Goal: Task Accomplishment & Management: Contribute content

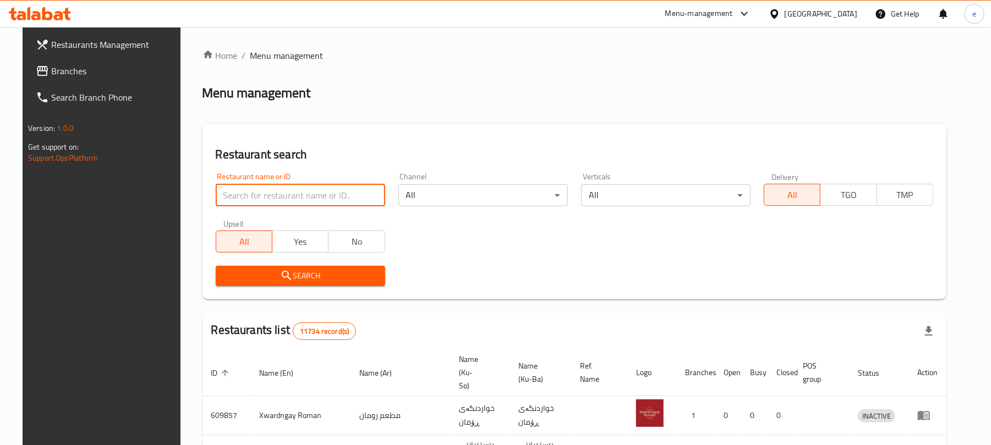
click at [276, 195] on input "search" at bounding box center [301, 195] width 170 height 22
paste input "778599"
type input "778599"
click button "Search" at bounding box center [301, 276] width 170 height 20
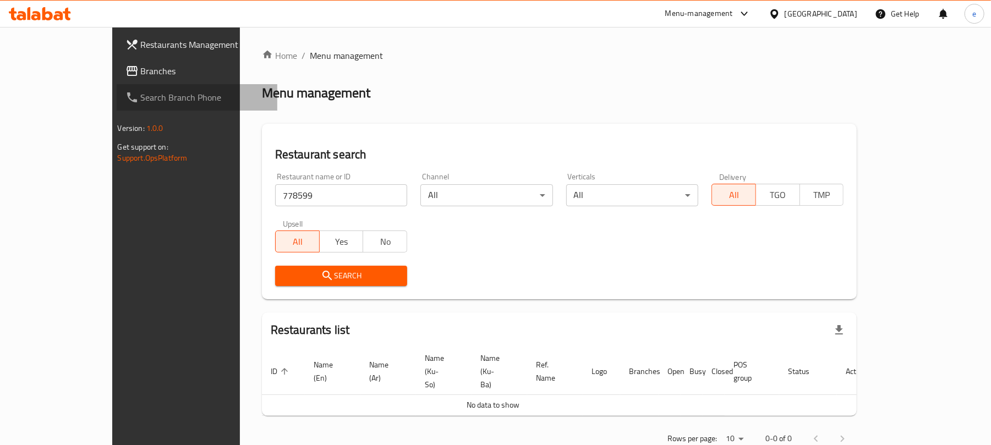
click at [117, 84] on link "Search Branch Phone" at bounding box center [197, 97] width 161 height 26
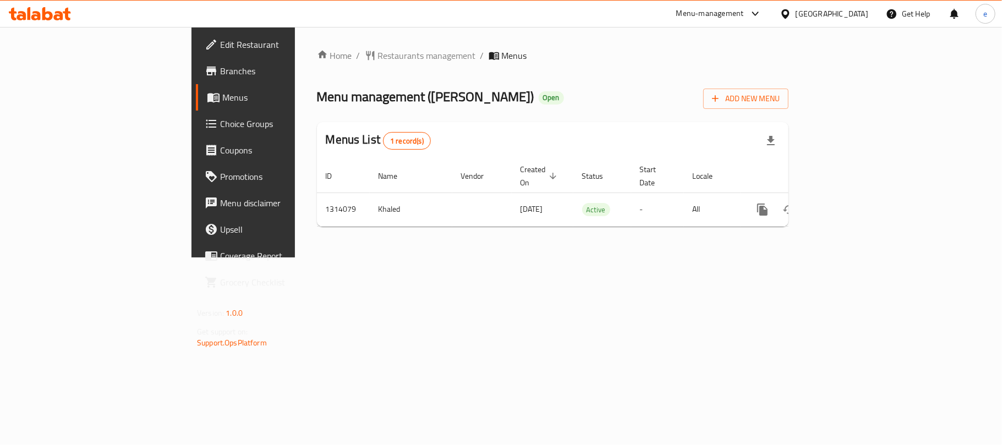
click at [220, 127] on span "Choice Groups" at bounding box center [285, 123] width 130 height 13
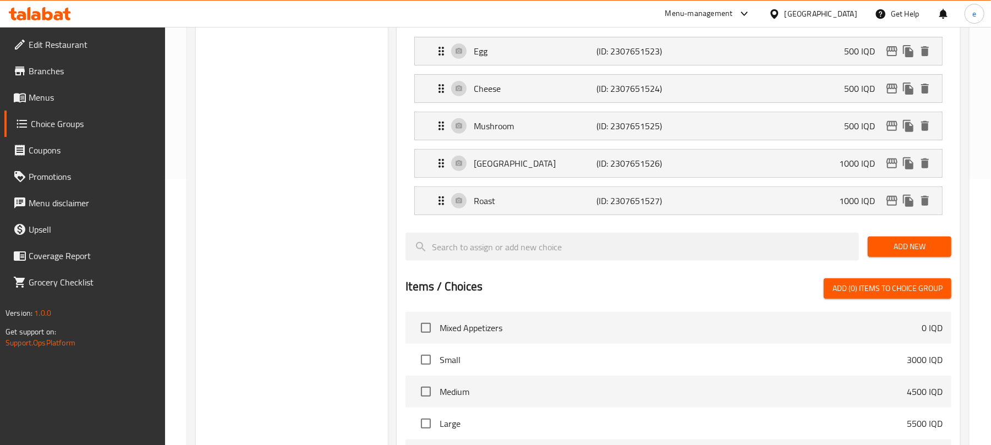
scroll to position [78, 0]
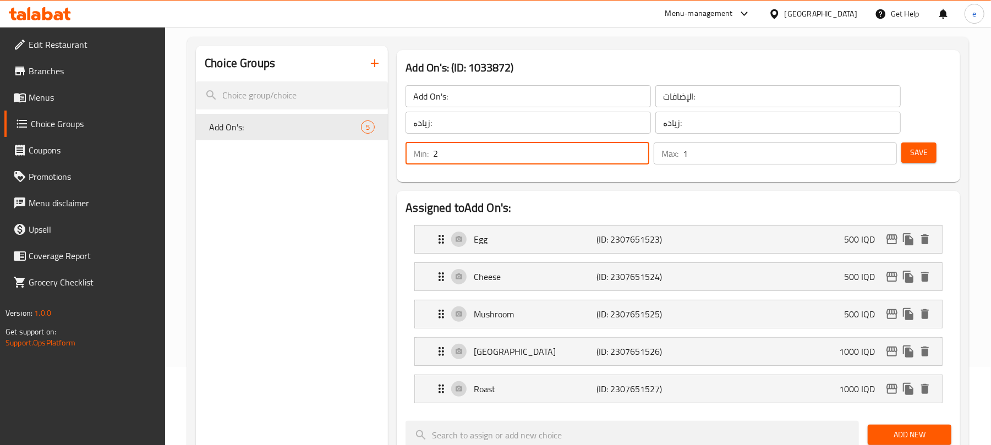
click at [641, 148] on input "2" at bounding box center [541, 154] width 216 height 22
click at [636, 159] on input "1" at bounding box center [541, 154] width 216 height 22
type input "0"
click at [636, 159] on input "0" at bounding box center [541, 154] width 216 height 22
type input "0"
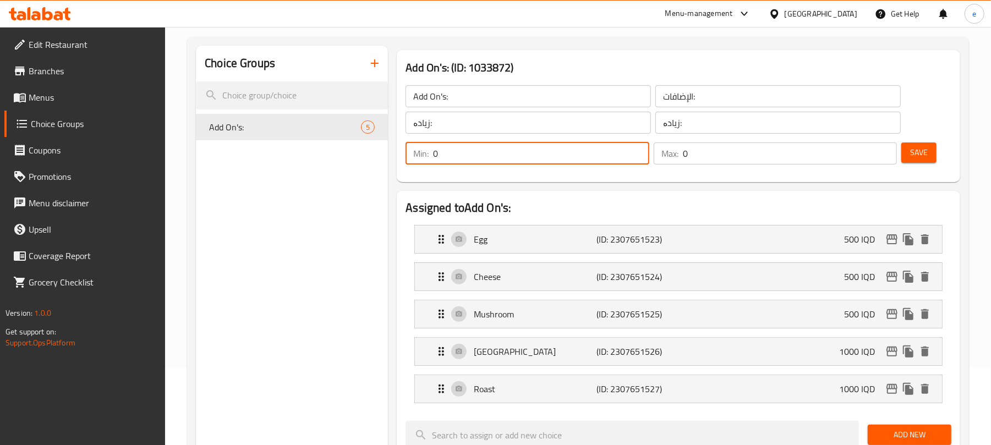
click at [889, 159] on input "0" at bounding box center [790, 154] width 214 height 22
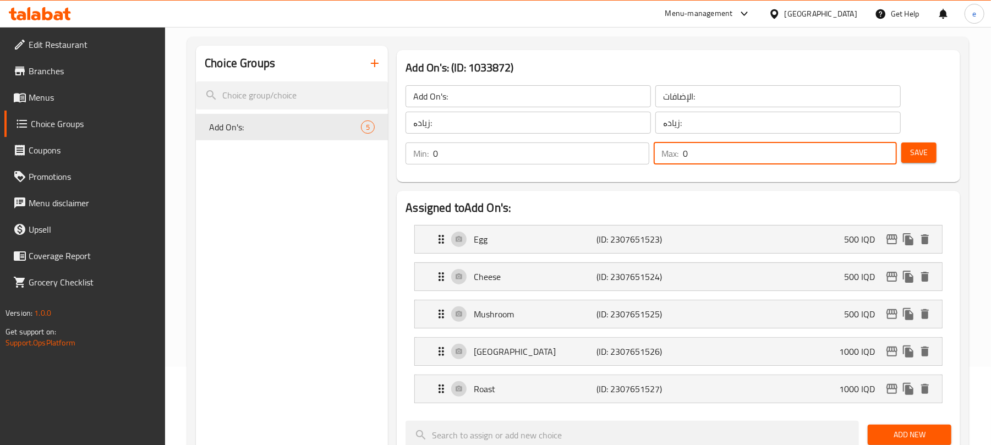
click at [889, 159] on input "0" at bounding box center [790, 154] width 214 height 22
click at [298, 288] on div "Choice Groups Add On's: 5" at bounding box center [292, 449] width 192 height 807
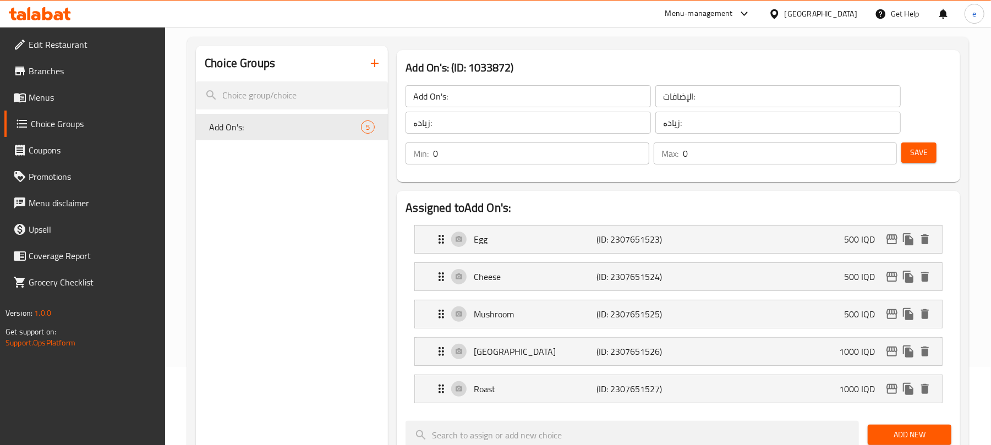
click at [933, 154] on button "Save" at bounding box center [919, 153] width 35 height 20
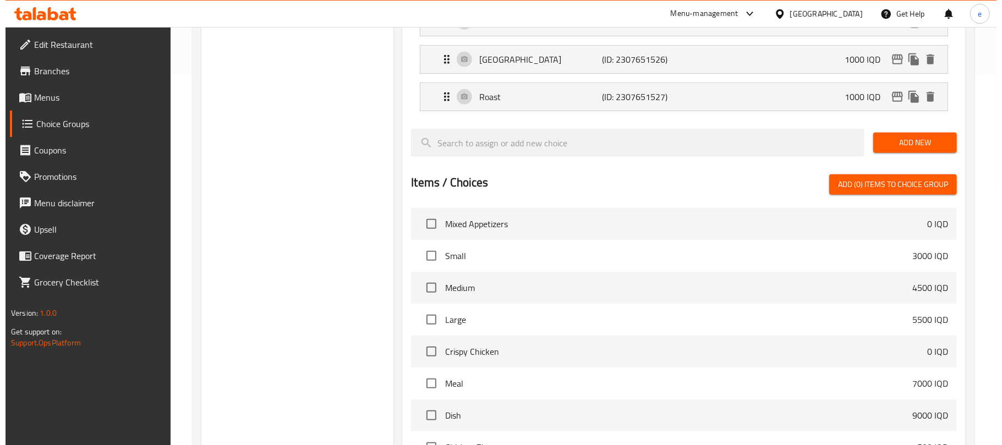
scroll to position [518, 0]
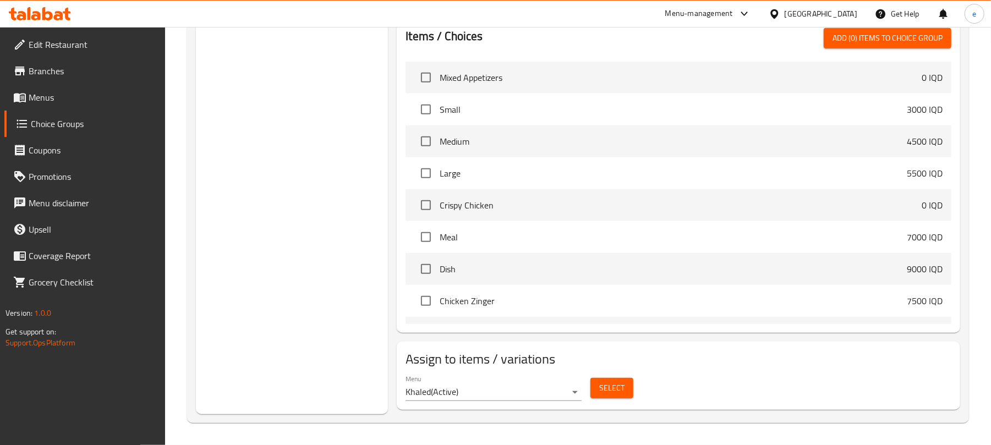
click at [611, 395] on button "Select" at bounding box center [612, 388] width 43 height 20
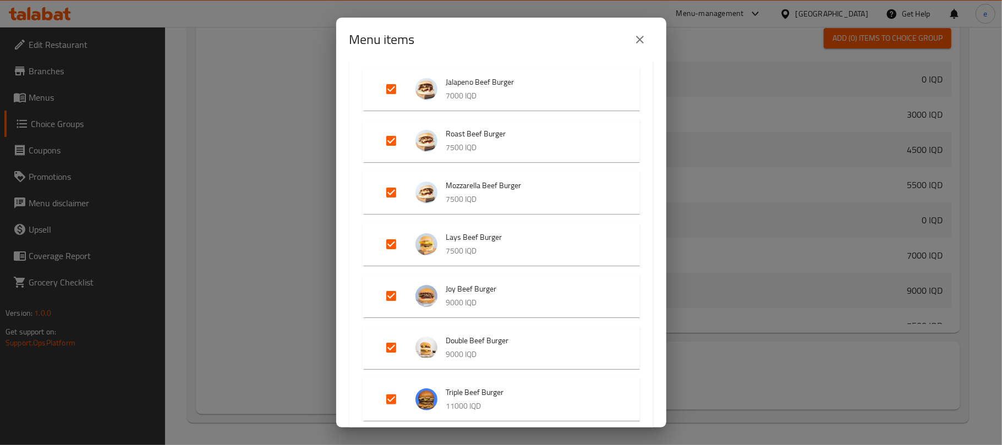
scroll to position [2838, 0]
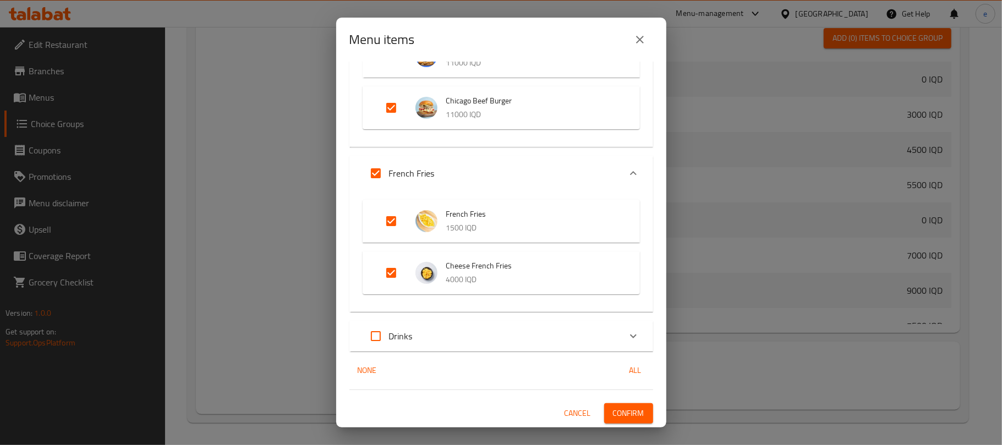
click at [600, 334] on div "Drinks" at bounding box center [492, 336] width 258 height 26
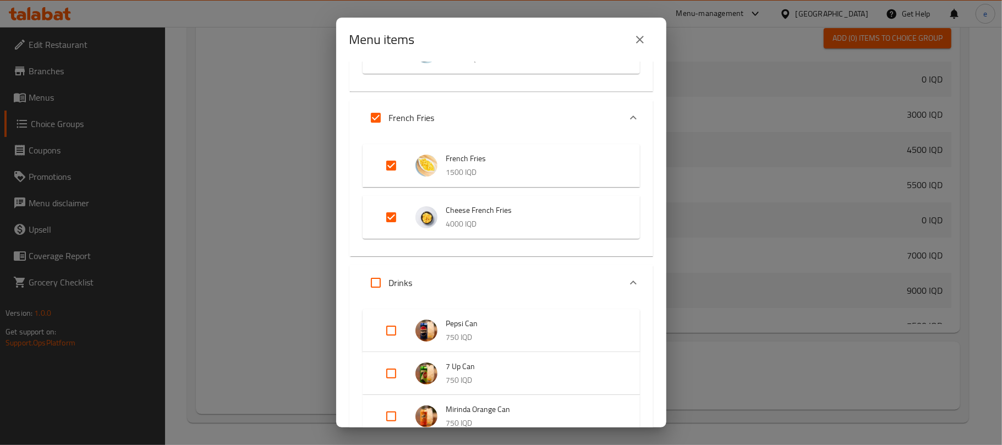
click at [591, 282] on div "Drinks" at bounding box center [492, 283] width 258 height 26
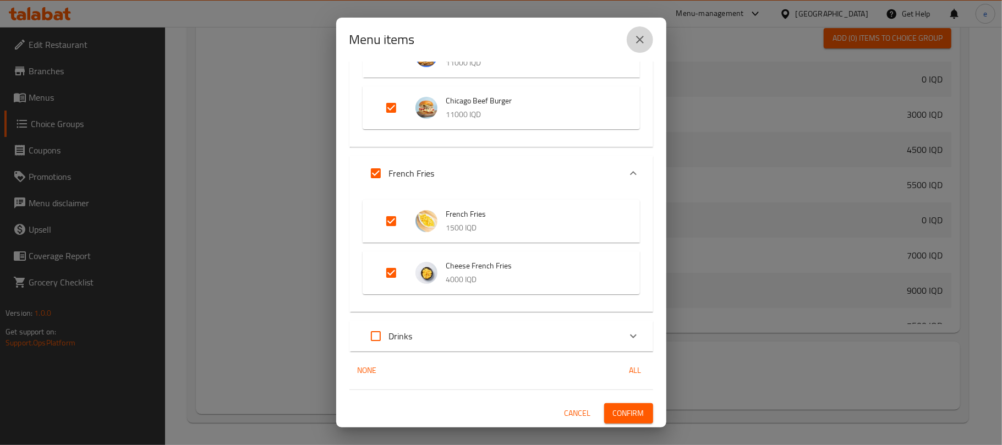
click at [632, 42] on button "close" at bounding box center [640, 39] width 26 height 26
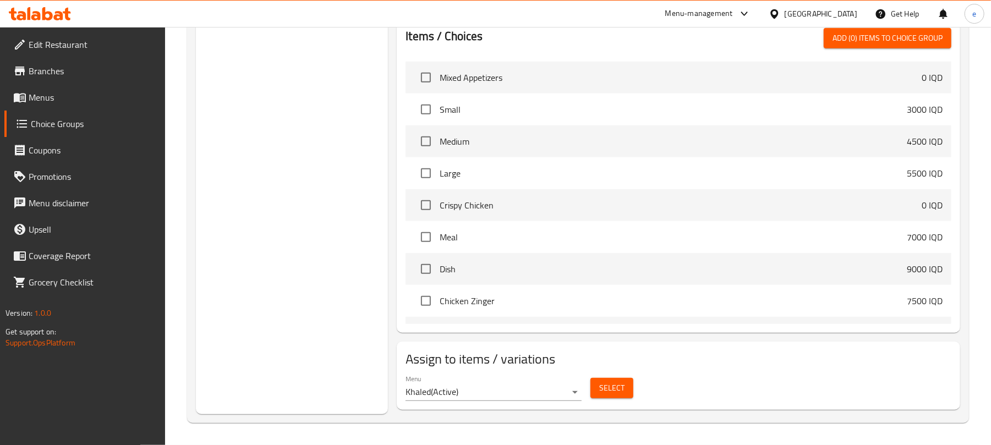
click at [45, 7] on div at bounding box center [40, 14] width 80 height 22
click at [58, 9] on icon at bounding box center [40, 13] width 62 height 13
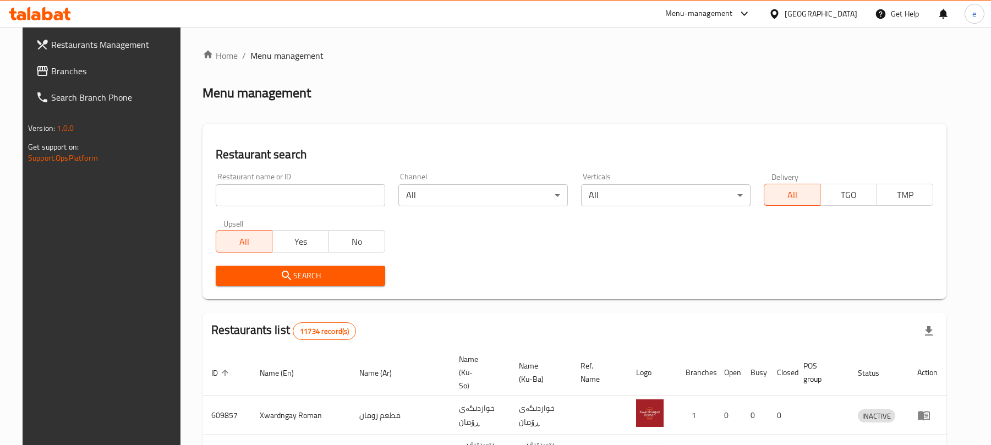
scroll to position [124, 0]
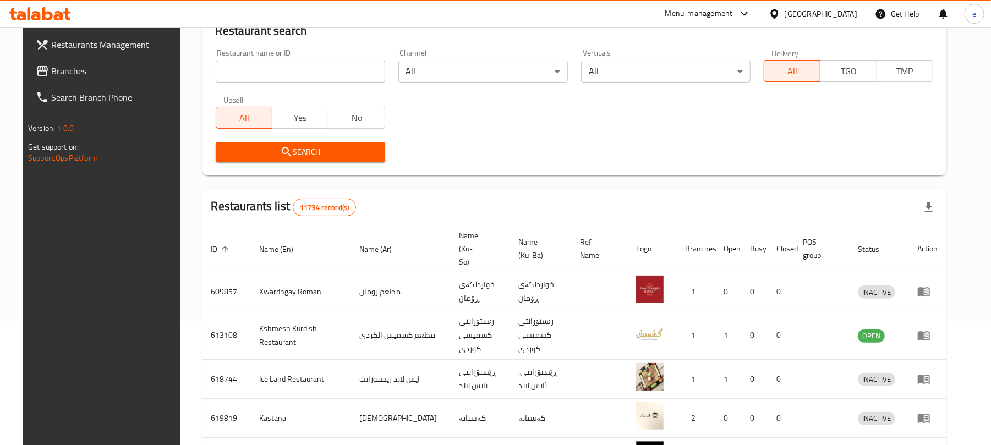
click at [311, 58] on div "Restaurant name or ID Restaurant name or ID" at bounding box center [301, 66] width 170 height 34
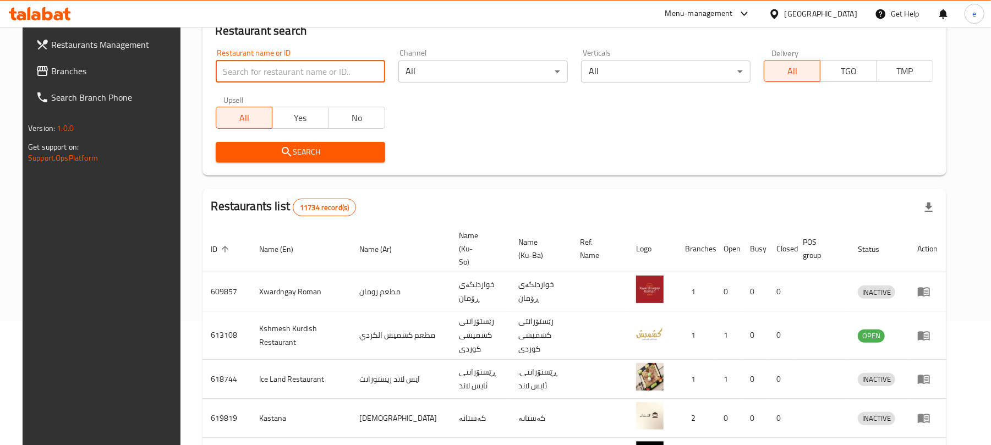
click at [311, 73] on input "search" at bounding box center [301, 72] width 170 height 22
paste input "Popna"
type input "Popna"
click button "Search" at bounding box center [301, 152] width 170 height 20
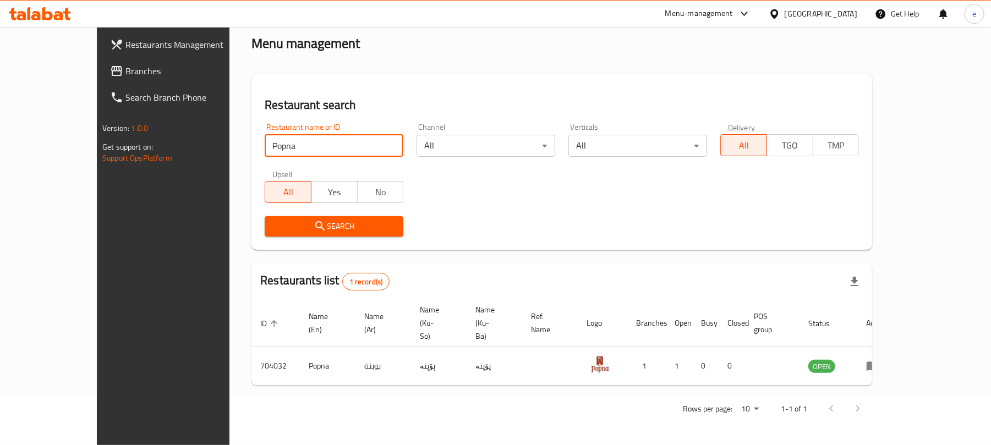
scroll to position [25, 0]
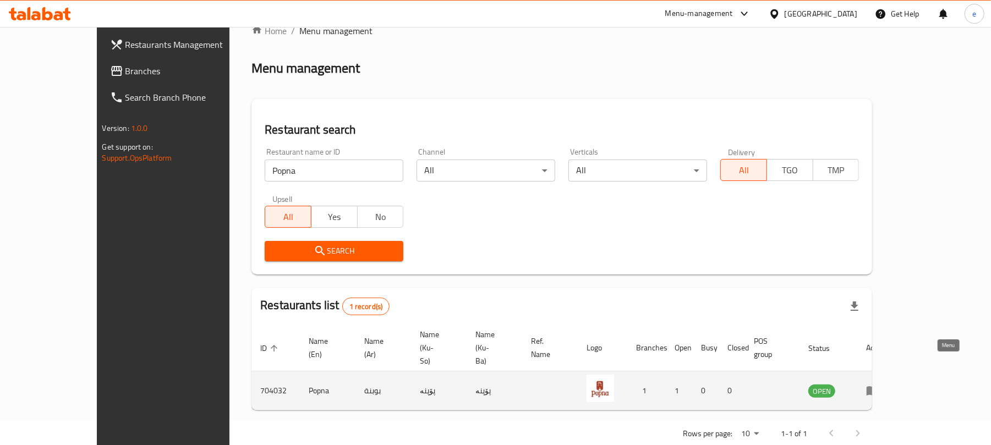
click at [877, 389] on icon "enhanced table" at bounding box center [875, 391] width 4 height 4
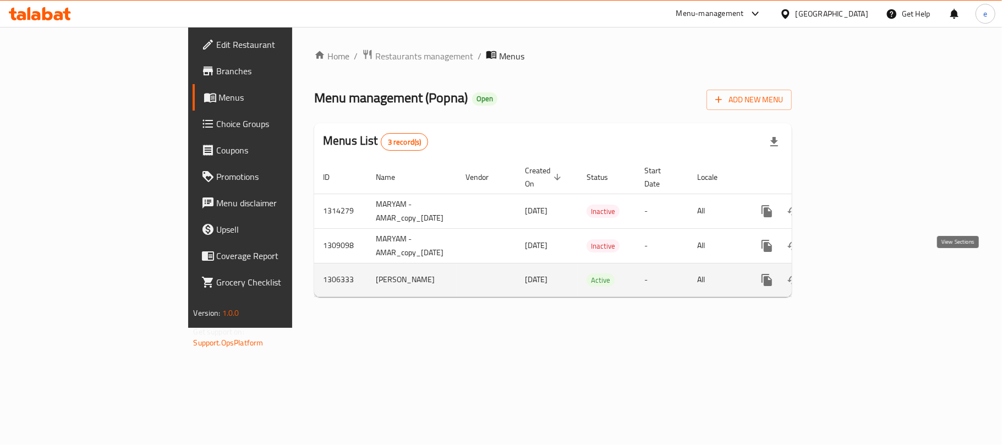
click at [853, 275] on icon "enhanced table" at bounding box center [846, 280] width 13 height 13
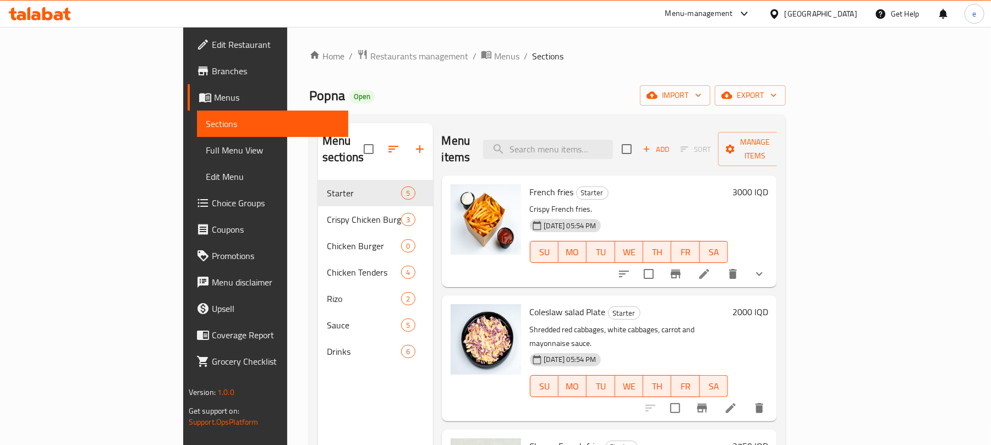
click at [212, 198] on span "Choice Groups" at bounding box center [276, 202] width 128 height 13
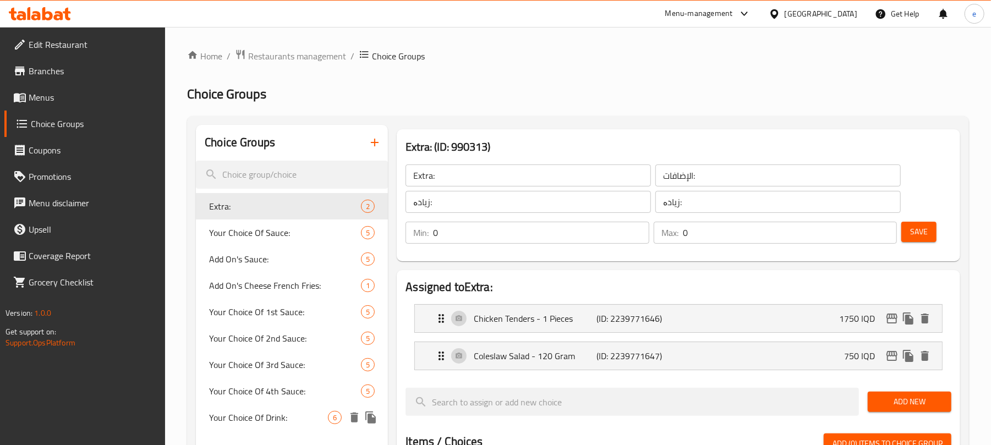
click at [251, 417] on span "Your Choice Of Drink:" at bounding box center [268, 417] width 119 height 13
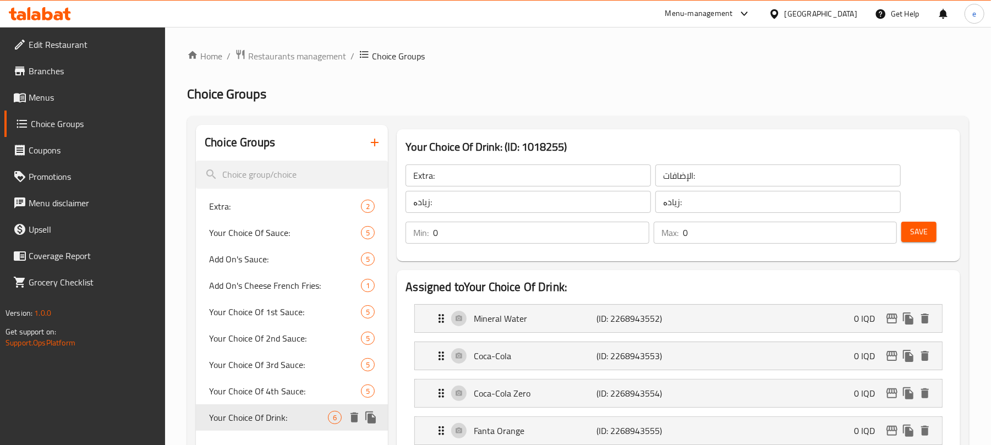
type input "Your Choice Of Drink:"
type input "إختيارك من المشروب:"
type input "هەڵبژاردنت لە خواردنەوە:"
type input "1"
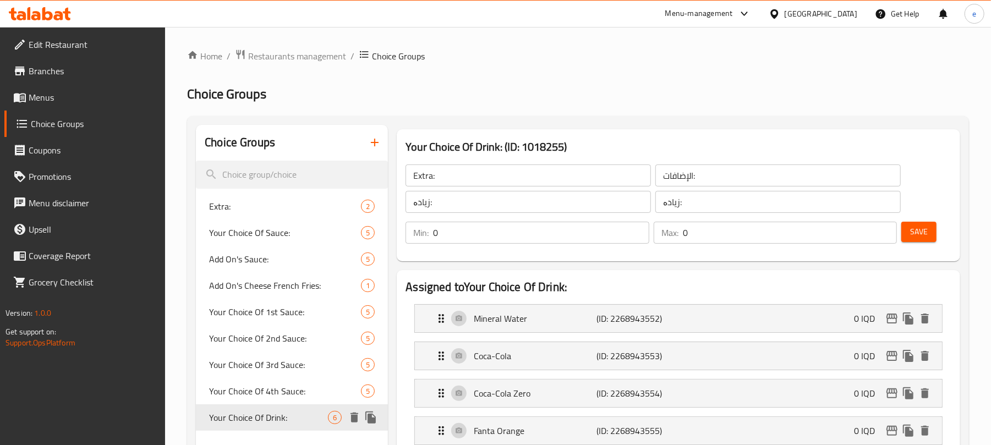
type input "1"
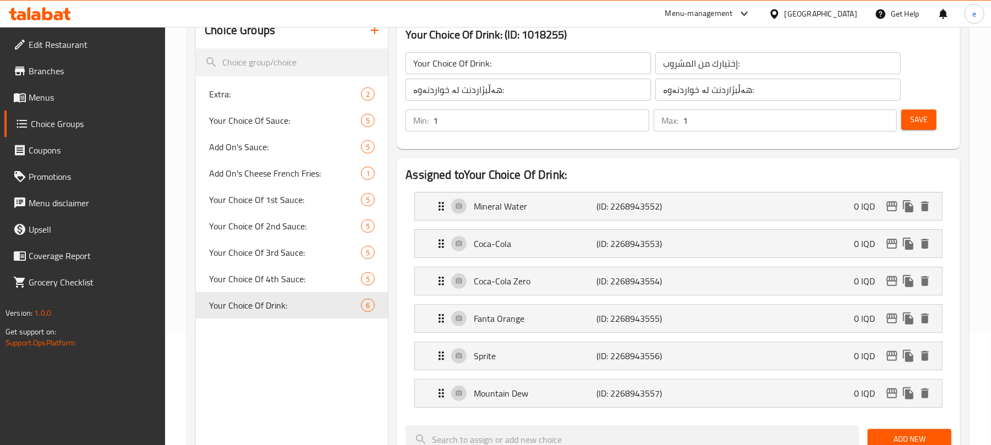
scroll to position [146, 0]
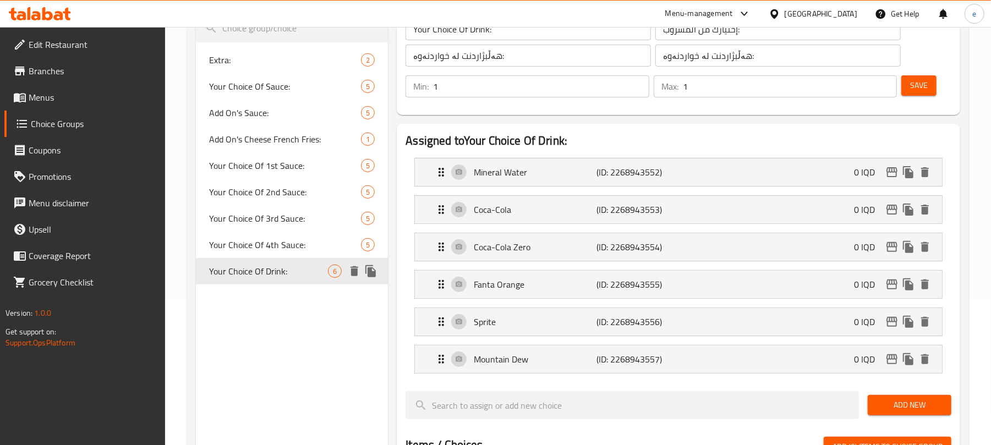
click at [373, 274] on icon "duplicate" at bounding box center [370, 271] width 10 height 12
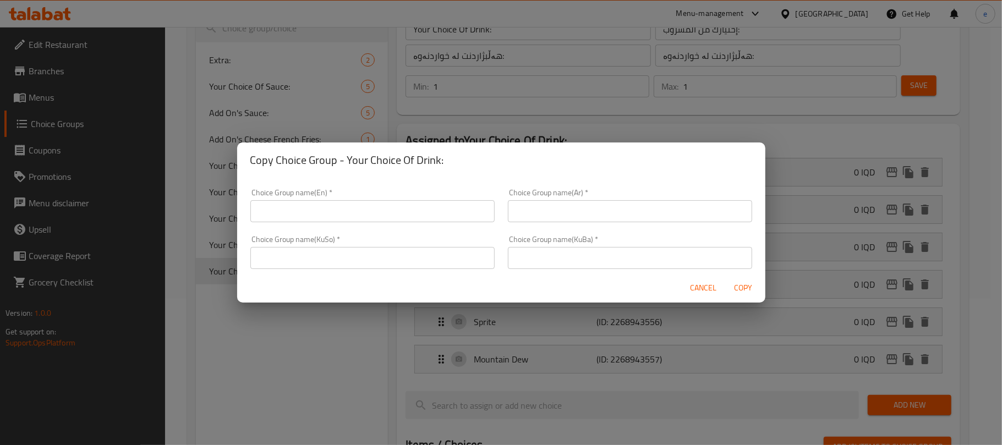
click at [372, 222] on input "text" at bounding box center [372, 211] width 244 height 22
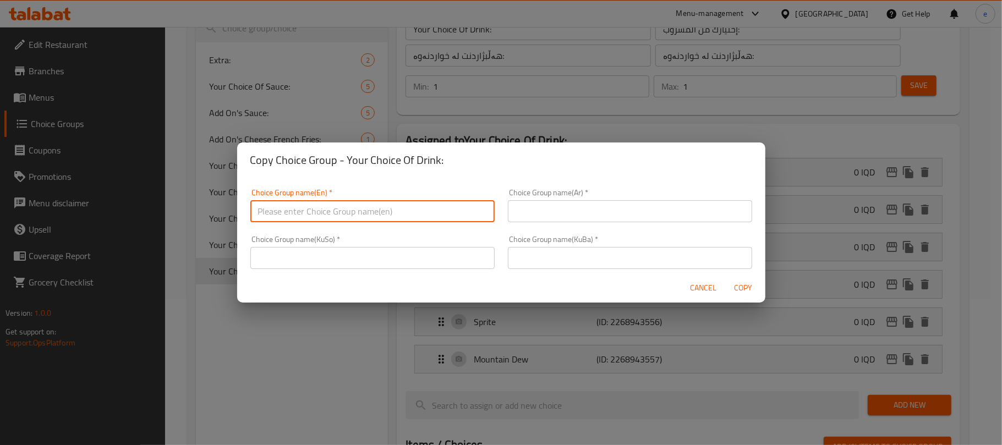
type input "Your Choice Of:"
click at [527, 210] on input "text" at bounding box center [630, 211] width 244 height 22
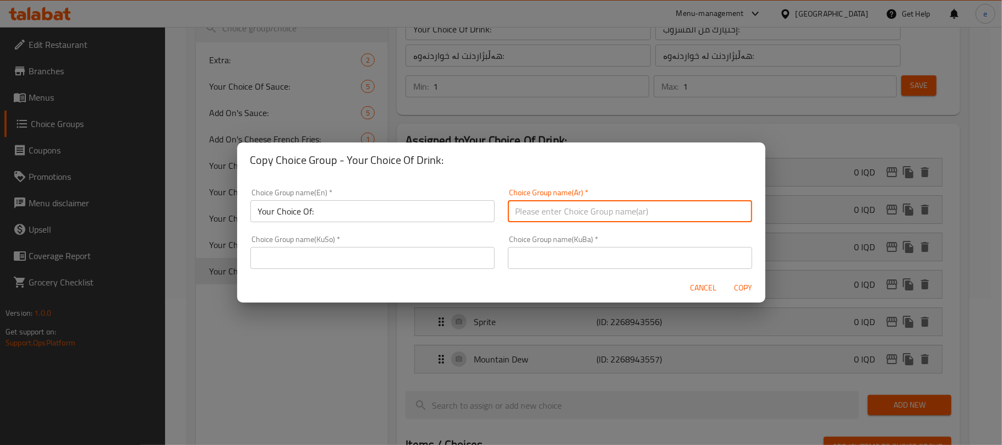
type input "إختيارك من:"
click at [375, 264] on input "text" at bounding box center [372, 258] width 244 height 22
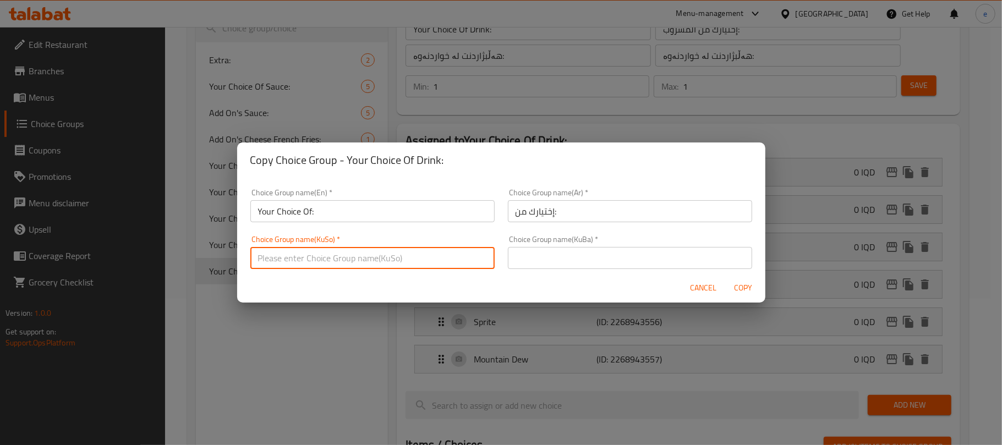
type input "هەڵبژاردنت لە:"
drag, startPoint x: 540, startPoint y: 262, endPoint x: 544, endPoint y: 267, distance: 6.3
click at [540, 262] on input "text" at bounding box center [630, 258] width 244 height 22
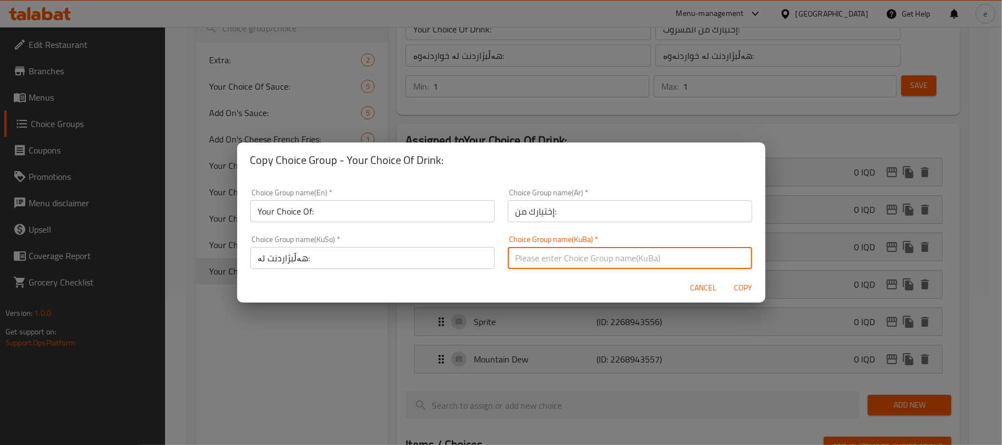
type input "هەڵبژاردنت لە:"
click at [695, 294] on span "Cancel" at bounding box center [704, 288] width 26 height 14
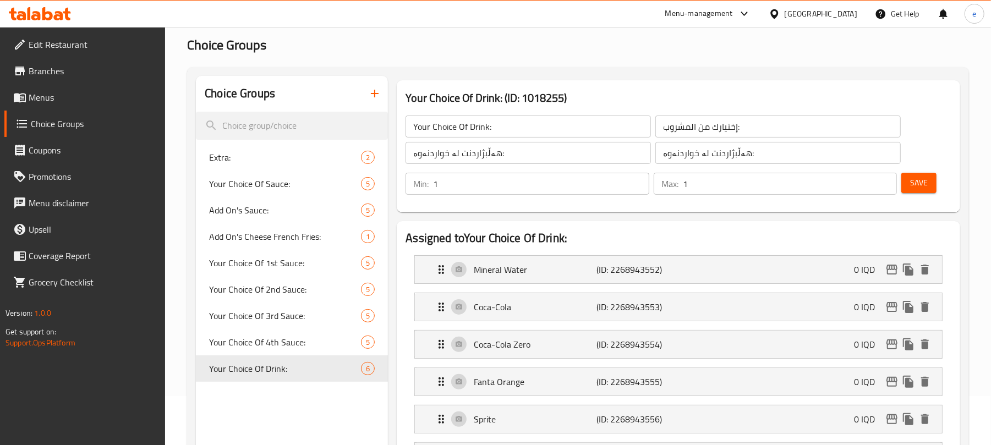
scroll to position [0, 0]
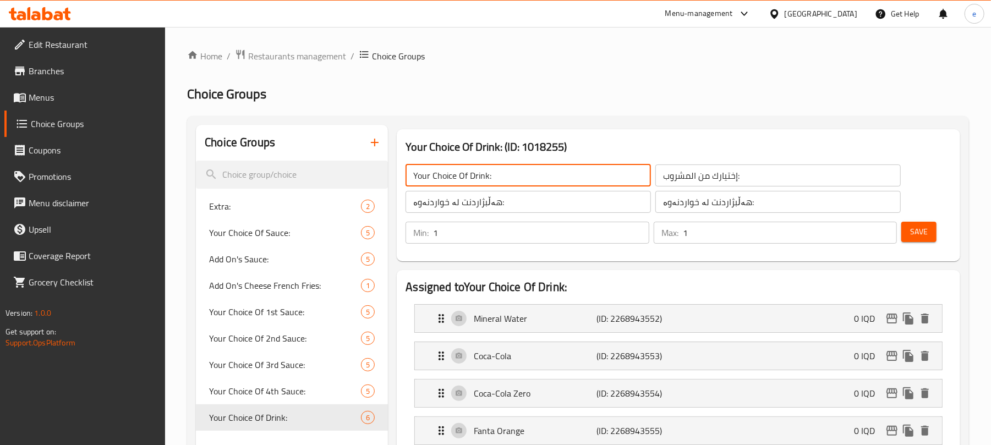
click at [494, 185] on input "Your Choice Of Drink:" at bounding box center [528, 176] width 245 height 22
click at [500, 207] on input "هەڵبژاردنت لە خواردنەوە:" at bounding box center [528, 202] width 245 height 22
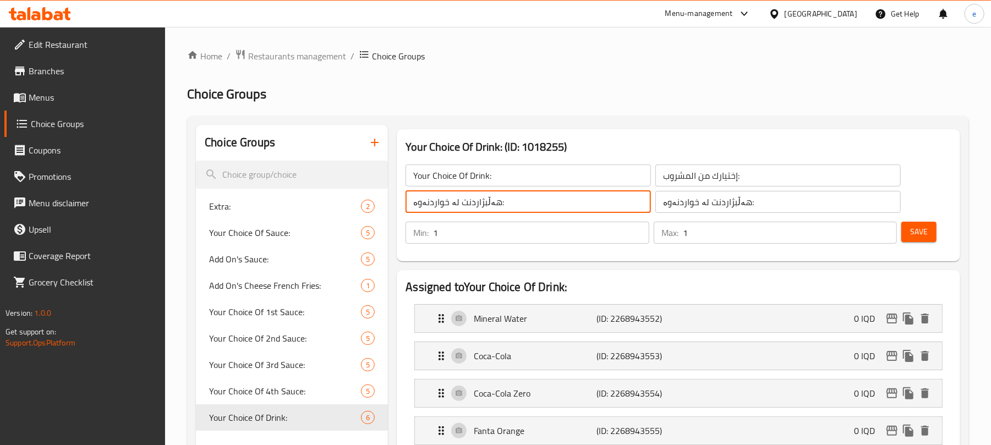
click at [500, 207] on input "هەڵبژاردنت لە خواردنەوە:" at bounding box center [528, 202] width 245 height 22
click at [707, 170] on input "إختيارك من المشروب:" at bounding box center [777, 176] width 245 height 22
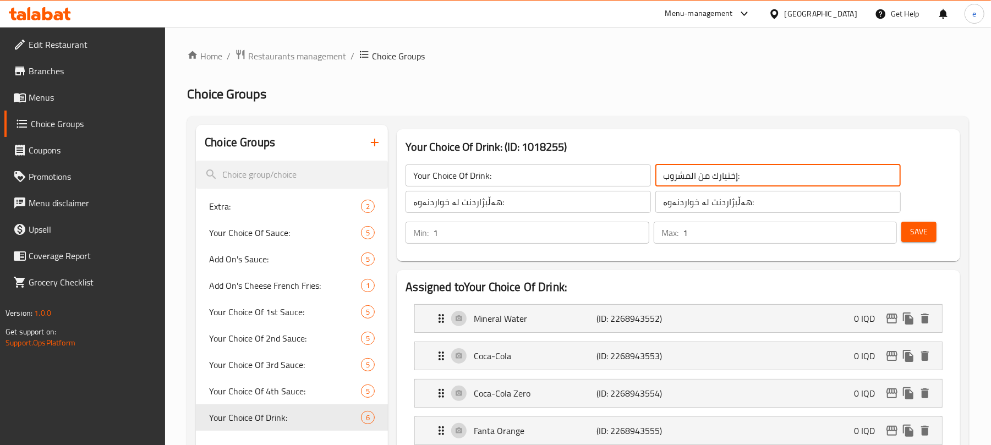
click at [707, 170] on input "إختيارك من المشروب:" at bounding box center [777, 176] width 245 height 22
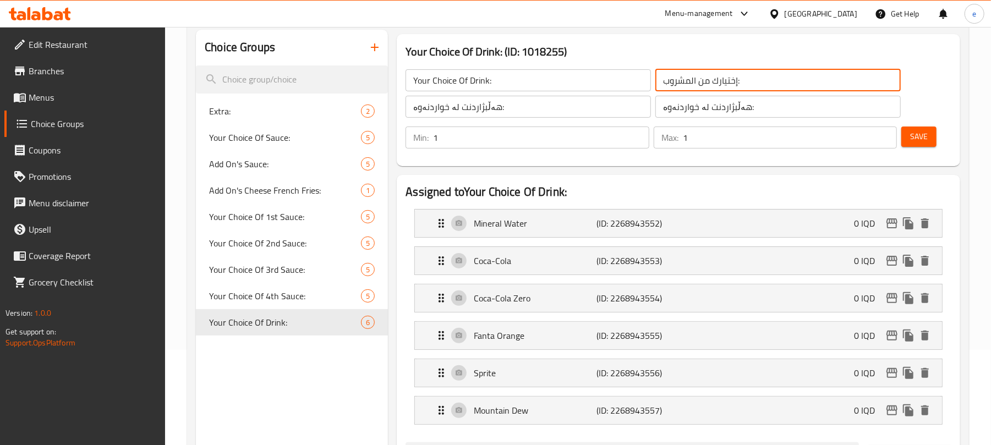
scroll to position [146, 0]
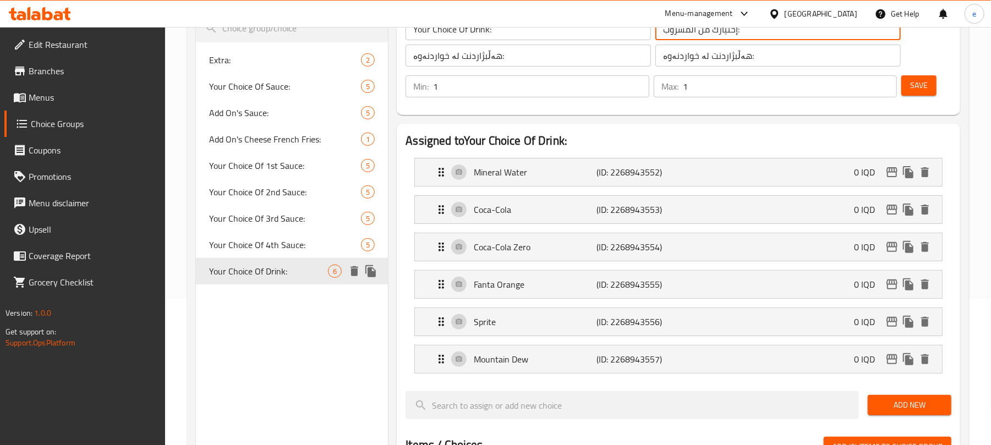
click at [381, 274] on div "Your Choice Of Drink: 6" at bounding box center [292, 271] width 192 height 26
click at [375, 274] on icon "duplicate" at bounding box center [370, 271] width 10 height 12
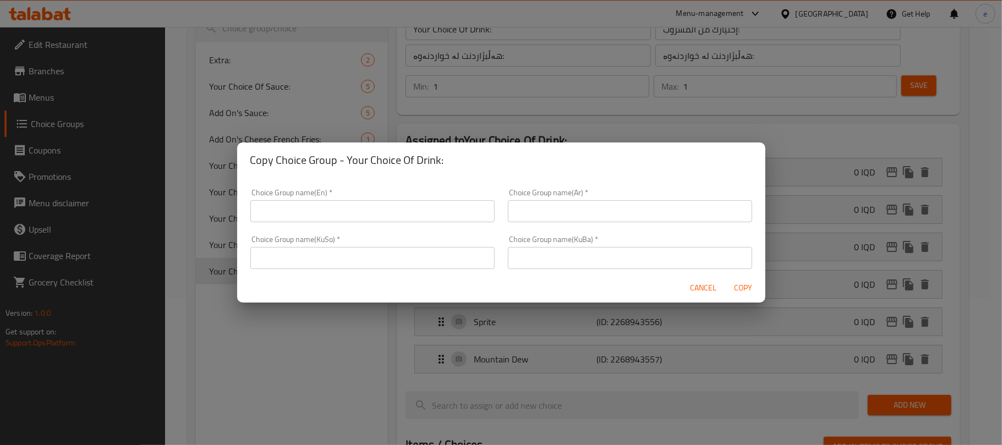
click at [564, 210] on input "text" at bounding box center [630, 211] width 244 height 22
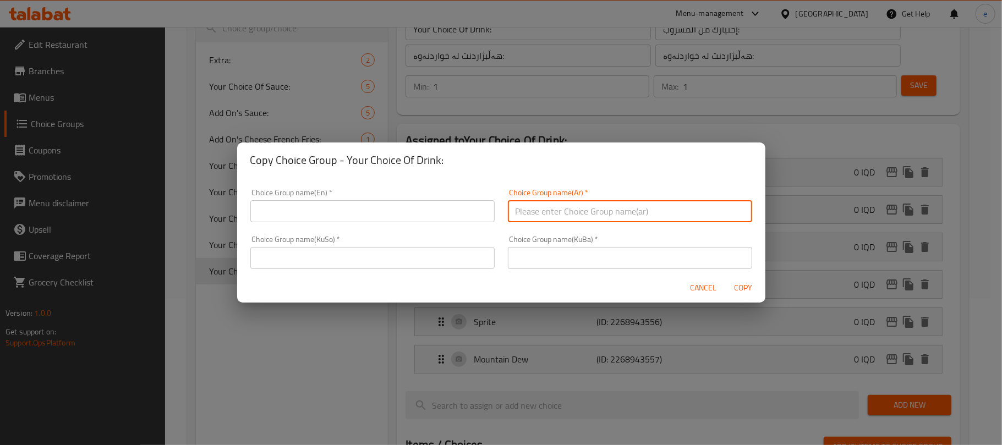
paste input "إختيارك من المشروب:"
type input "إختيارك من المشروب:"
click at [368, 256] on input "text" at bounding box center [372, 258] width 244 height 22
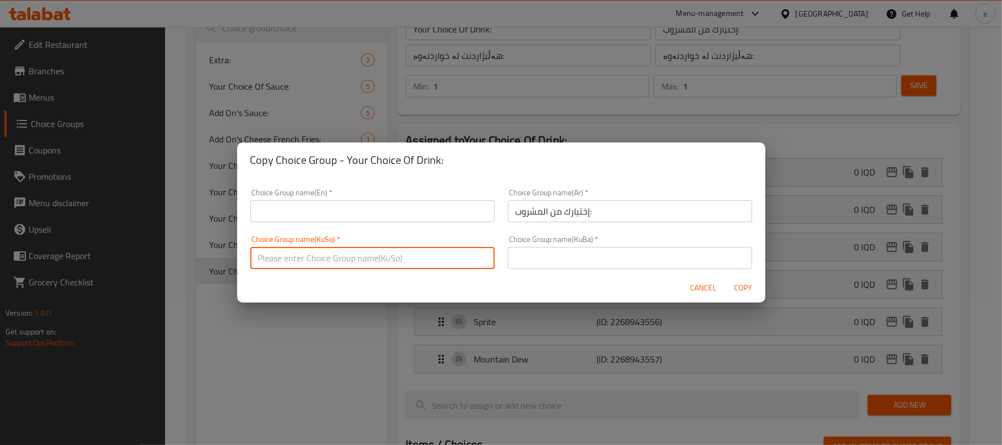
paste input "هەڵبژاردنت لە خواردنەوە:"
type input "هەڵبژاردنت لە خواردنەوە:"
click at [569, 247] on div "Choice Group name(KuBa)   * Choice Group name(KuBa) *" at bounding box center [630, 253] width 244 height 34
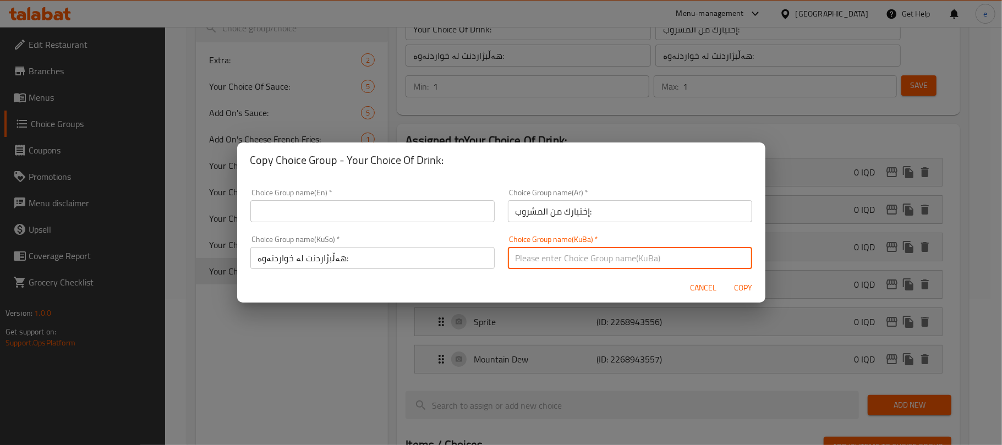
click at [569, 247] on input "text" at bounding box center [630, 258] width 244 height 22
click at [544, 256] on input "text" at bounding box center [630, 258] width 244 height 22
click at [538, 259] on input "text" at bounding box center [630, 258] width 244 height 22
paste input "هەڵبژاردنت لە خواردنەوە:"
type input "هەڵبژاردنت لە خواردنەوە:"
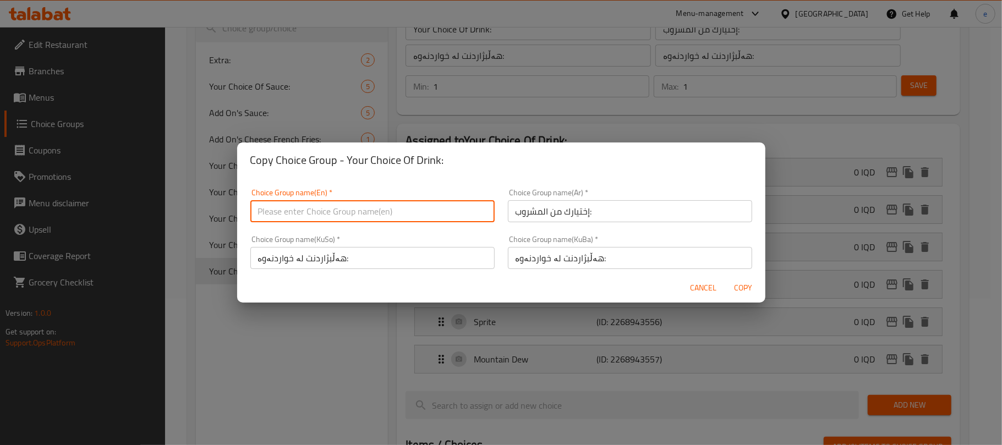
click at [359, 219] on input "text" at bounding box center [372, 211] width 244 height 22
paste input "Your Choice Of Drink:"
type input "Your Choice Of Drink:"
click at [742, 285] on span "Copy" at bounding box center [743, 288] width 26 height 14
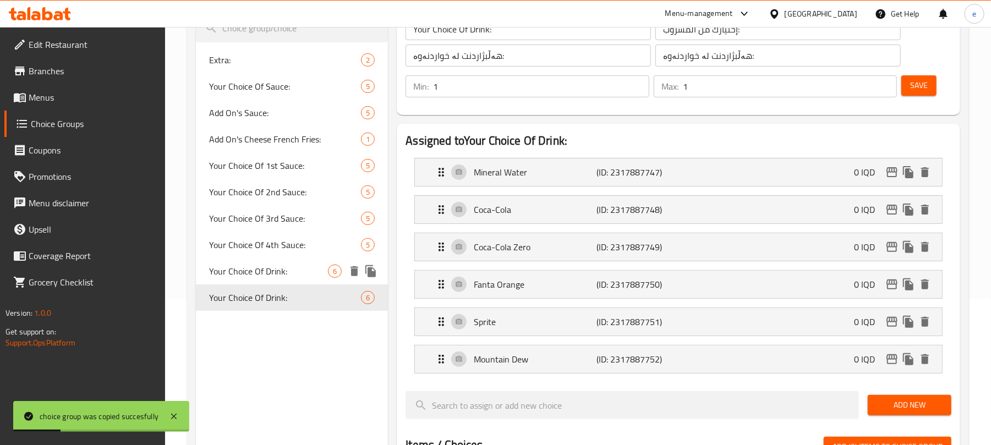
click at [280, 271] on span "Your Choice Of Drink:" at bounding box center [268, 271] width 119 height 13
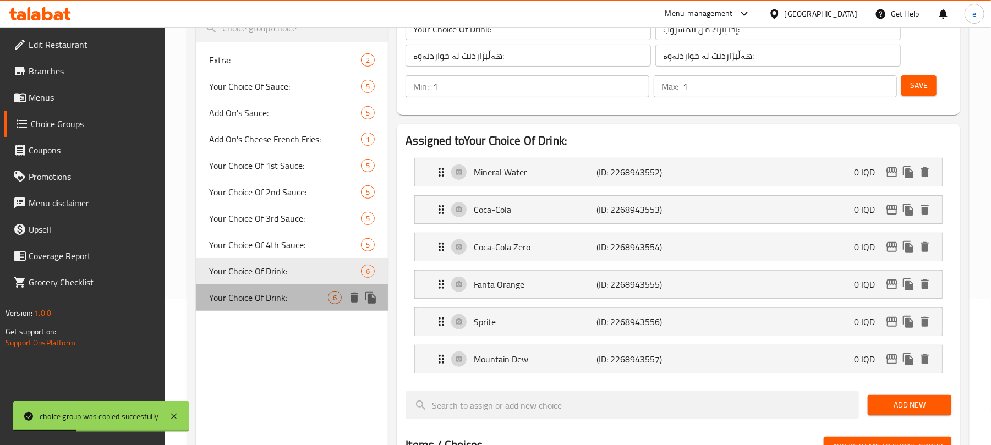
click at [260, 299] on span "Your Choice Of Drink:" at bounding box center [268, 297] width 119 height 13
type input "Your Choice Of Drink:"
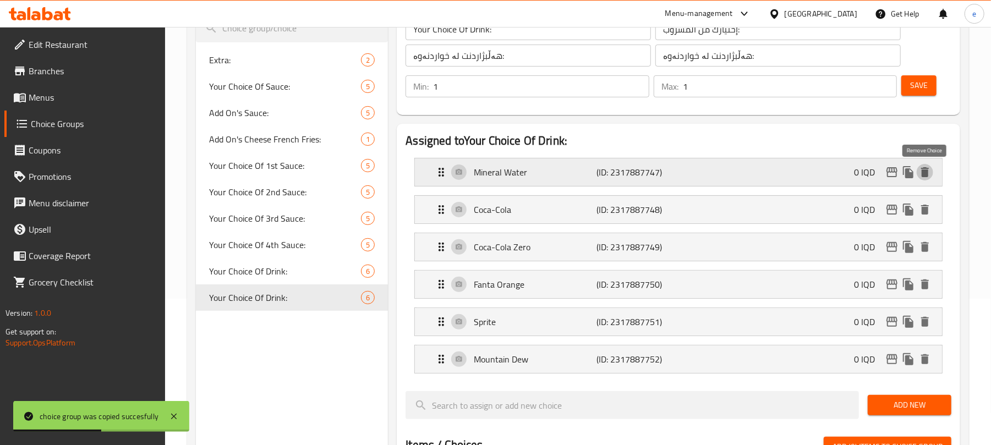
click at [927, 179] on button "delete" at bounding box center [925, 172] width 17 height 17
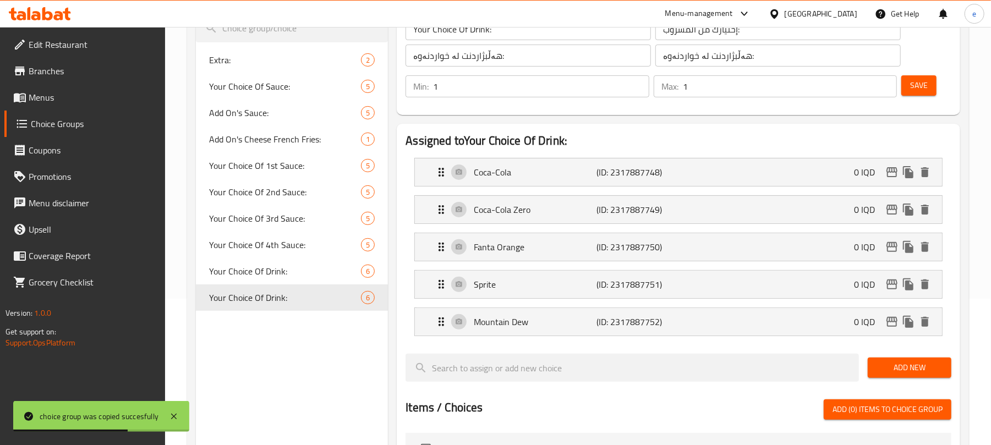
click at [905, 86] on button "Save" at bounding box center [919, 85] width 35 height 20
click at [570, 171] on p "Coca-Cola" at bounding box center [535, 172] width 123 height 13
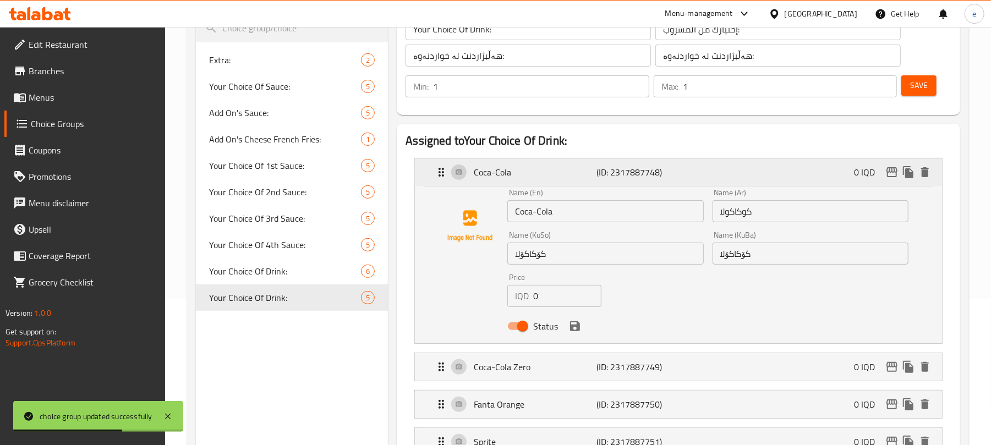
click at [582, 162] on div "Coca-Cola (ID: 2317887748) 0 IQD" at bounding box center [682, 173] width 494 height 28
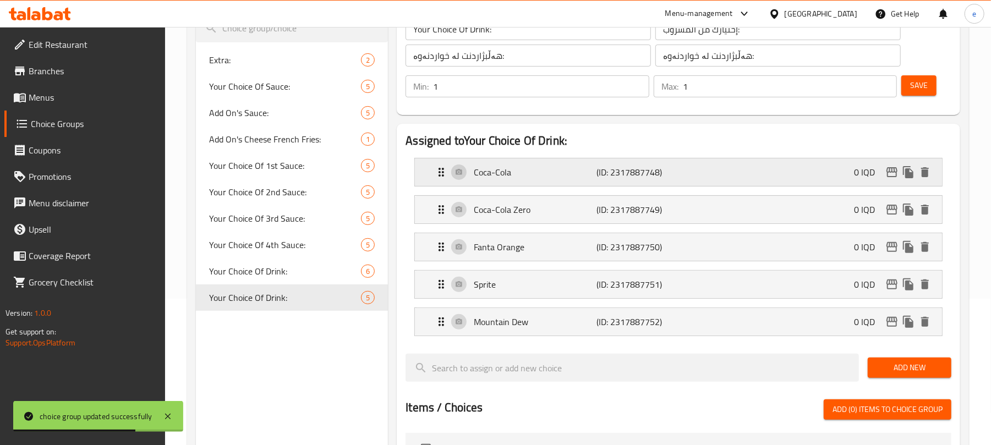
scroll to position [293, 0]
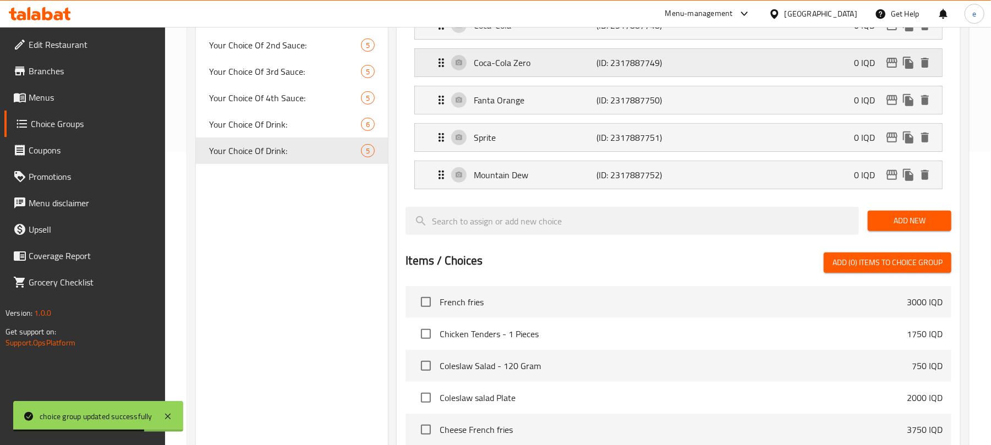
click at [572, 65] on p "Coca-Cola Zero" at bounding box center [535, 62] width 123 height 13
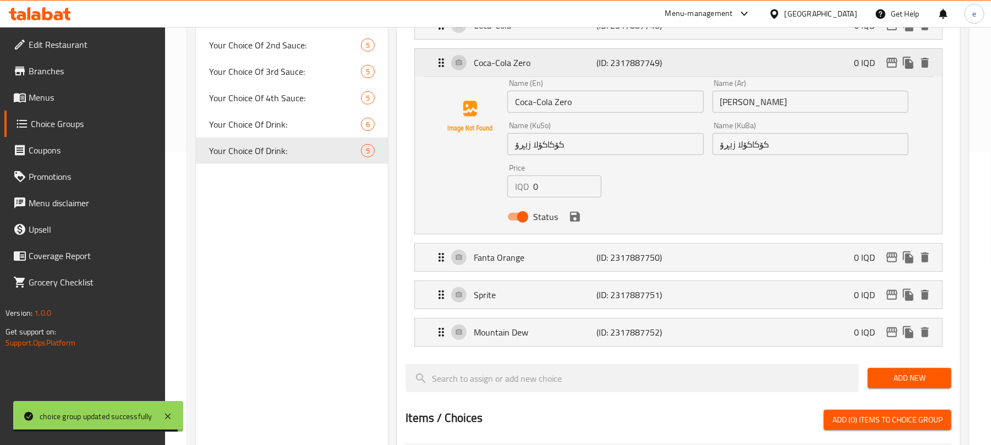
click at [624, 73] on div "Coca-Cola Zero (ID: 2317887749) 0 IQD" at bounding box center [682, 63] width 494 height 28
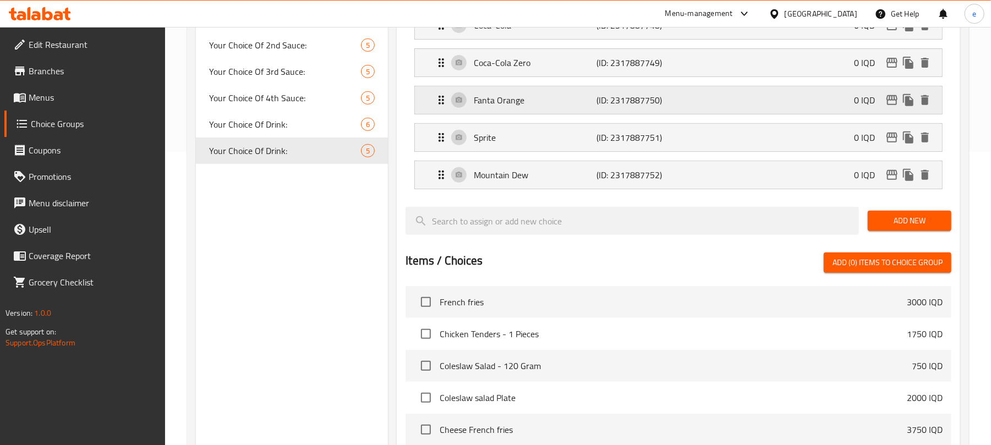
click at [533, 112] on div "Fanta Orange (ID: 2317887750) 0 IQD" at bounding box center [682, 100] width 494 height 28
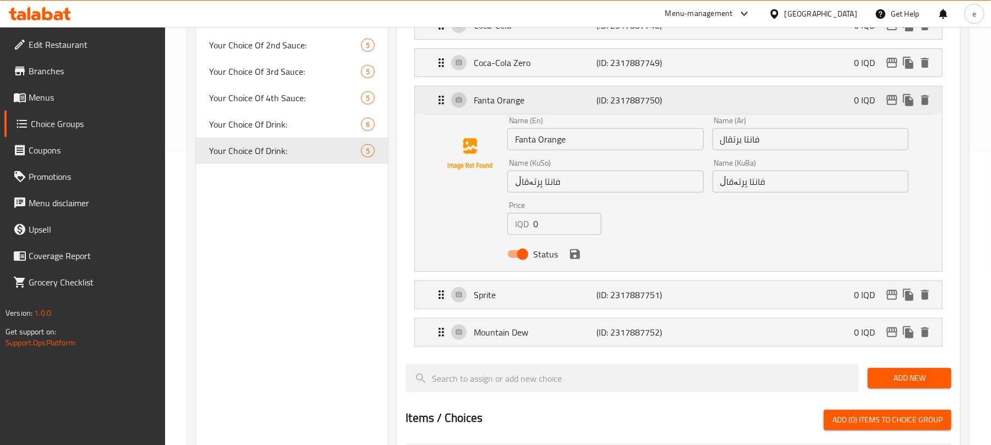
click at [580, 109] on div "Fanta Orange (ID: 2317887750) 0 IQD" at bounding box center [682, 100] width 494 height 28
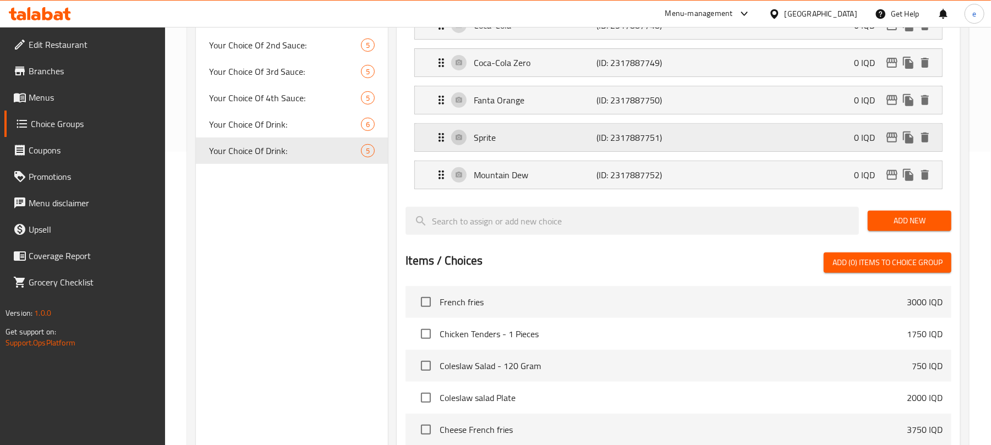
click at [579, 133] on p "Sprite" at bounding box center [535, 137] width 123 height 13
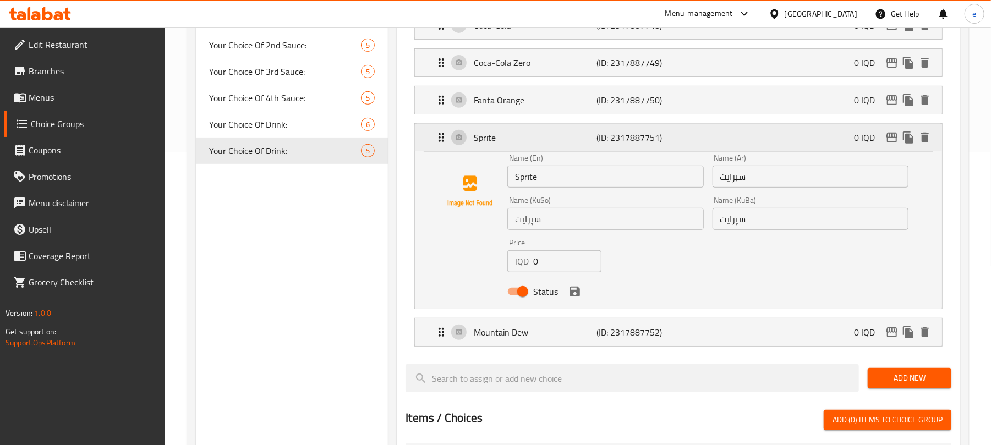
click at [593, 135] on p "Sprite" at bounding box center [535, 137] width 123 height 13
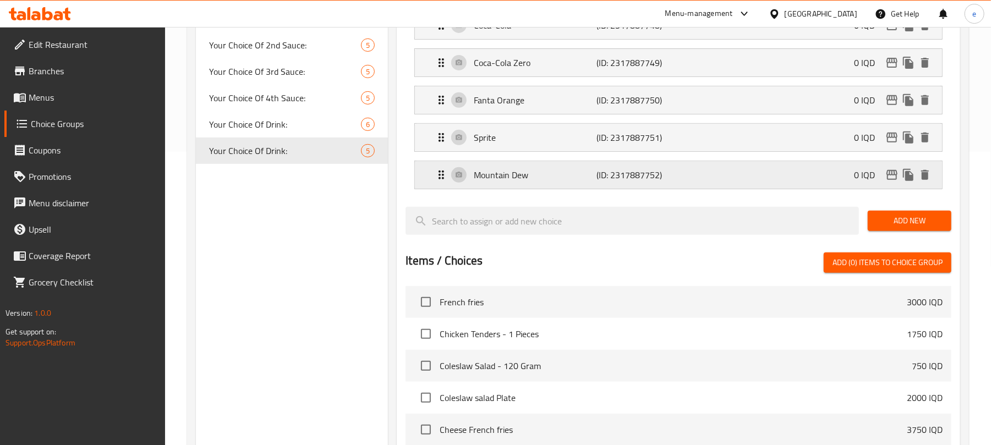
click at [610, 177] on p "(ID: 2317887752)" at bounding box center [638, 174] width 82 height 13
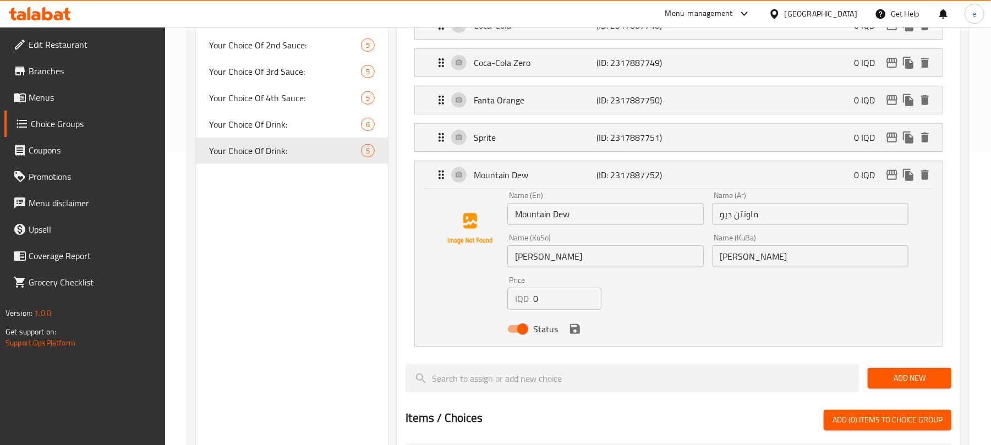
click at [369, 277] on div "Choice Groups Extra: 2 Your Choice Of Sauce: 5 Add On's Sauce: 5 Add On's Chees…" at bounding box center [292, 314] width 192 height 965
click at [644, 168] on p "(ID: 2317887752)" at bounding box center [638, 174] width 82 height 13
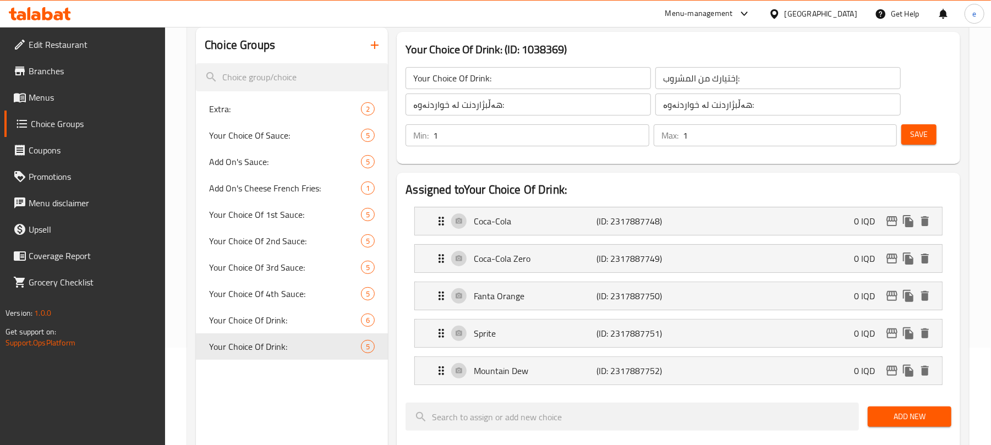
scroll to position [0, 0]
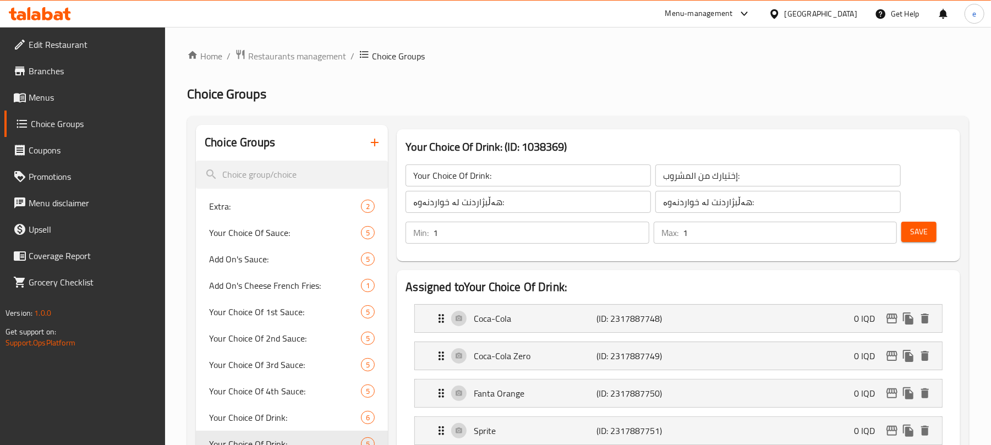
click at [921, 232] on span "Save" at bounding box center [919, 232] width 18 height 14
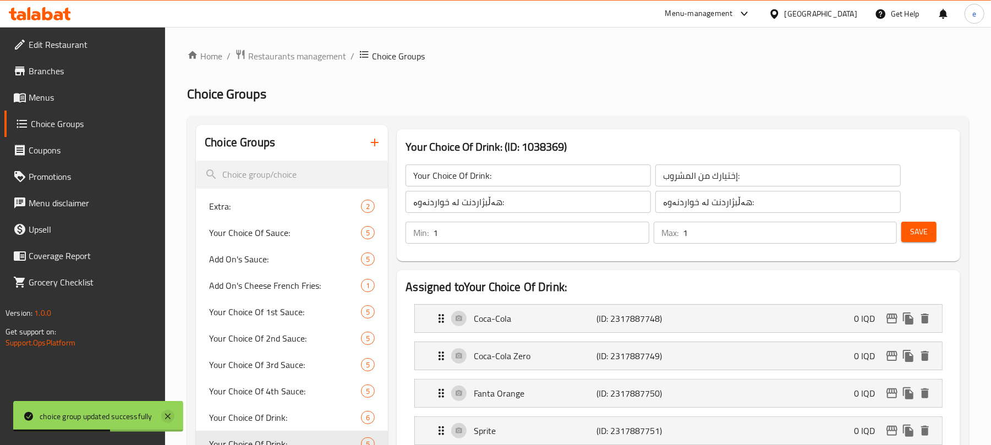
click at [168, 419] on icon at bounding box center [167, 416] width 13 height 13
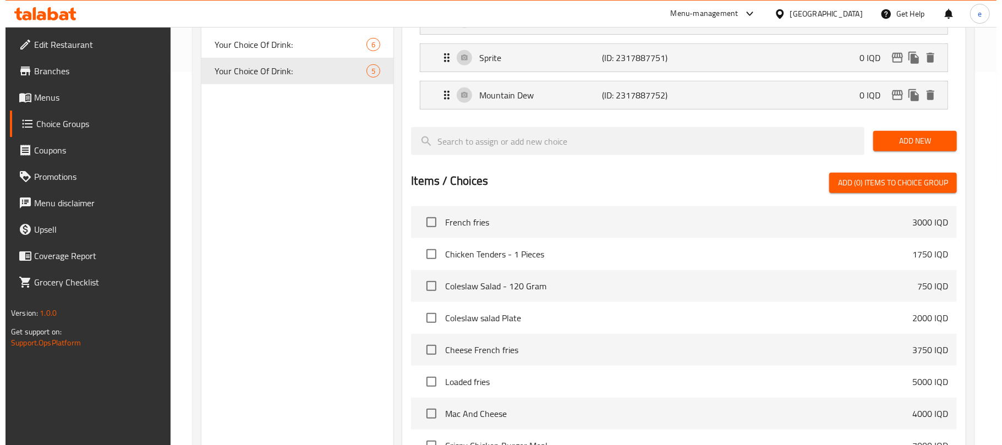
scroll to position [520, 0]
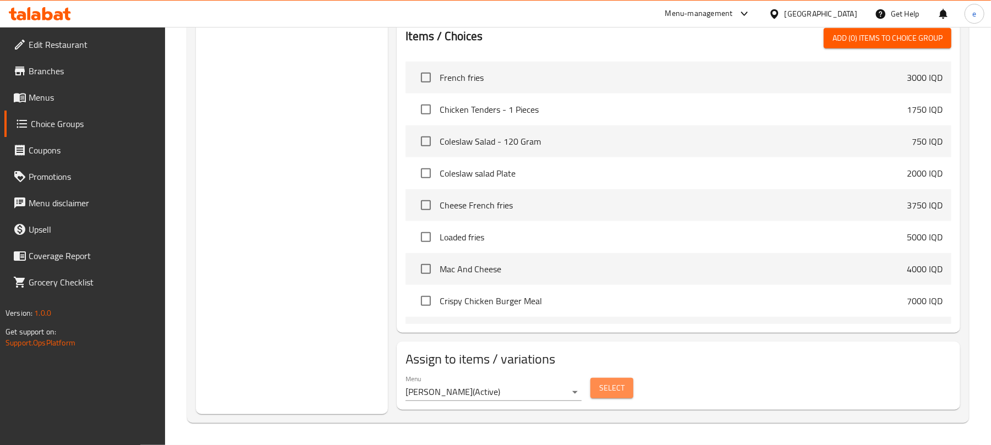
click at [604, 389] on span "Select" at bounding box center [611, 388] width 25 height 14
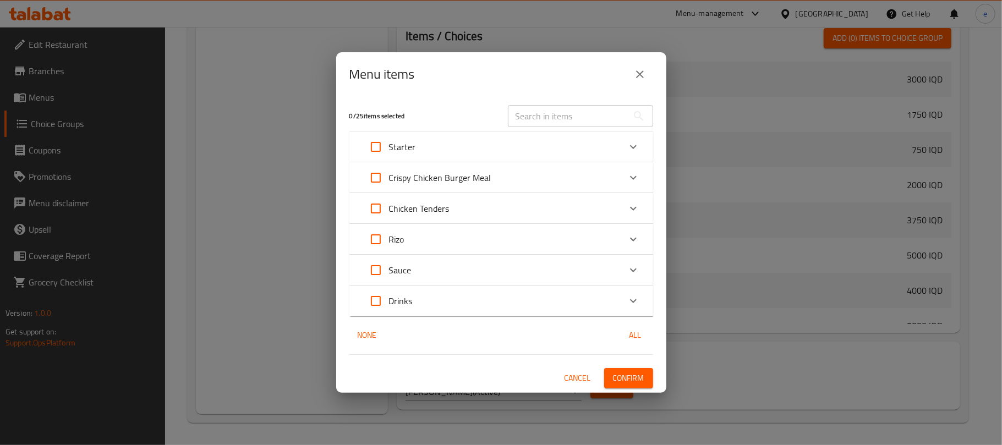
click at [376, 209] on input "Expand" at bounding box center [376, 208] width 26 height 26
checkbox input "true"
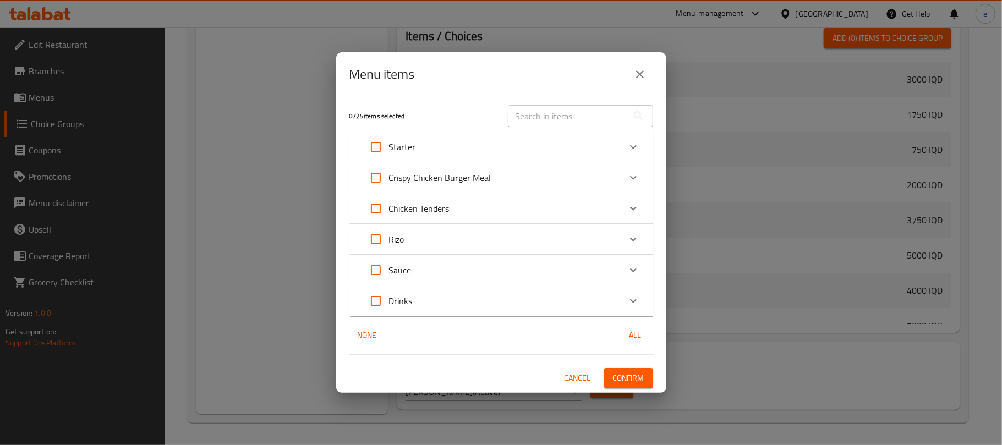
checkbox input "true"
click at [558, 212] on div "Chicken Tenders" at bounding box center [492, 208] width 258 height 26
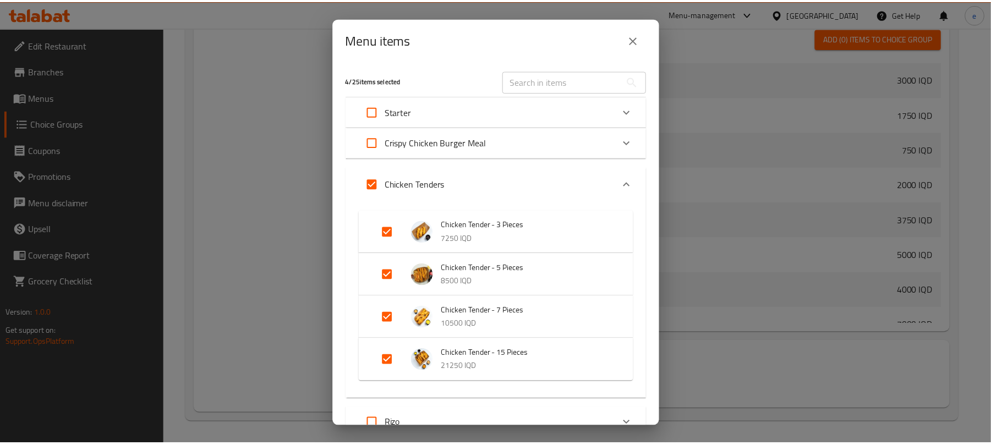
scroll to position [146, 0]
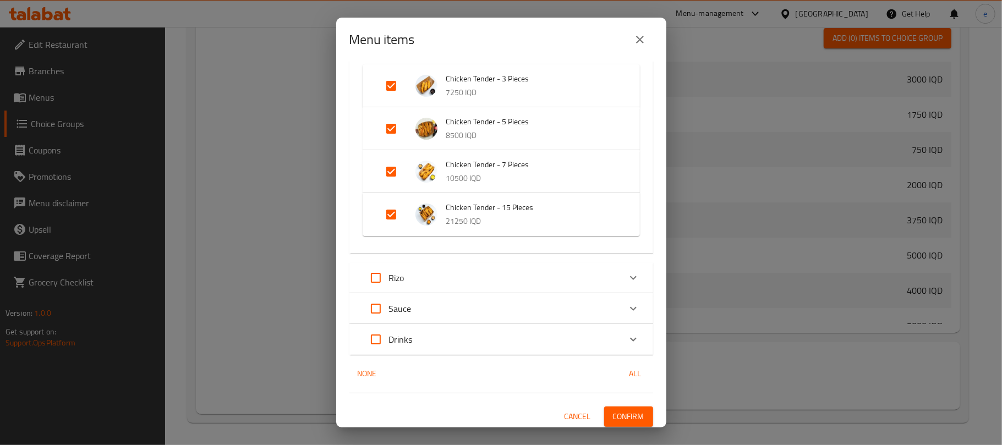
click at [618, 421] on span "Confirm" at bounding box center [628, 417] width 31 height 14
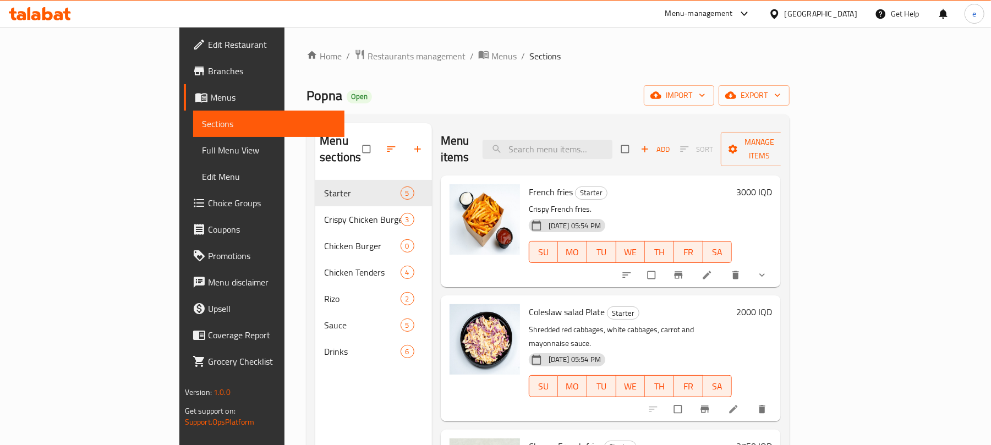
click at [193, 161] on link "Full Menu View" at bounding box center [269, 150] width 152 height 26
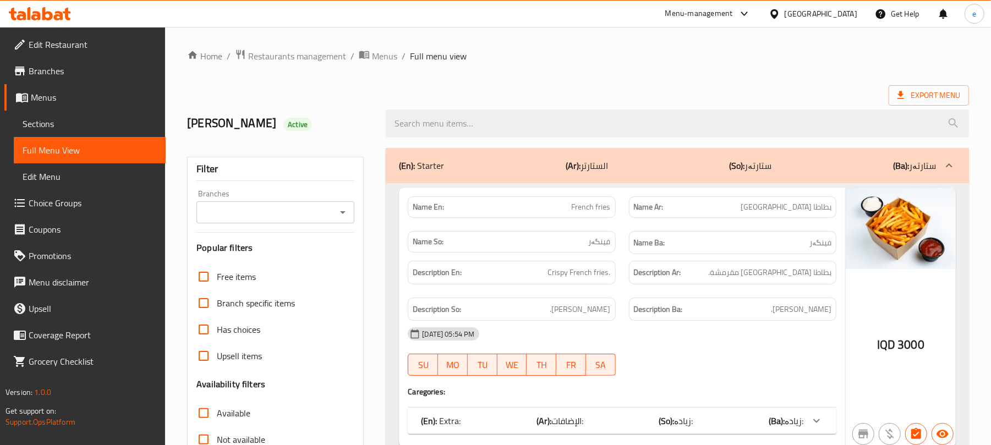
click at [342, 214] on icon "Open" at bounding box center [343, 212] width 6 height 3
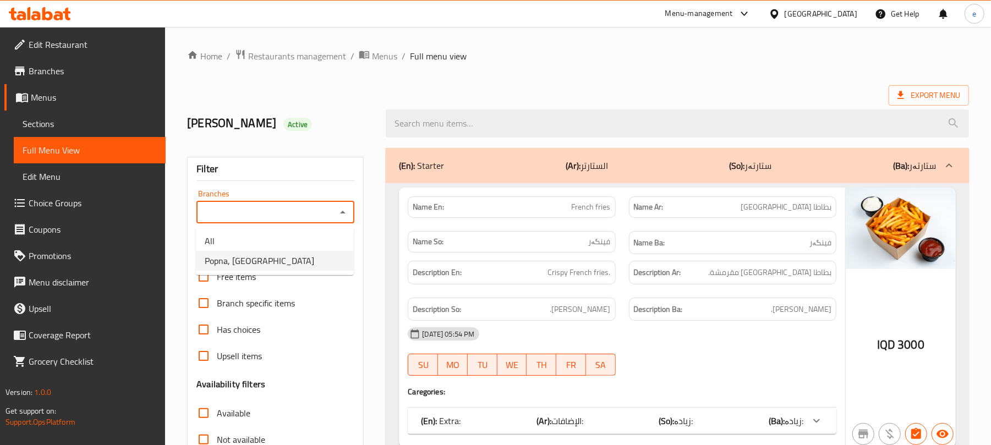
click at [282, 263] on li "Popna, Garden City" at bounding box center [275, 261] width 158 height 20
type input "Popna, Garden City"
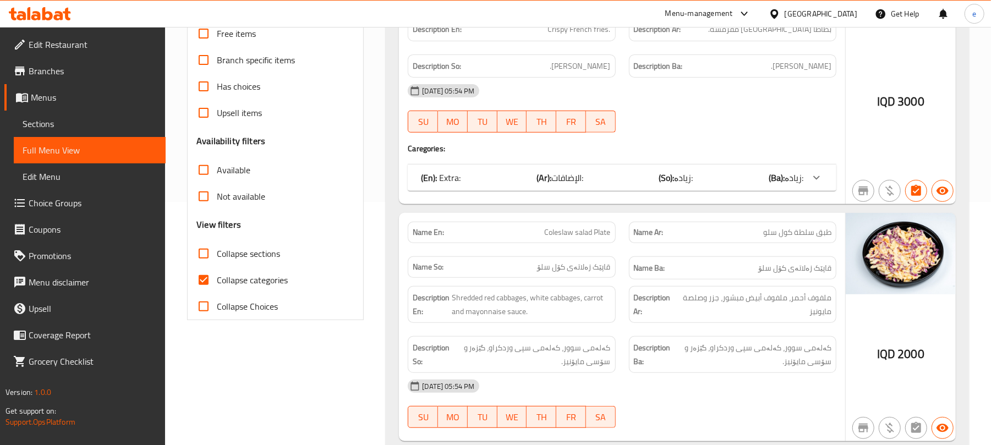
scroll to position [293, 0]
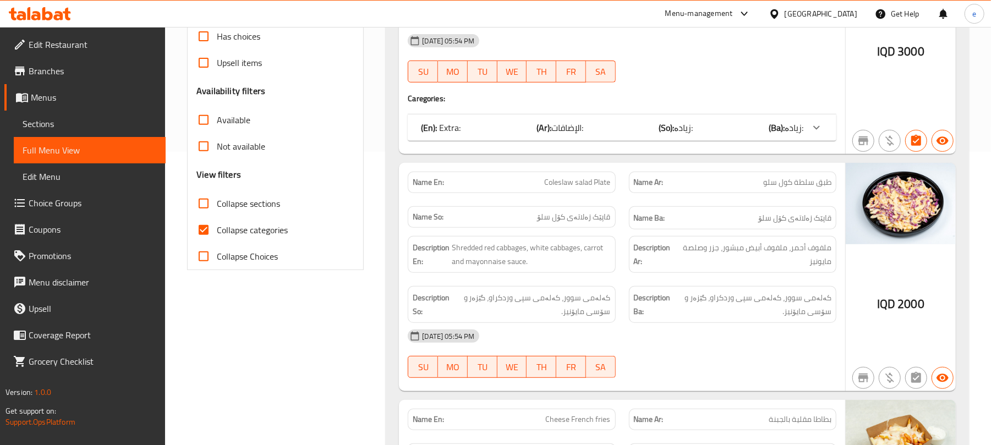
click at [206, 205] on input "Collapse sections" at bounding box center [203, 203] width 26 height 26
checkbox input "true"
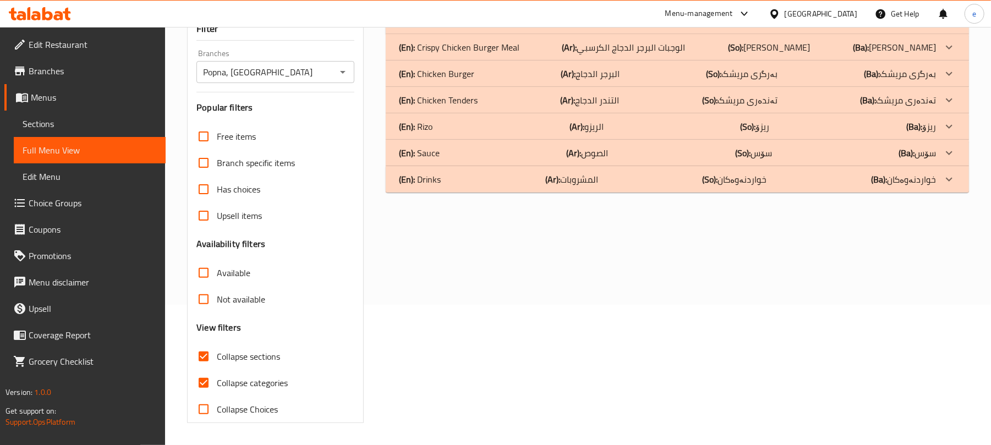
scroll to position [141, 0]
click at [506, 190] on div "(En): Drinks (Ar): المشروبات (So): خواردنەوەکان (Ba): خواردنەوەکان" at bounding box center [677, 179] width 583 height 26
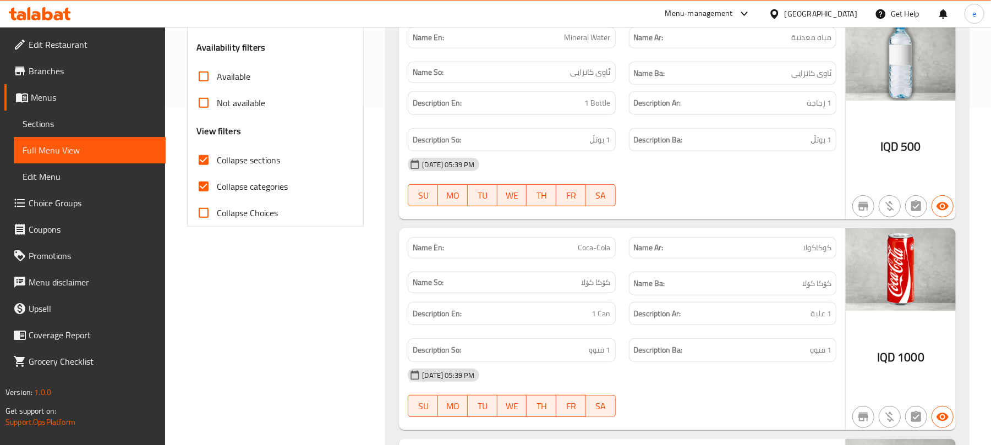
scroll to position [0, 0]
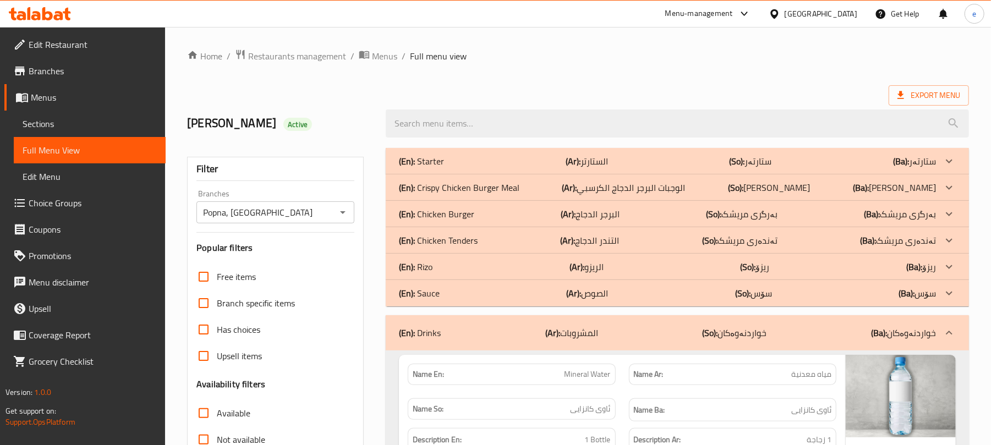
click at [452, 334] on div "(En): Drinks (Ar): المشروبات (So): خواردنەوەکان (Ba): خواردنەوەکان" at bounding box center [667, 332] width 537 height 13
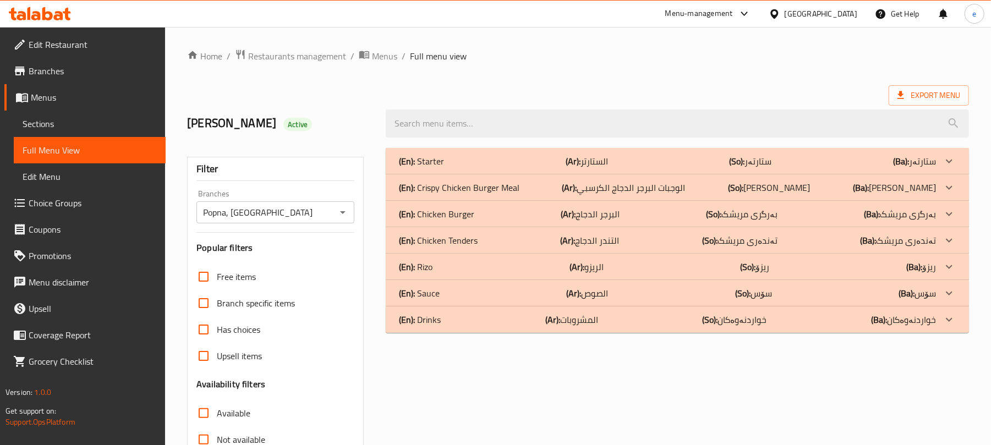
click at [339, 218] on icon "Open" at bounding box center [342, 212] width 13 height 13
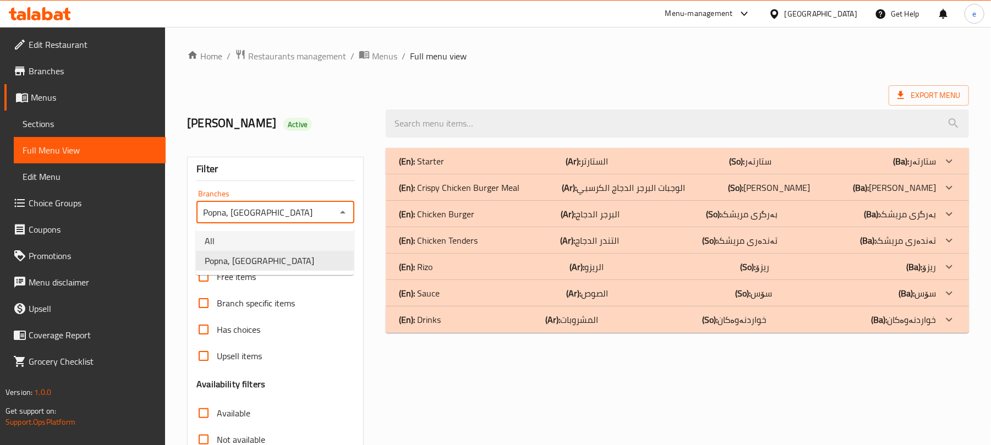
click at [281, 247] on li "All" at bounding box center [275, 241] width 158 height 20
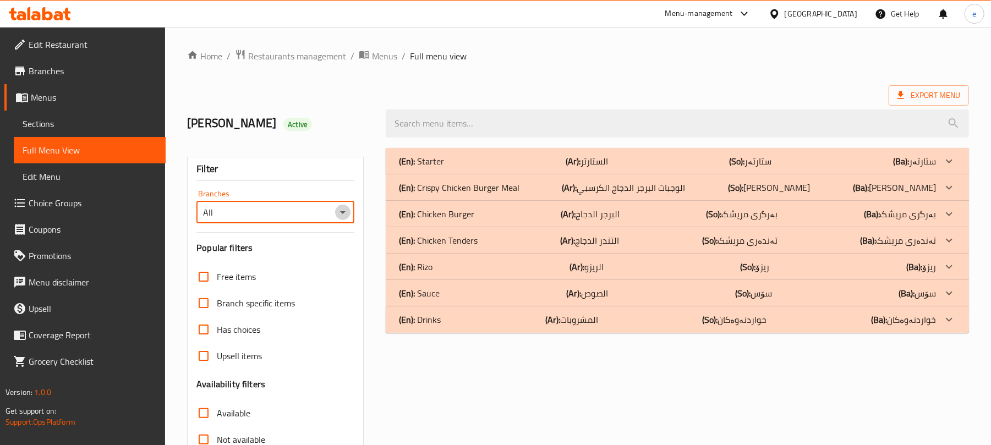
click at [344, 208] on icon "Open" at bounding box center [342, 212] width 13 height 13
click at [303, 256] on li "Popna, Garden City" at bounding box center [275, 261] width 158 height 20
type input "Popna, Garden City"
click at [592, 238] on p "(Ar): التندر الدجاج" at bounding box center [590, 240] width 59 height 13
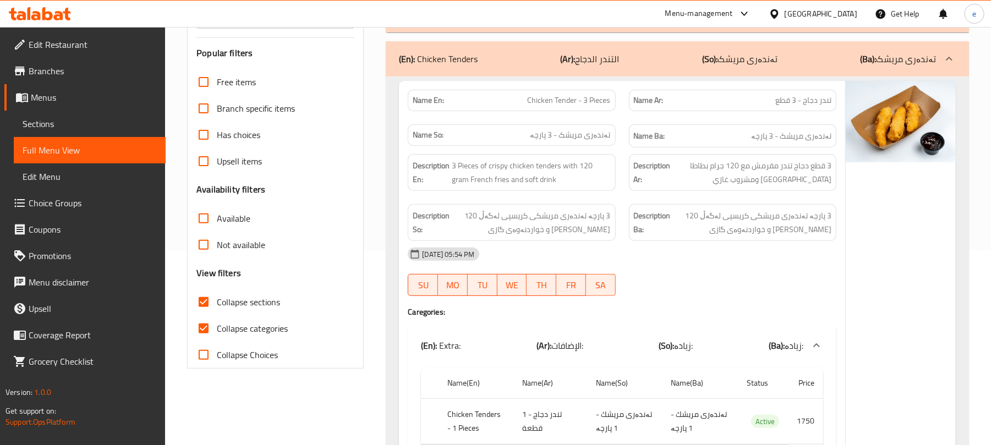
scroll to position [440, 0]
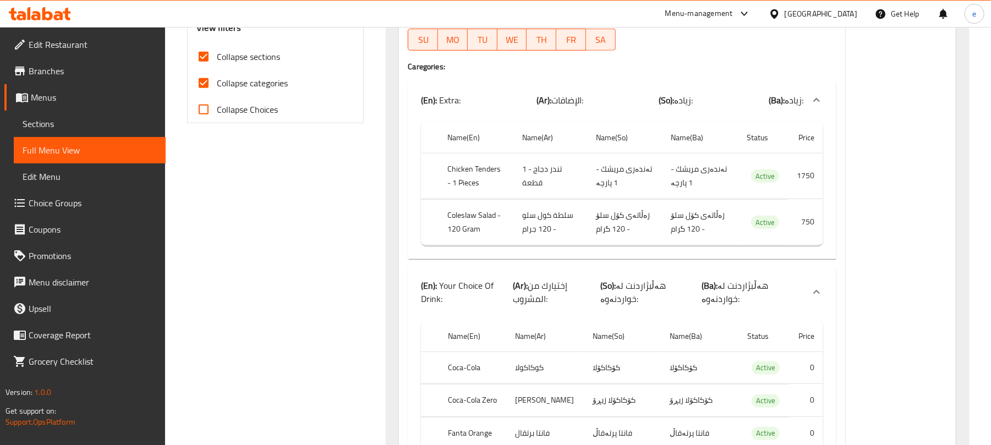
click at [206, 81] on input "Collapse categories" at bounding box center [203, 83] width 26 height 26
checkbox input "true"
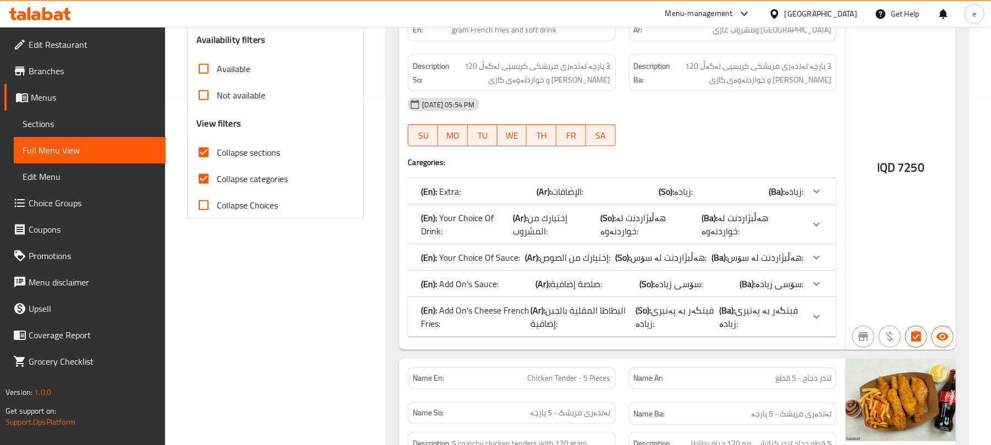
scroll to position [293, 0]
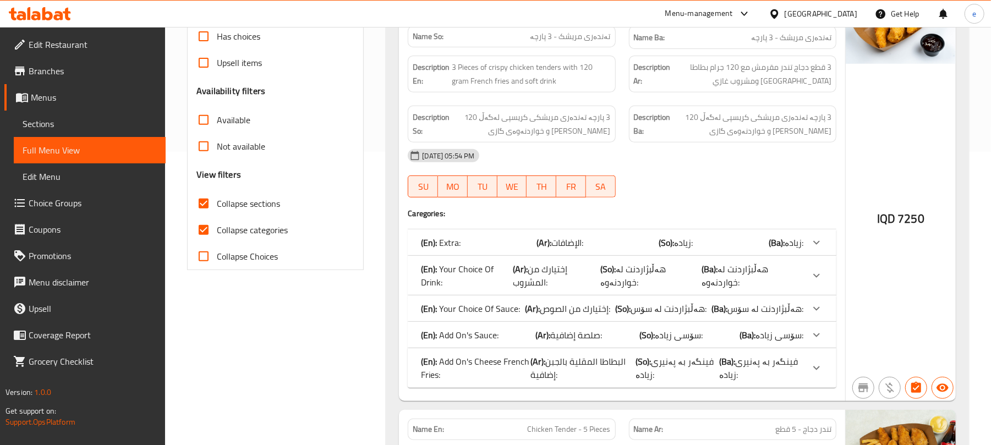
click at [533, 289] on span "إختيارك من المشروب:" at bounding box center [540, 276] width 54 height 30
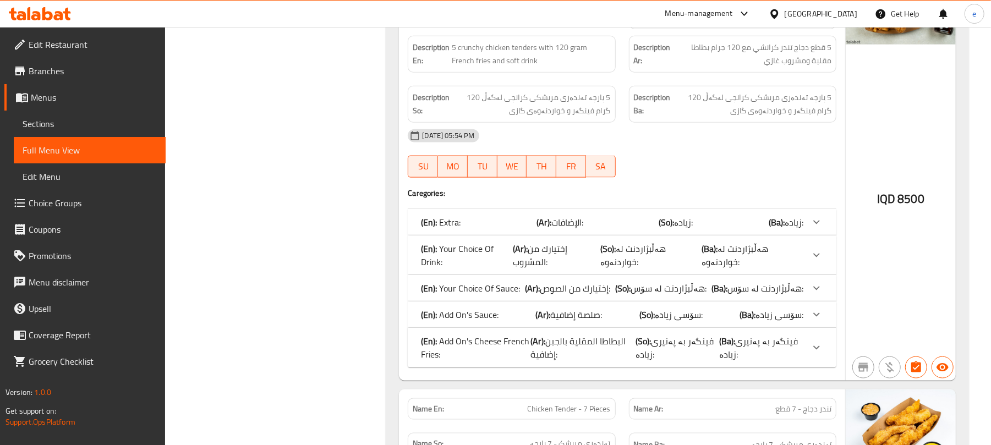
scroll to position [1027, 0]
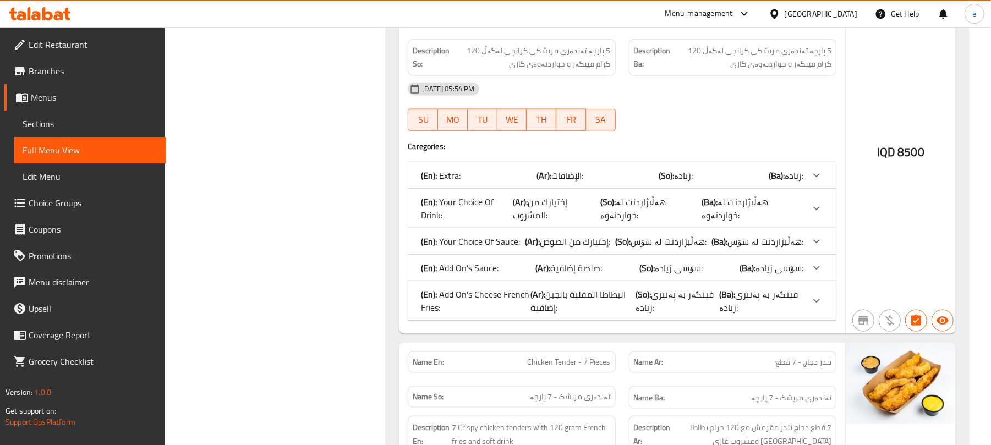
click at [624, 223] on span "هەڵبژاردنت لە خواردنەوە:" at bounding box center [633, 209] width 66 height 30
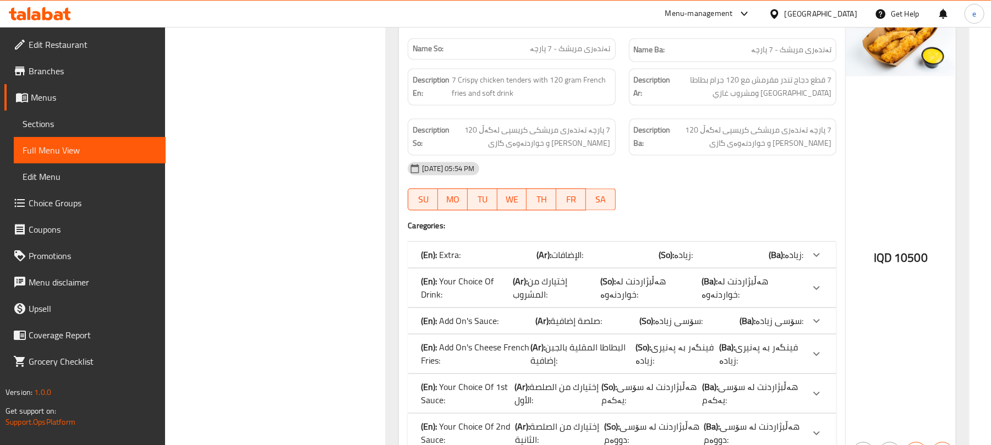
scroll to position [1761, 0]
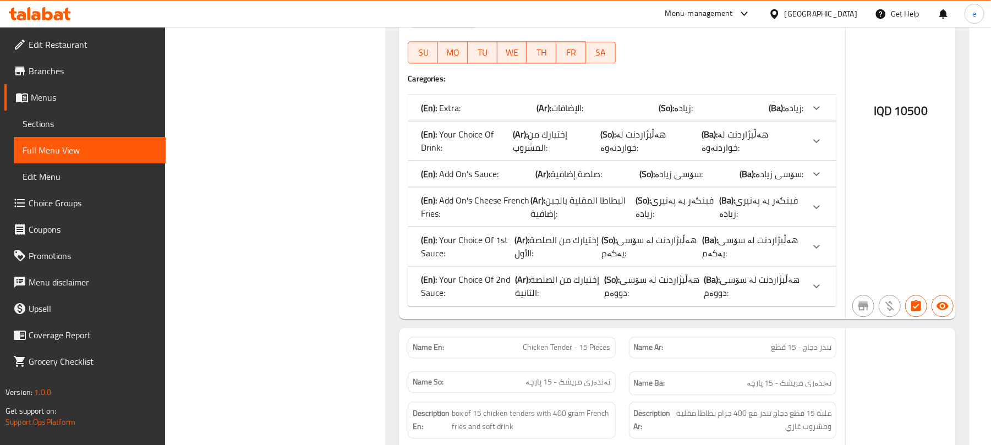
click at [641, 156] on span "هەڵبژاردنت لە خواردنەوە:" at bounding box center [633, 141] width 66 height 30
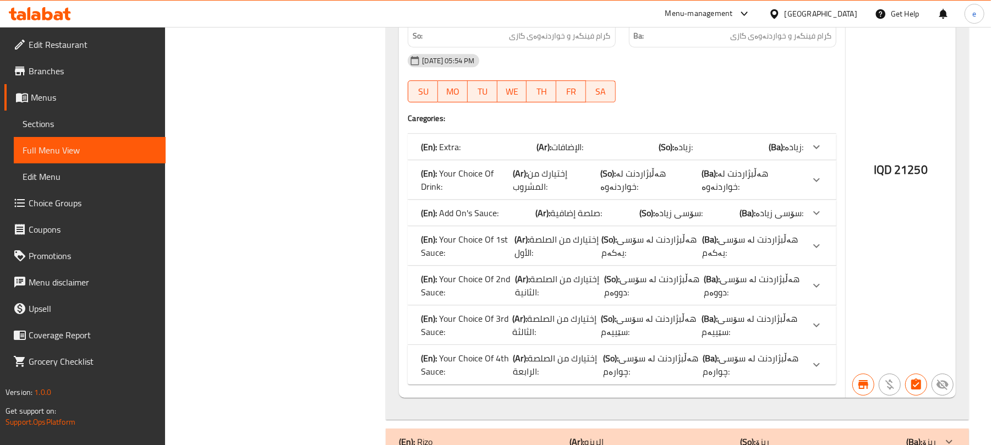
scroll to position [2495, 0]
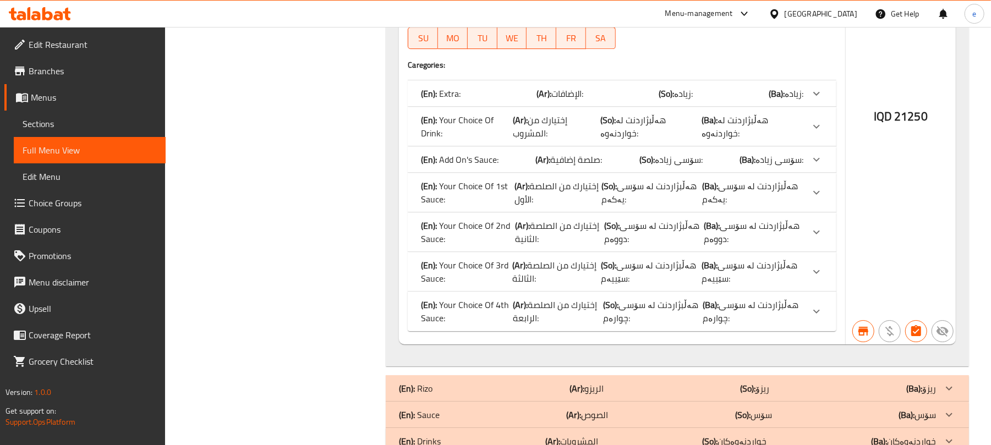
click at [487, 140] on p "(En): Your Choice Of Drink:" at bounding box center [467, 126] width 92 height 26
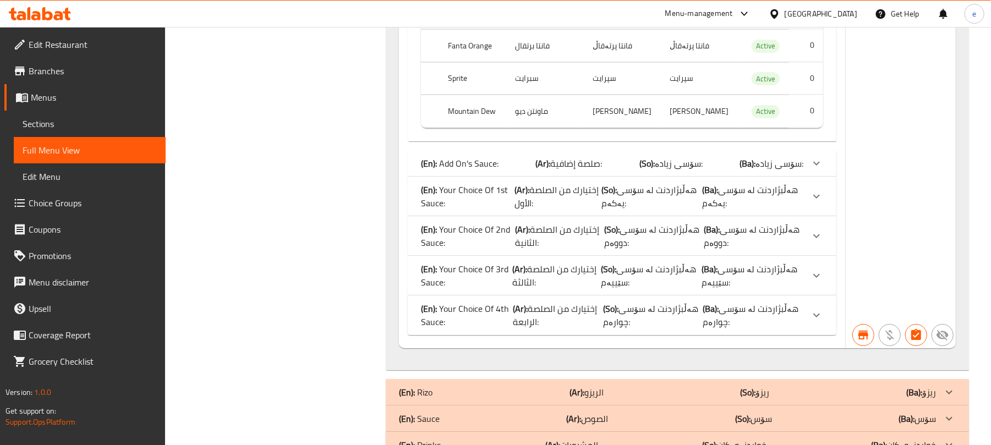
scroll to position [2783, 0]
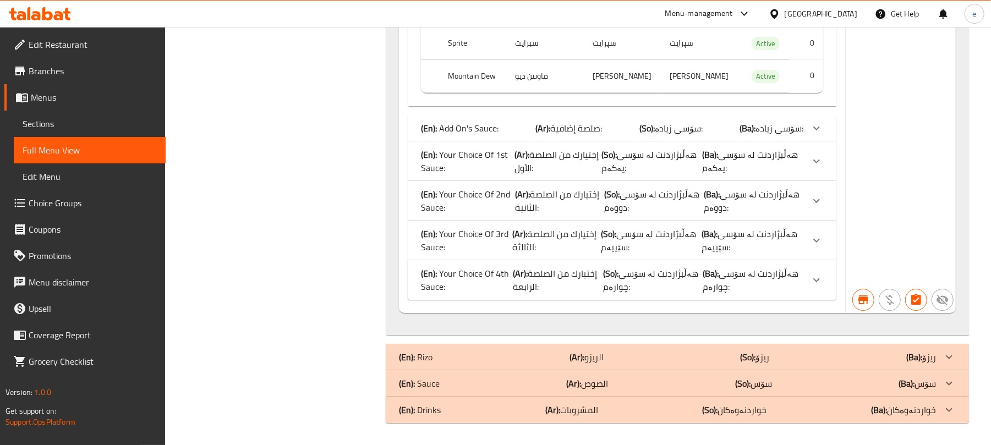
click at [571, 406] on p "(Ar): المشروبات" at bounding box center [571, 409] width 53 height 13
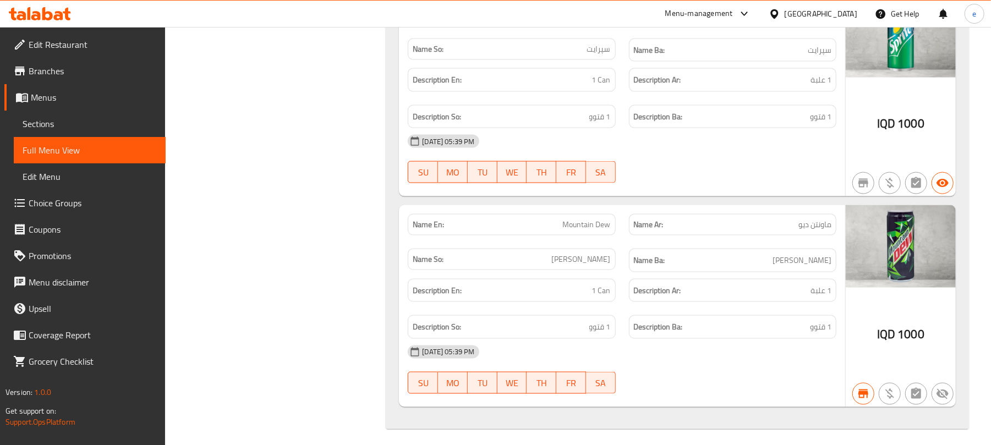
scroll to position [4091, 0]
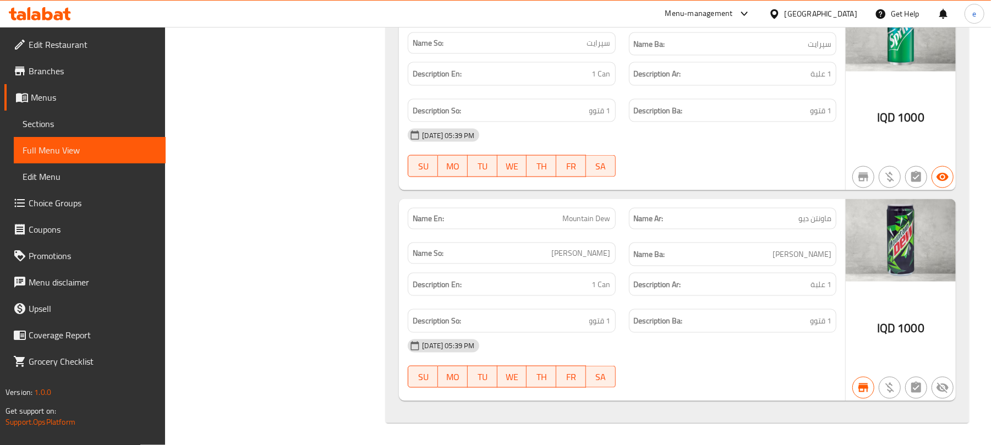
click at [65, 17] on icon at bounding box center [67, 14] width 8 height 13
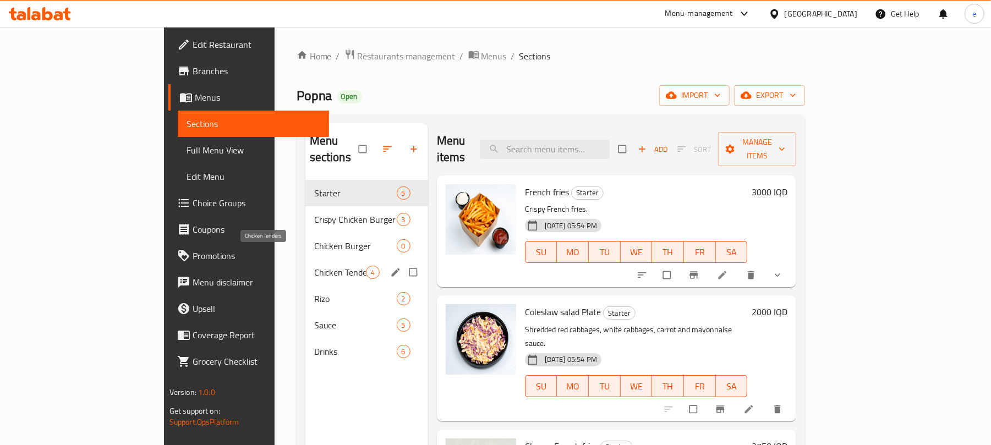
click at [314, 266] on span "Chicken Tenders" at bounding box center [340, 272] width 52 height 13
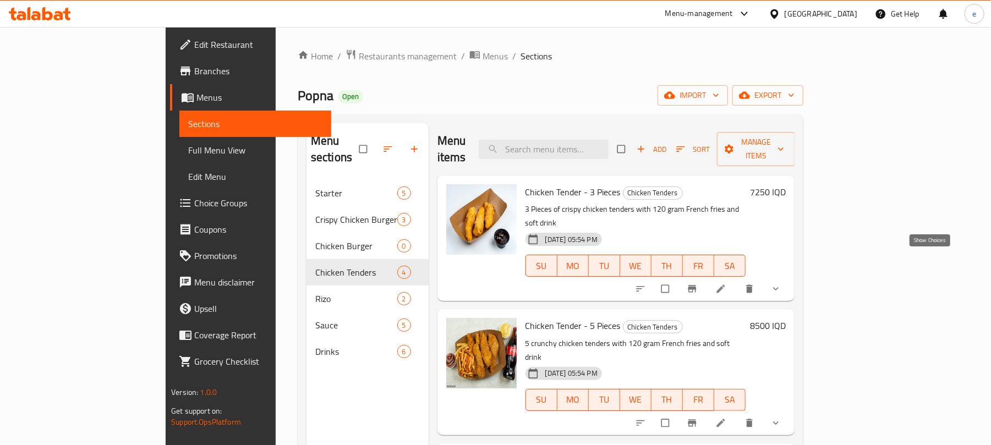
click at [782, 283] on icon "show more" at bounding box center [776, 288] width 11 height 11
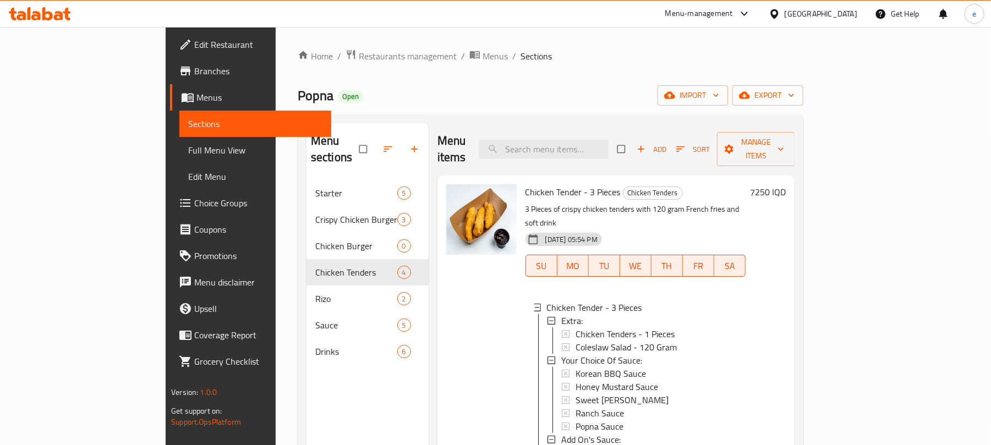
scroll to position [146, 0]
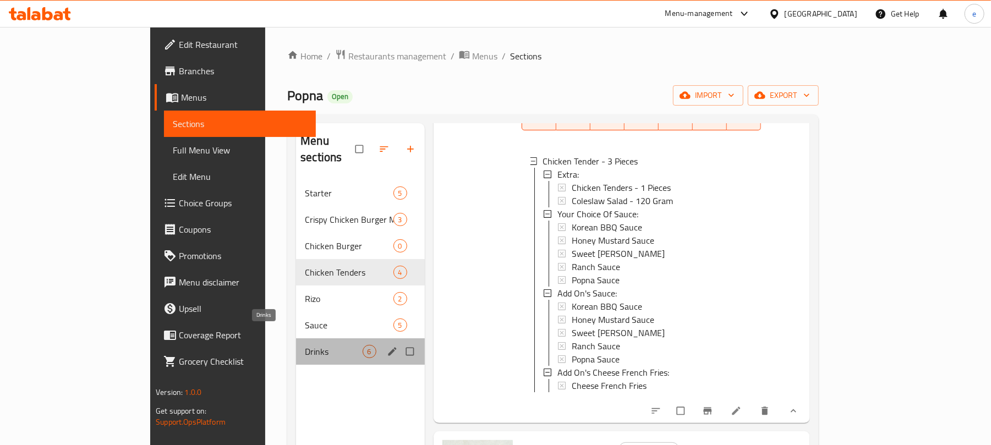
click at [305, 345] on span "Drinks" at bounding box center [333, 351] width 57 height 13
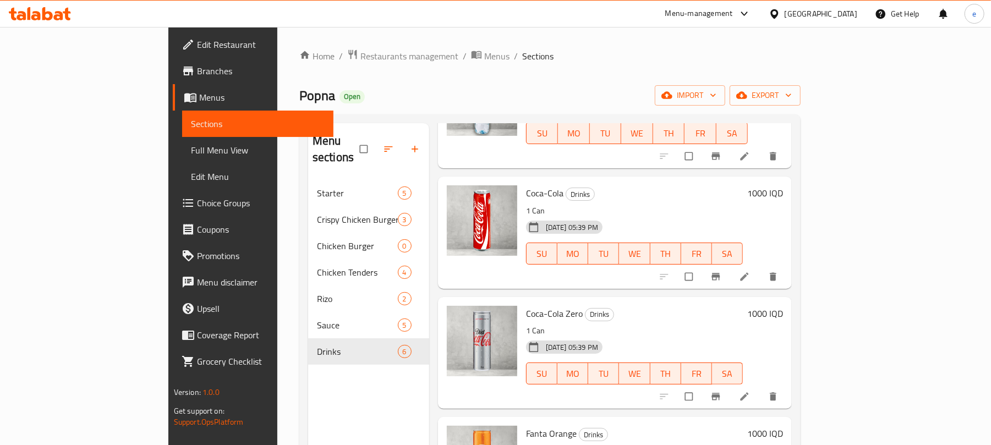
scroll to position [146, 0]
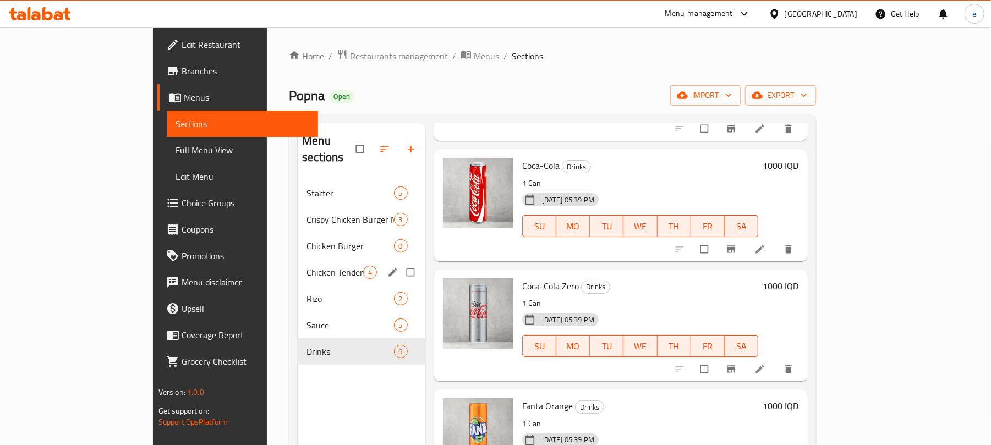
click at [307, 266] on span "Chicken Tenders" at bounding box center [335, 272] width 56 height 13
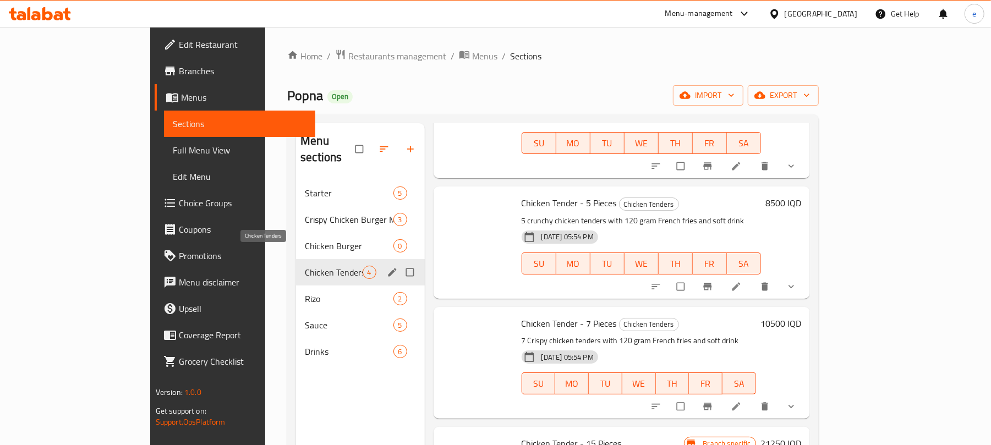
scroll to position [63, 0]
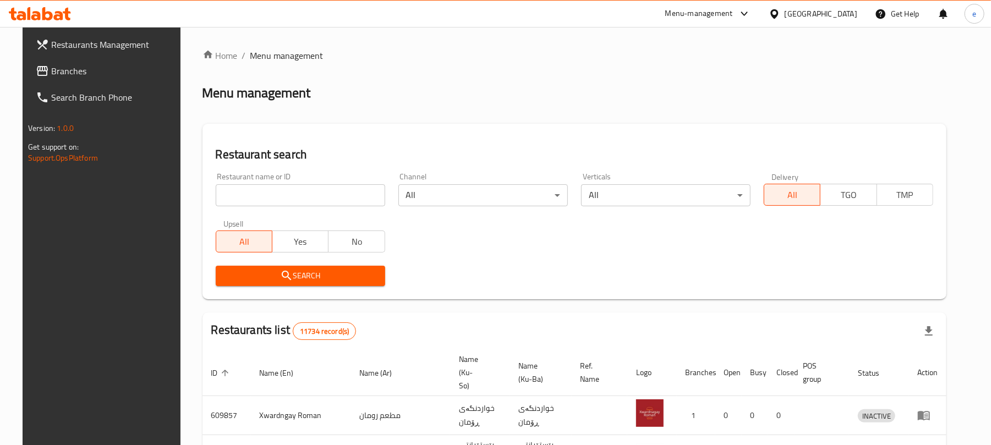
click at [274, 197] on input "search" at bounding box center [301, 195] width 170 height 22
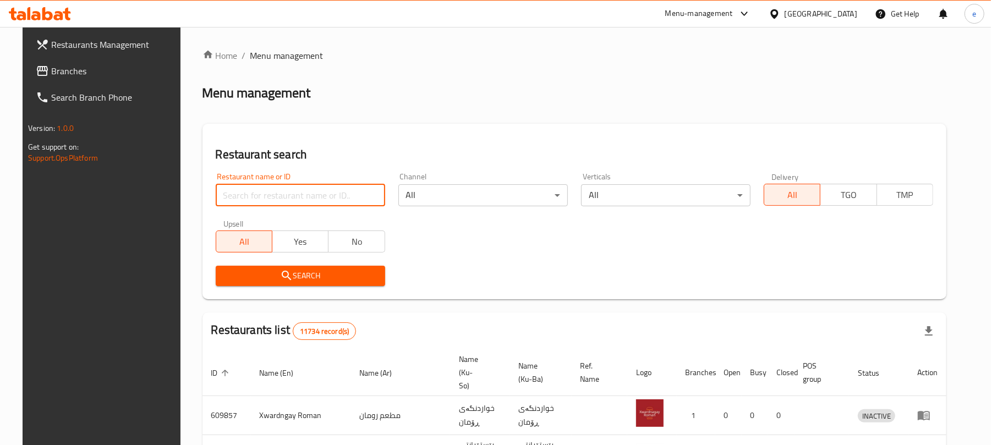
paste input "684866"
type input "684866"
click button "Search" at bounding box center [301, 276] width 170 height 20
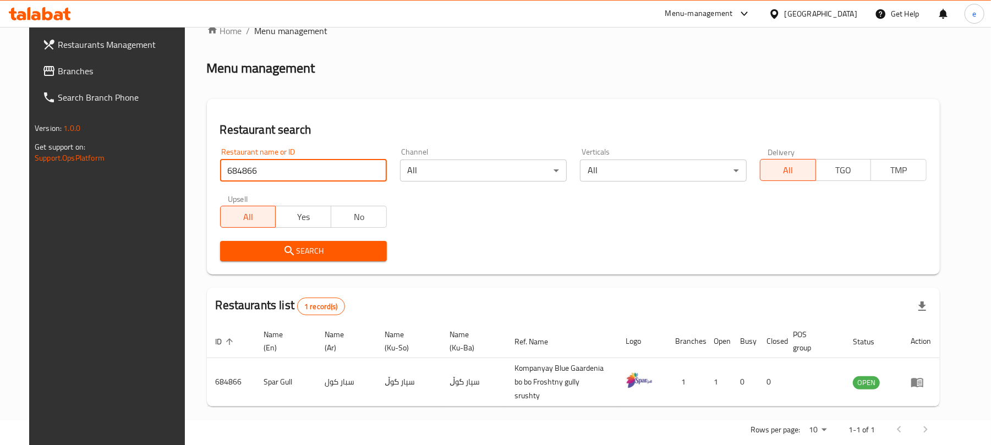
scroll to position [36, 0]
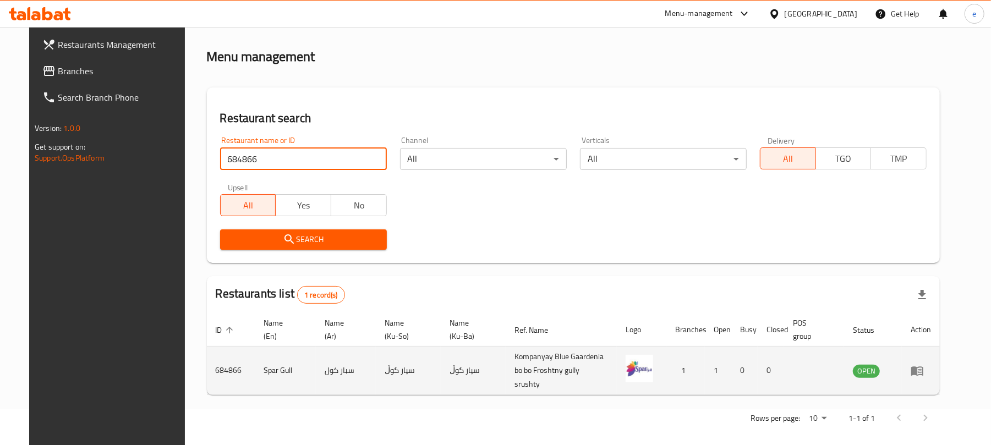
click at [924, 371] on icon "enhanced table" at bounding box center [917, 370] width 13 height 13
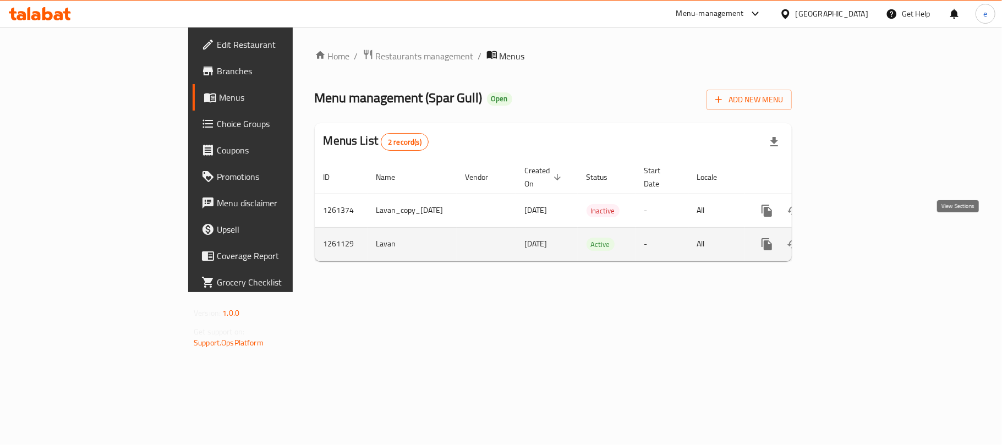
click at [853, 238] on icon "enhanced table" at bounding box center [846, 244] width 13 height 13
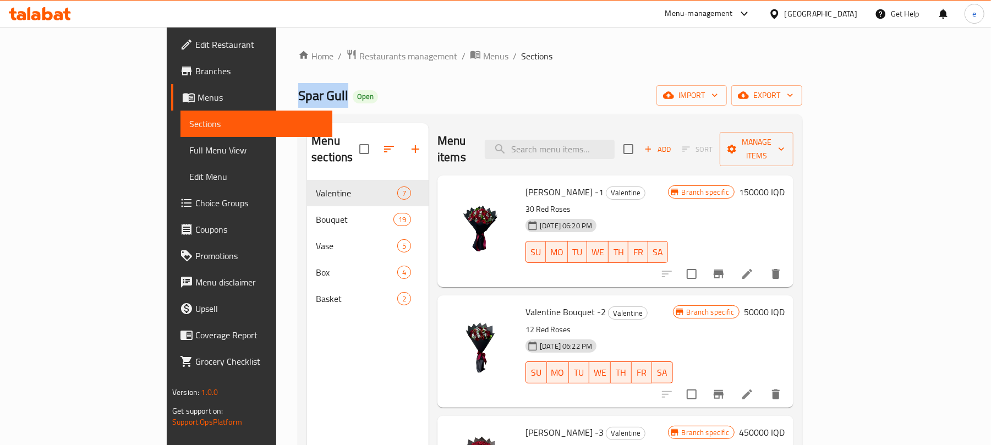
drag, startPoint x: 184, startPoint y: 97, endPoint x: 236, endPoint y: 89, distance: 52.4
click at [276, 89] on div "Home / Restaurants management / Menus / Sections Spar Gull Open import export M…" at bounding box center [550, 313] width 548 height 572
copy span "Spar Gull"
click at [307, 350] on div "Menu sections Valentine 7 Bouquet 19 Vase 5 Box 4 Basket 2" at bounding box center [368, 345] width 122 height 445
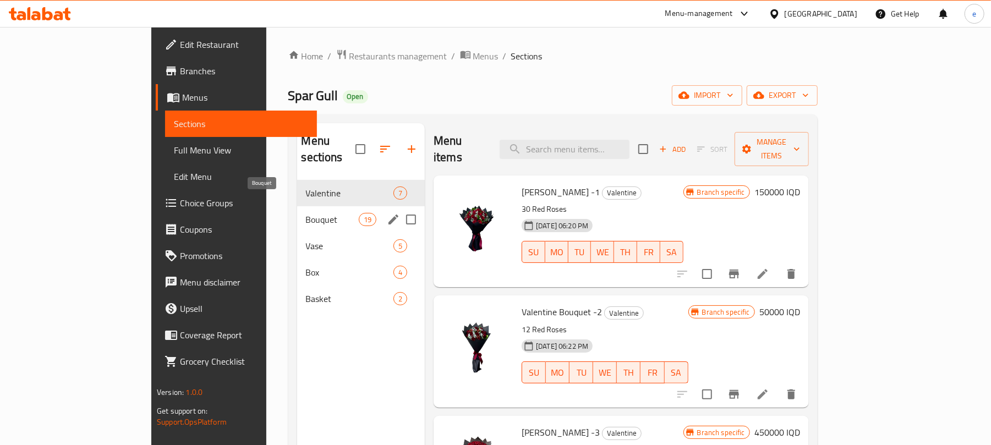
click at [306, 213] on span "Bouquet" at bounding box center [332, 219] width 53 height 13
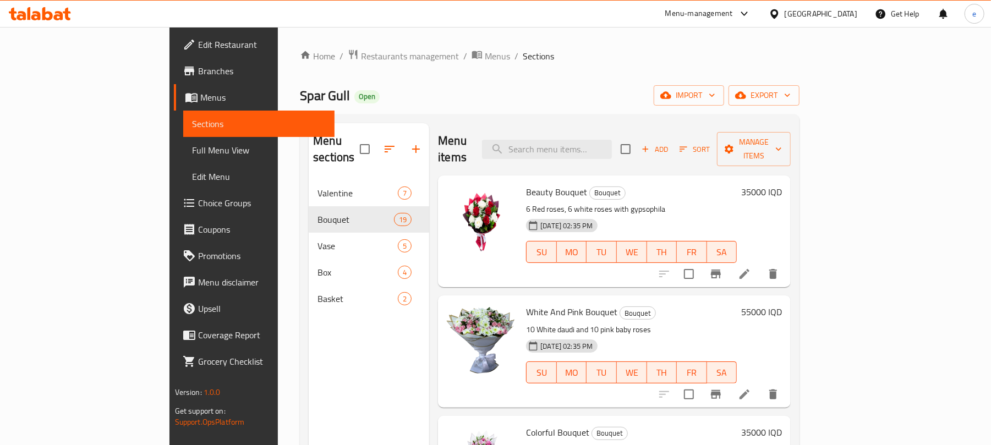
click at [791, 132] on div "Add Sort Manage items" at bounding box center [706, 149] width 170 height 34
click at [673, 149] on button "Add" at bounding box center [654, 149] width 35 height 17
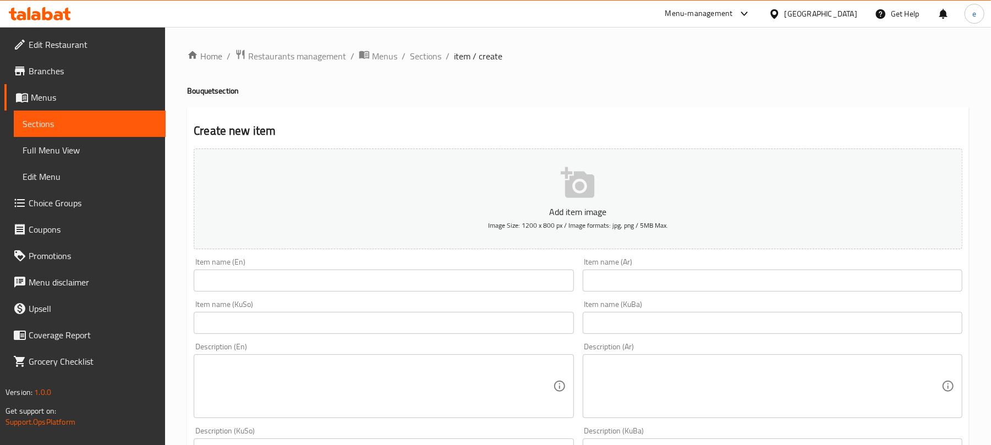
click at [368, 294] on div "Item name (En) Item name (En)" at bounding box center [383, 275] width 389 height 42
click at [368, 291] on input "text" at bounding box center [384, 281] width 380 height 22
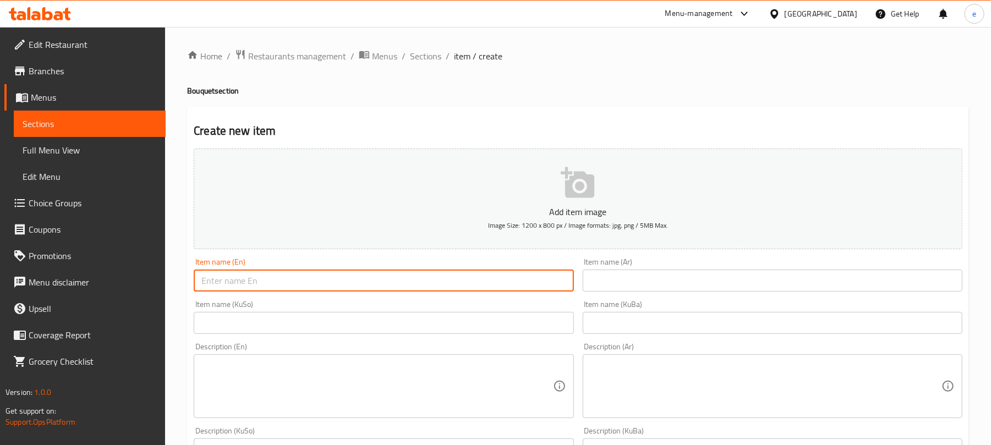
paste input "Vibrant Mixed-Color Rose Bouquet"
click at [258, 286] on input "Vibrant Mixed-Color Rose Bouquet" at bounding box center [384, 281] width 380 height 22
click at [260, 276] on input "Vibrant Mixed-Color Rose Bouquet" at bounding box center [384, 281] width 380 height 22
type input "Vibrant Mixed Color Rose Bouquet"
click at [522, 319] on input "text" at bounding box center [384, 323] width 380 height 22
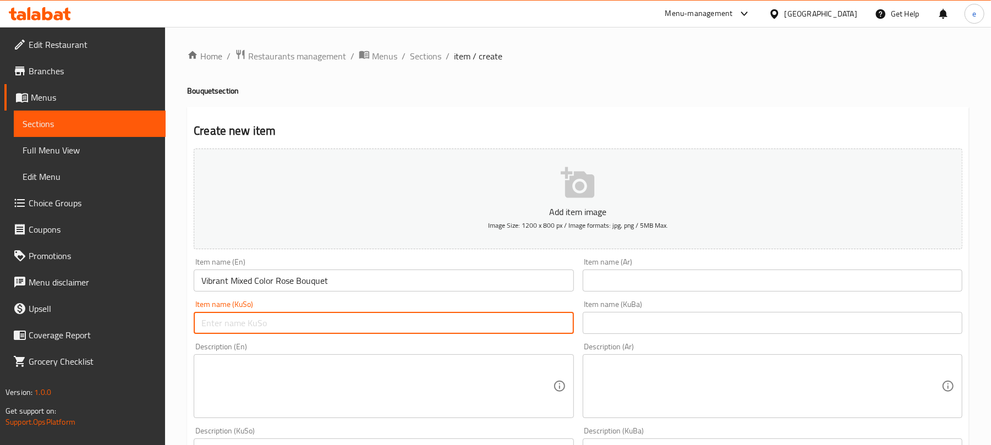
paste input "چەپكە گوڵی ڕەنگاوڕەنگ"
type input "چەپكە گوڵی ڕەنگاوڕەنگ"
drag, startPoint x: 617, startPoint y: 276, endPoint x: 624, endPoint y: 277, distance: 7.2
click at [617, 276] on input "text" at bounding box center [773, 281] width 380 height 22
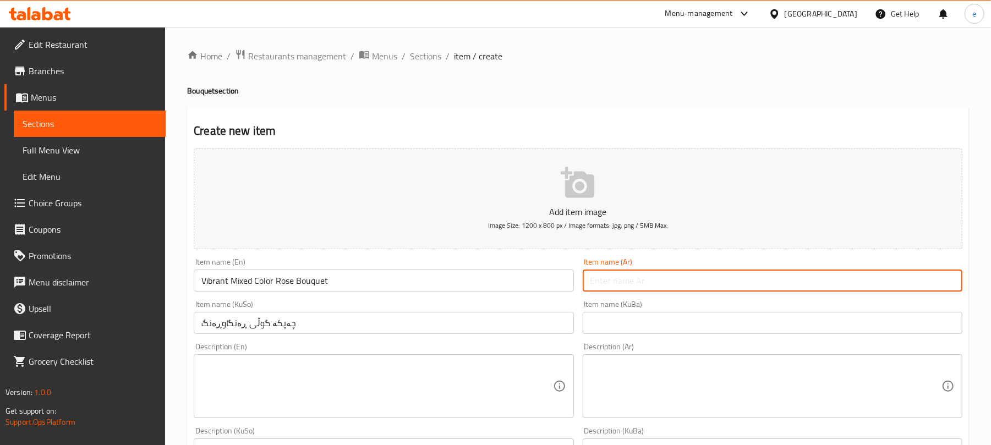
paste input "باقة ورود ملونة زاهية"
type input "باقة ورود ملونة زاهية"
click at [491, 320] on input "چەپكە گوڵی ڕەنگاوڕەنگ" at bounding box center [384, 323] width 380 height 22
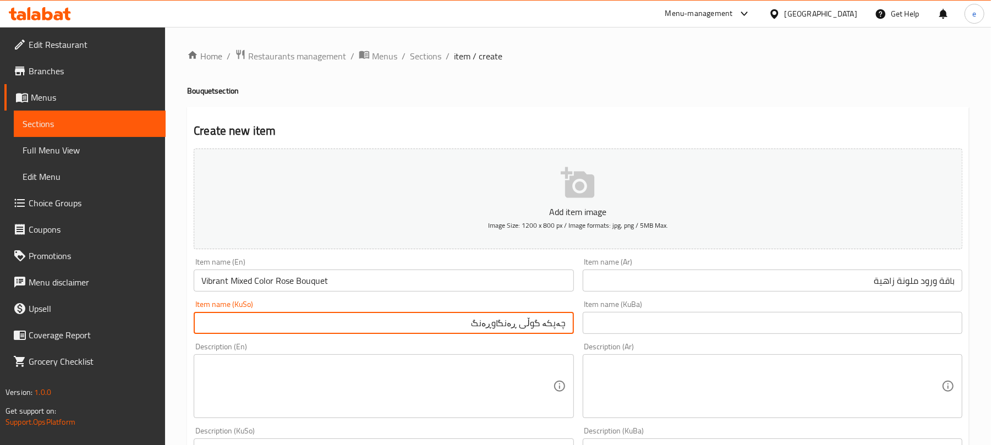
click at [210, 281] on input "Vibrant Mixed Color Rose Bouquet" at bounding box center [384, 281] width 380 height 22
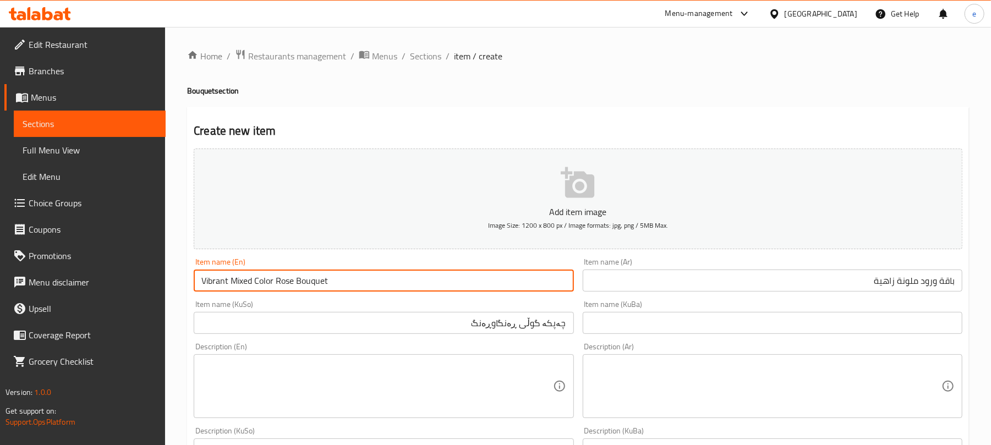
click at [210, 281] on input "Vibrant Mixed Color Rose Bouquet" at bounding box center [384, 281] width 380 height 22
click at [479, 329] on input "چەپكە گوڵی ڕەنگاوڕەنگ" at bounding box center [384, 323] width 380 height 22
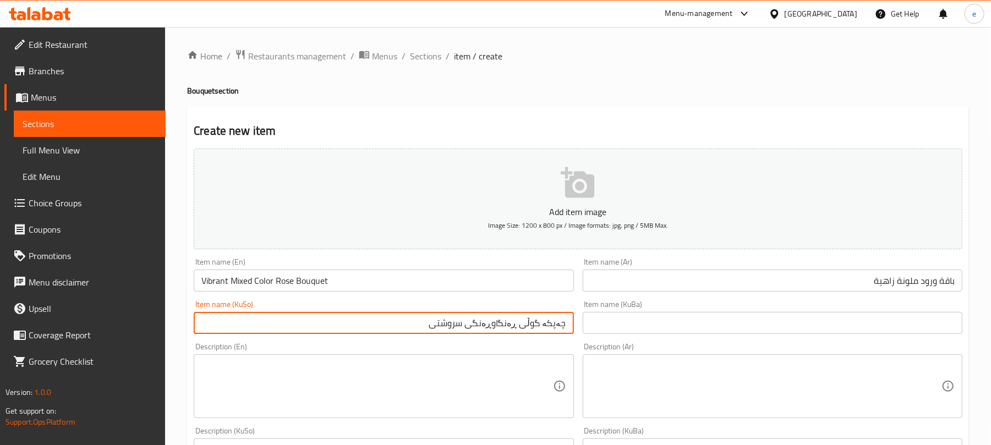
type input "چەپكە گوڵی ڕەنگاوڕەنگی سروشتی"
click at [377, 276] on input "Vibrant Mixed Color Rose Bouquet" at bounding box center [384, 281] width 380 height 22
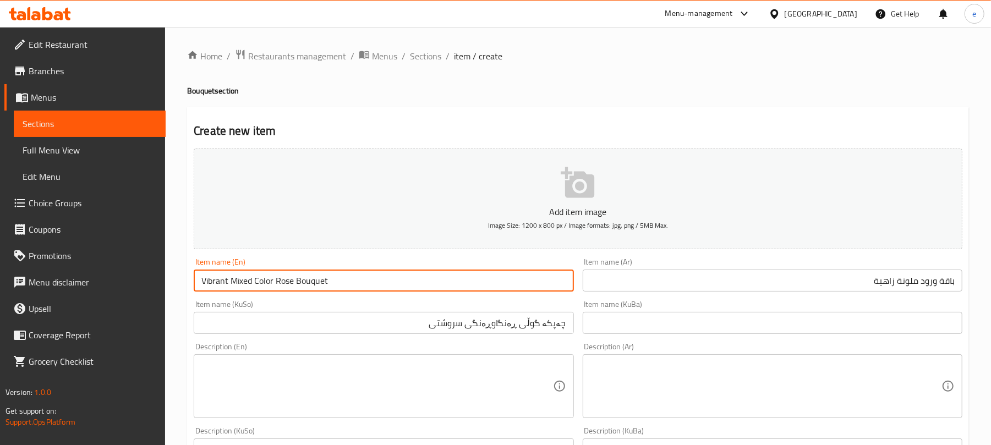
click at [377, 276] on input "Vibrant Mixed Color Rose Bouquet" at bounding box center [384, 281] width 380 height 22
click at [935, 288] on input "باقة ورود ملونة زاهية" at bounding box center [773, 281] width 380 height 22
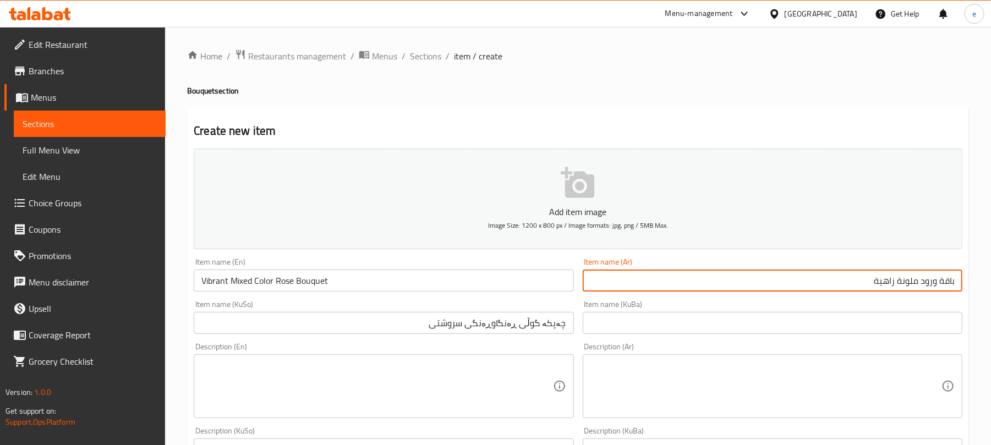
click at [935, 288] on input "باقة ورود ملونة زاهية" at bounding box center [773, 281] width 380 height 22
paste input "بألوان مختلط"
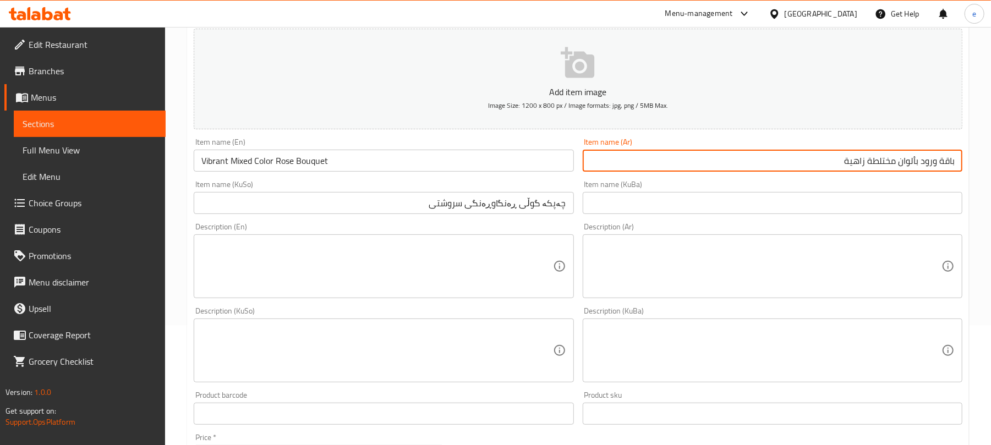
scroll to position [146, 0]
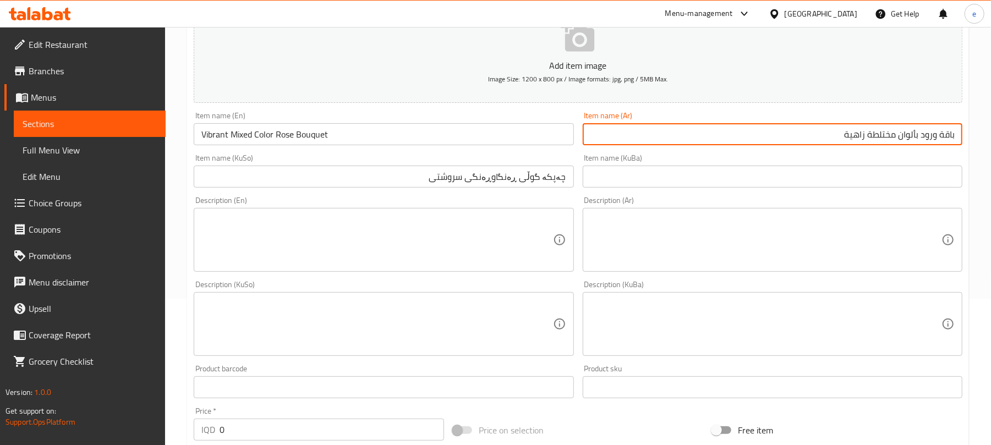
type input "باقة ورود بألوان مختلطة زاهية"
click at [384, 267] on div "Description (En)" at bounding box center [384, 240] width 380 height 64
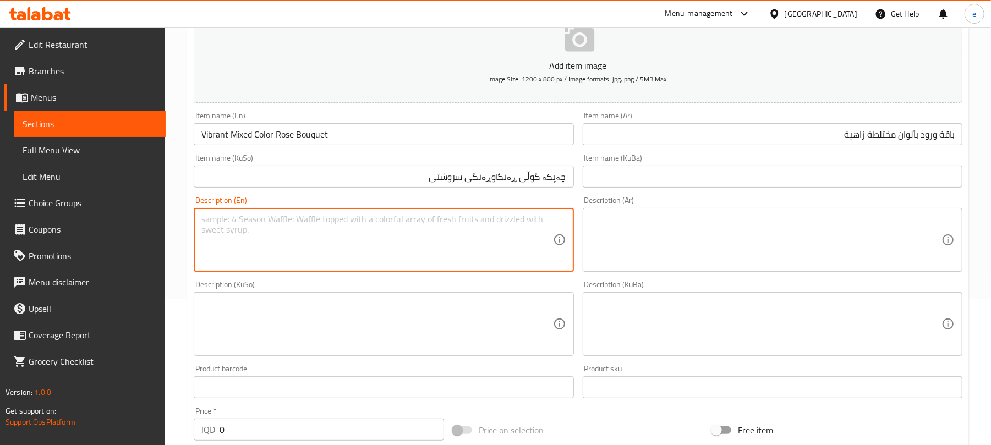
paste textarea "Bouquet 45 single Baby Rose flowers"
click at [260, 221] on textarea "Bouquet 45 single Baby Rose flowers" at bounding box center [376, 240] width 351 height 52
type textarea "Bouquet 45 single Baby Rose flowers"
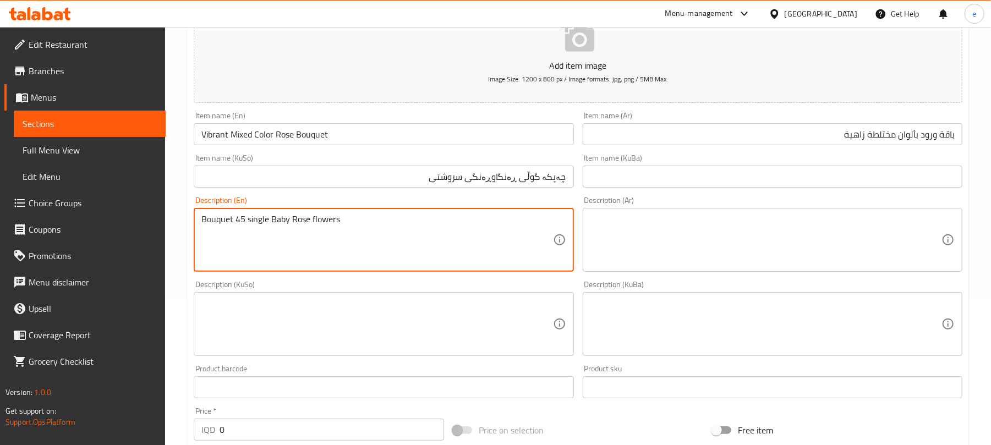
click at [734, 225] on textarea at bounding box center [766, 240] width 351 height 52
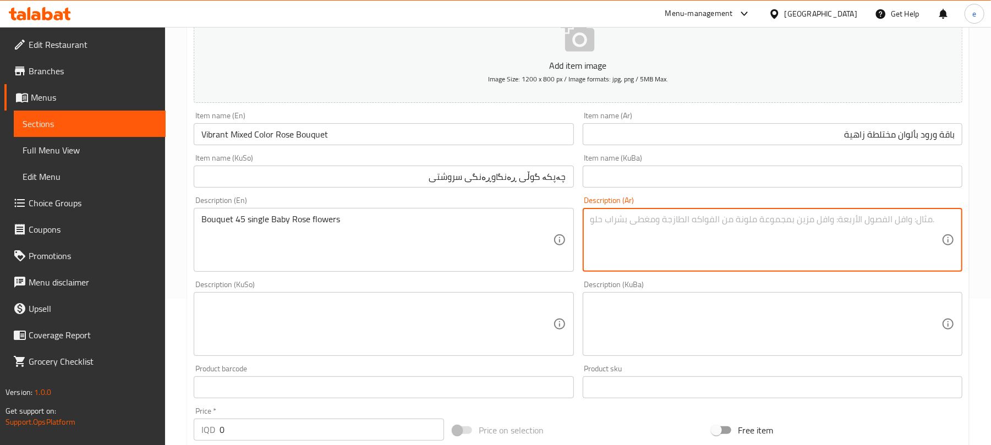
paste textarea "باقة من 45 وردة ([PERSON_NAME])"
click at [846, 221] on textarea "باقة من 45 وردة ([PERSON_NAME])" at bounding box center [766, 240] width 351 height 52
type textarea "باقة من 45 وردة [PERSON_NAME]"
click at [424, 325] on textarea at bounding box center [376, 324] width 351 height 52
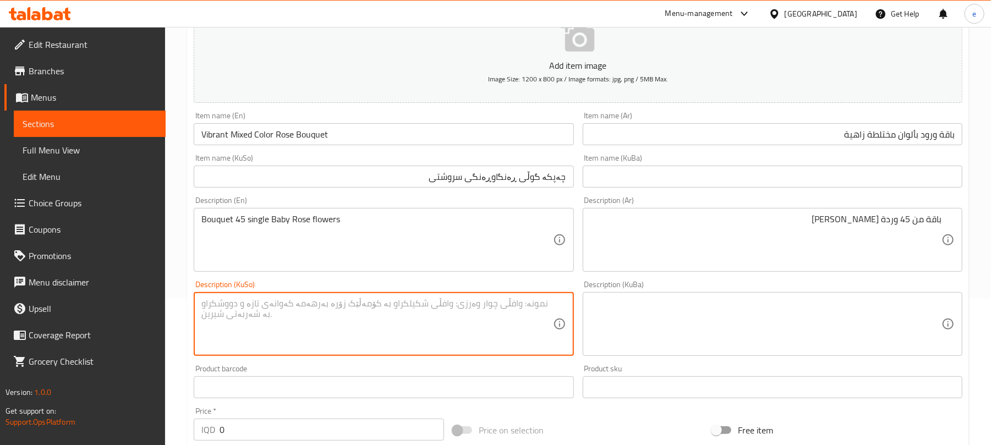
click at [466, 317] on textarea at bounding box center [376, 324] width 351 height 52
paste textarea "چەپكەی ٤٥ گوڵى تيكەڵ([PERSON_NAME])"
click at [427, 298] on textarea "چەپكەی ٤٥ گوڵى تيكەڵ بەيبى روز)" at bounding box center [376, 324] width 351 height 52
type textarea "چەپكەی ٤٥ گوڵى تيكەڵ [PERSON_NAME]"
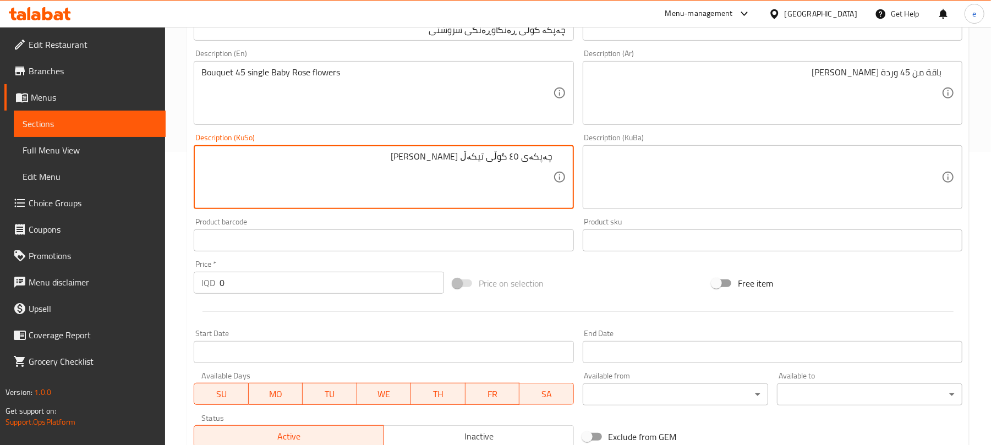
drag, startPoint x: 195, startPoint y: 269, endPoint x: 146, endPoint y: 267, distance: 48.5
click at [148, 267] on div "Edit Restaurant Branches Menus Sections Full Menu View Edit Menu Choice Groups …" at bounding box center [495, 172] width 991 height 877
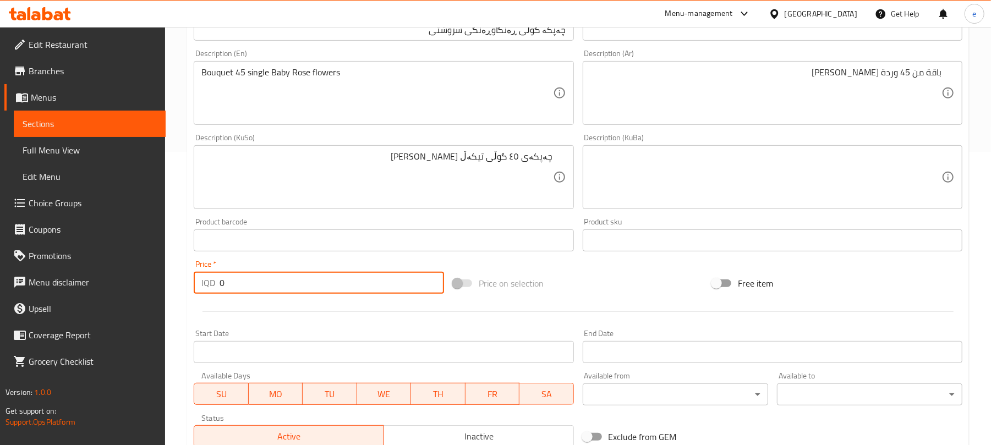
paste input "12000"
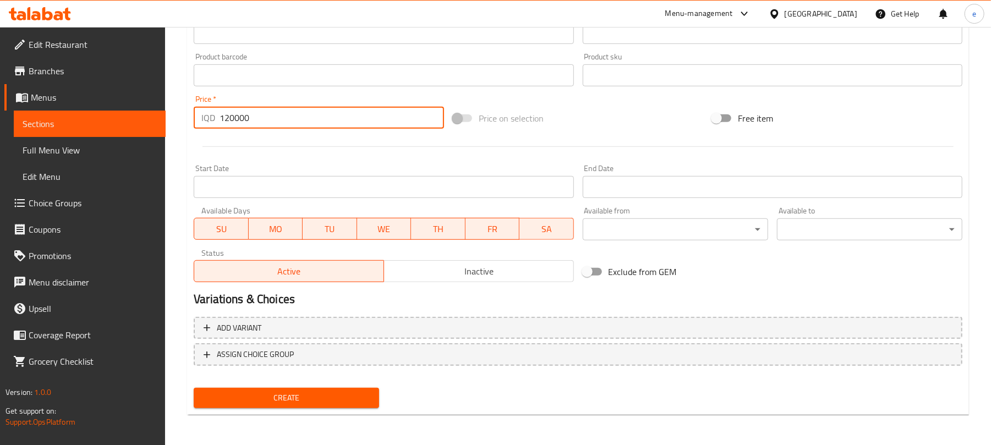
type input "120000"
click at [335, 397] on span "Create" at bounding box center [287, 398] width 168 height 14
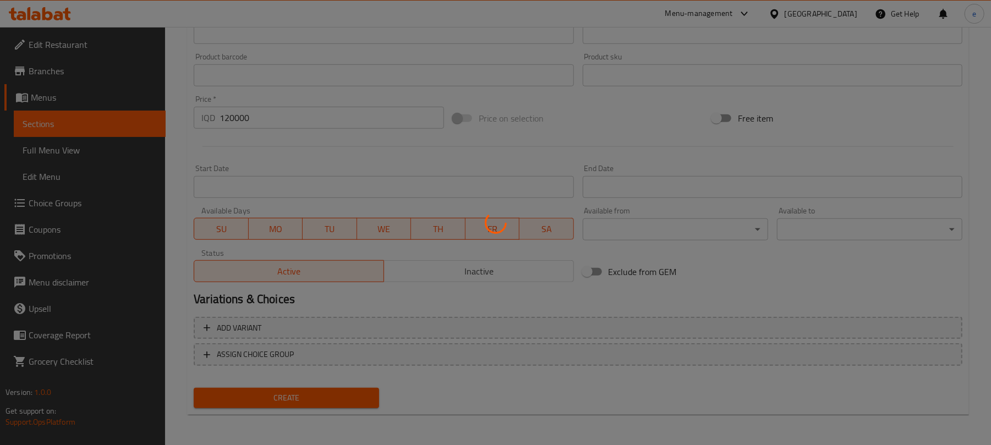
type input "0"
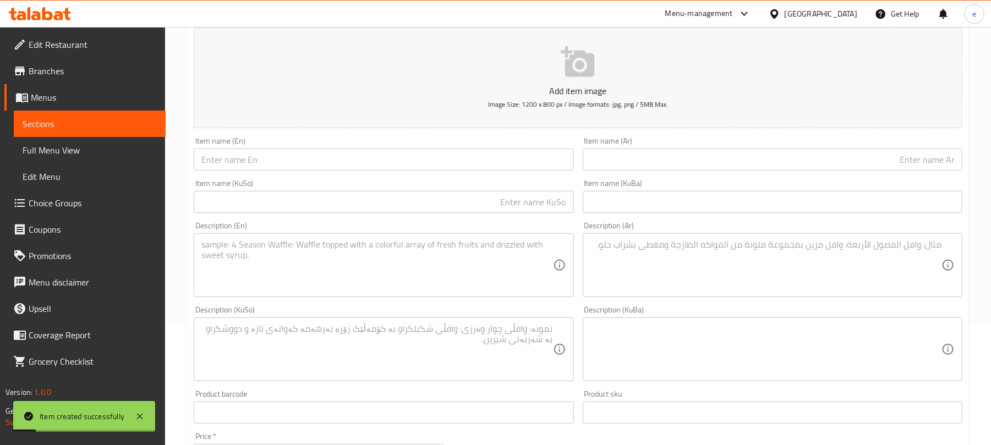
scroll to position [18, 0]
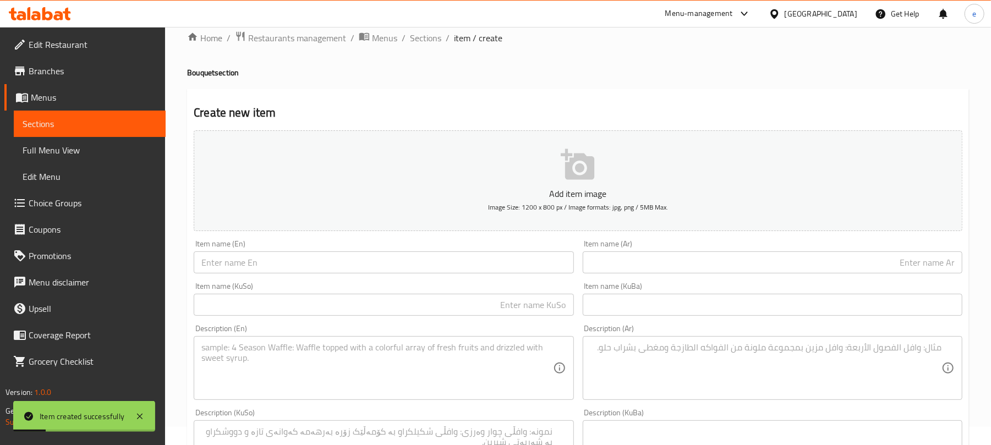
click at [340, 267] on input "text" at bounding box center [384, 263] width 380 height 22
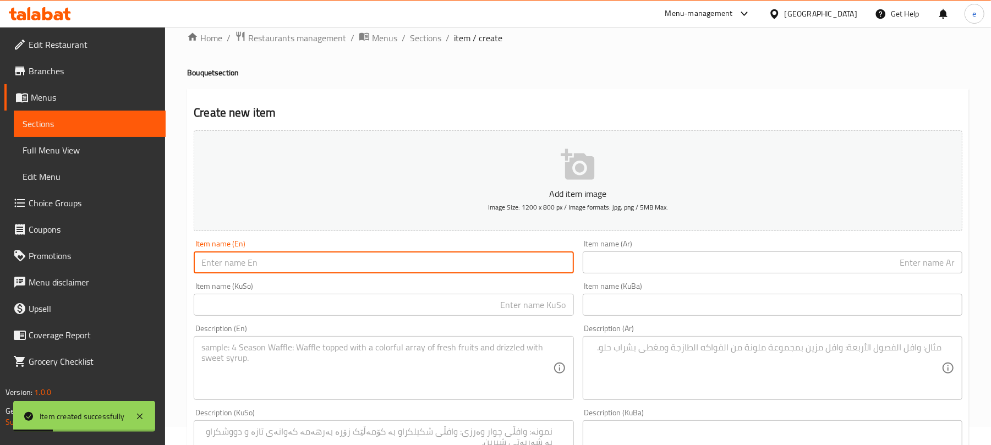
paste input "Sunny Mixed Bouquet"
type input "Sunny Mixed Bouquet"
click at [690, 270] on input "text" at bounding box center [773, 263] width 380 height 22
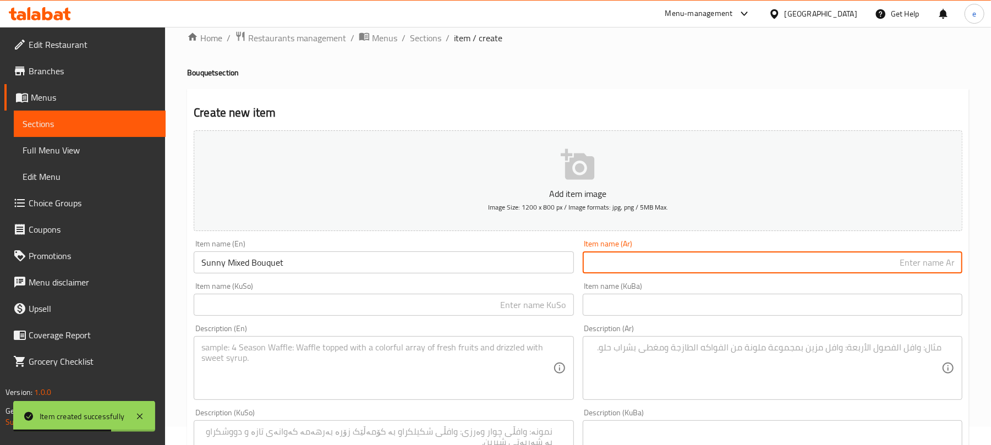
paste input "باقة مختلطة مشرقة"
type input "باقة مختلطة مشرقة"
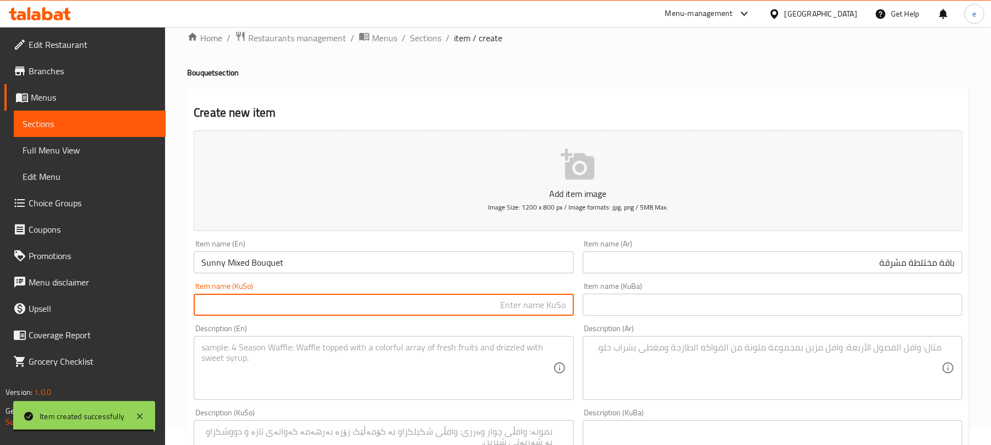
click at [443, 306] on input "text" at bounding box center [384, 305] width 380 height 22
paste input "چەپكە گوڵی جۆراوجۆری ڕووناک"
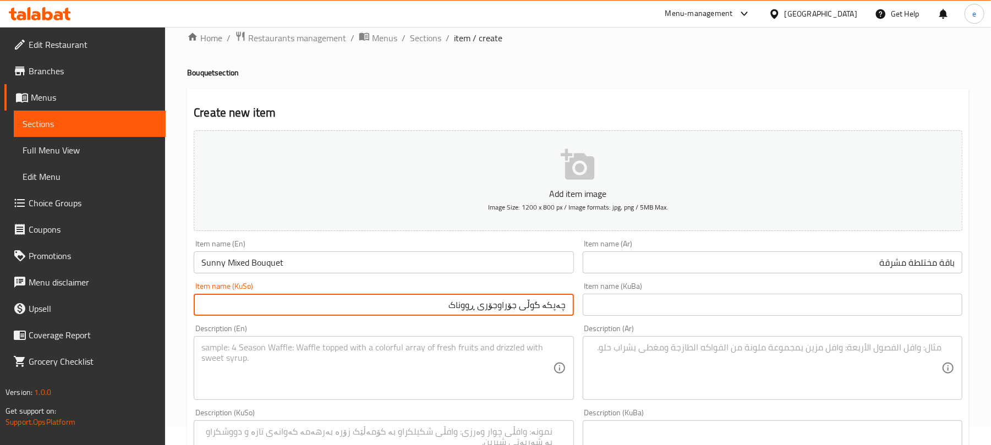
type input "چەپكە گوڵی جۆراوجۆری ڕووناک"
click at [324, 365] on textarea at bounding box center [376, 368] width 351 height 52
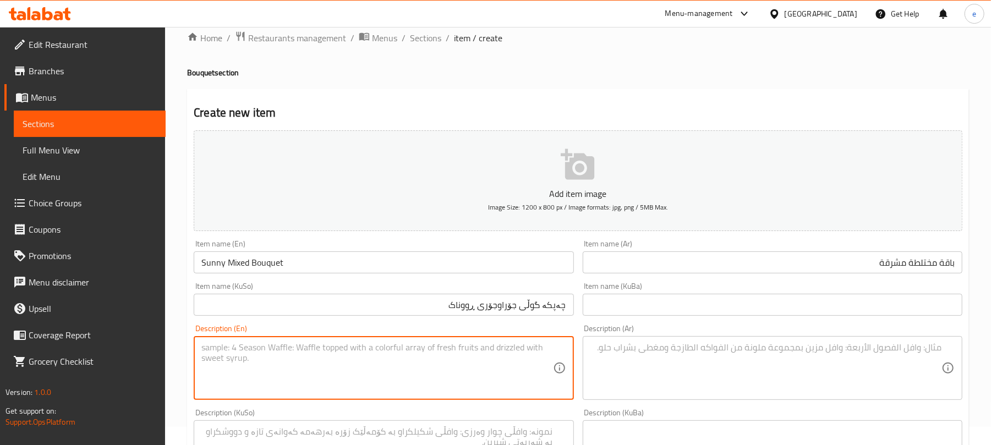
paste textarea "Bouquet 13 mixed flowers"
type textarea "Bouquet 13 mixed flowers"
click at [687, 359] on textarea at bounding box center [766, 368] width 351 height 52
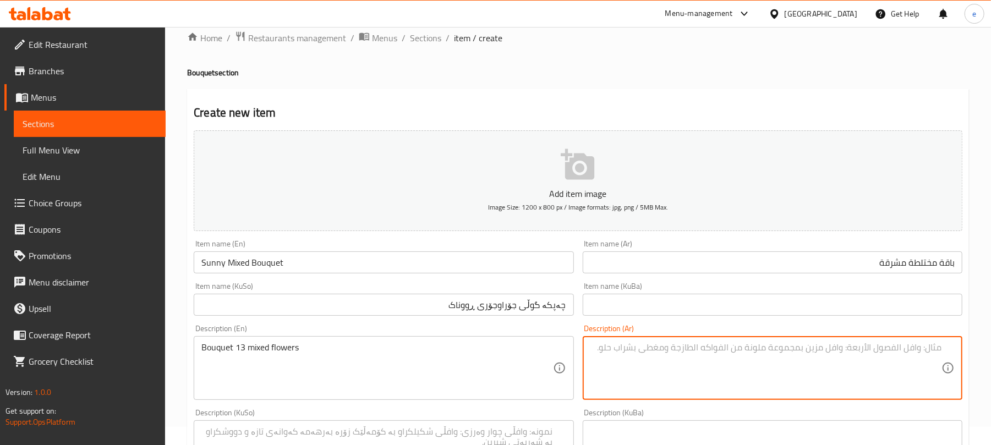
paste textarea "باقة من 13 ورود متنوعة"
type textarea "باقة من 13 ورود متنوعة"
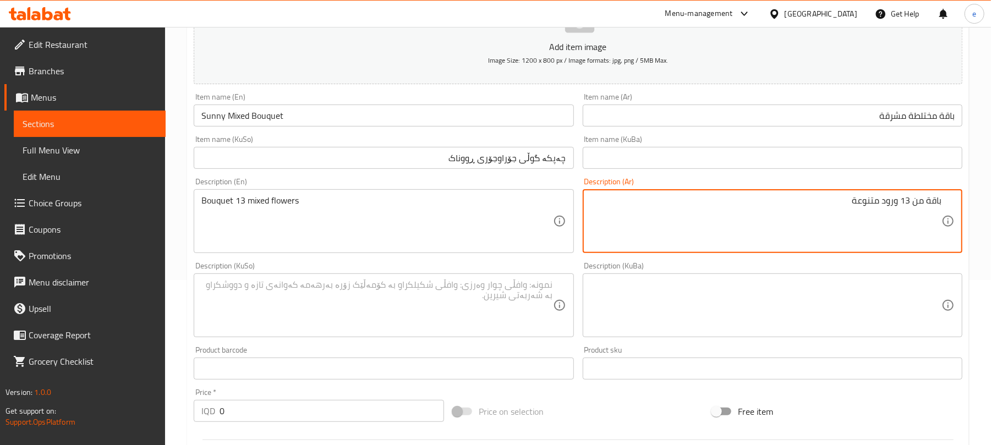
drag, startPoint x: 478, startPoint y: 334, endPoint x: 479, endPoint y: 327, distance: 6.6
click at [478, 333] on div "Description (KuSo)" at bounding box center [384, 306] width 380 height 64
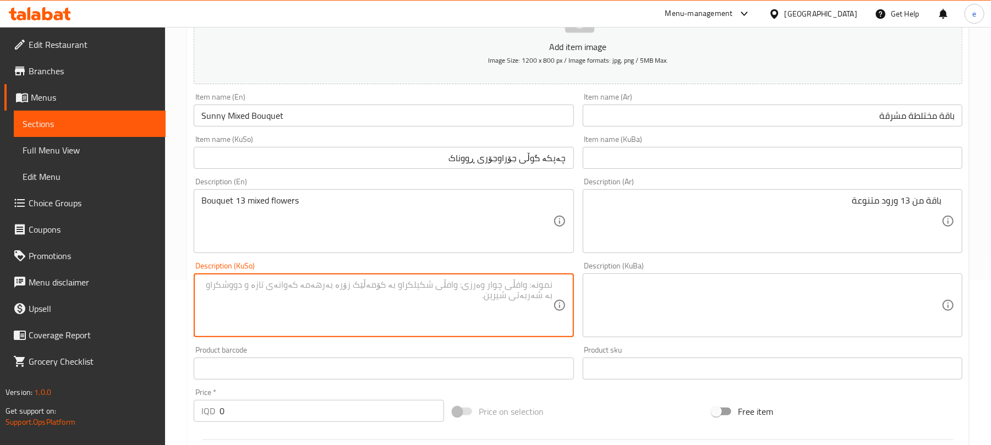
paste textarea "چەپكەی ۱۳ گوڵى ميكس"
click at [480, 289] on textarea "چەپكەی ۱۳ گوڵى ميكس" at bounding box center [376, 306] width 351 height 52
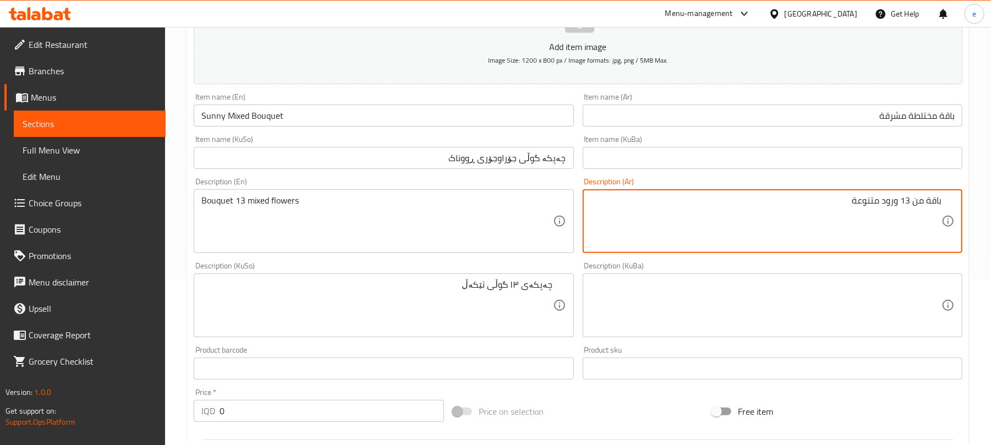
click at [909, 199] on textarea "باقة من 13 ورود متنوعة" at bounding box center [766, 221] width 351 height 52
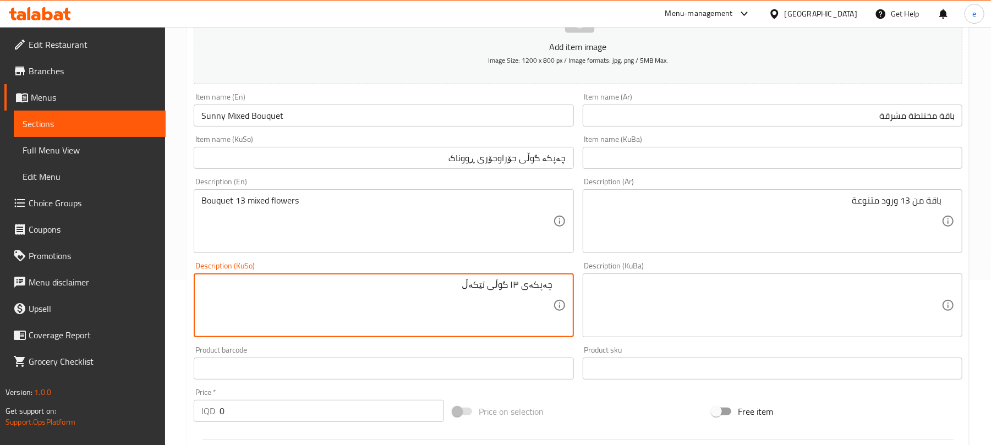
paste textarea "13"
type textarea "چەپكەی 13 گوڵى تێکەڵ"
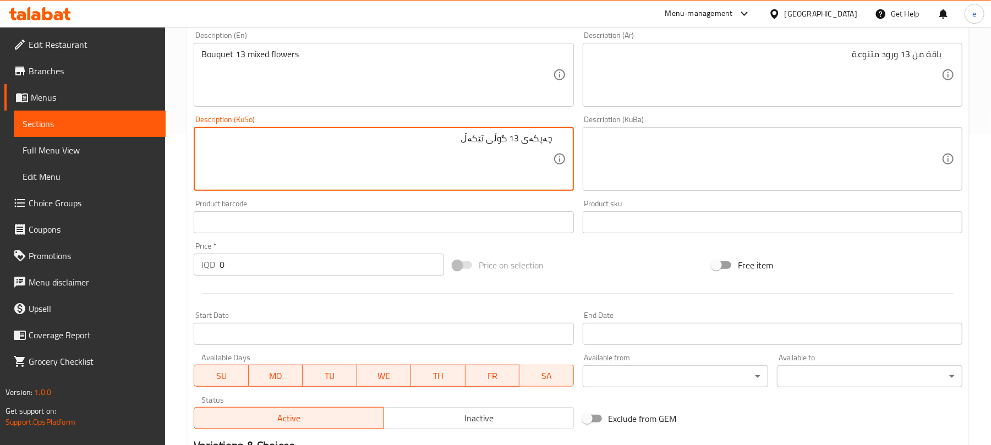
drag, startPoint x: 198, startPoint y: 265, endPoint x: 188, endPoint y: 265, distance: 9.9
click at [188, 265] on div "Create new item Add item image Image Size: 1200 x 800 px / Image formats: jpg, …" at bounding box center [578, 178] width 782 height 767
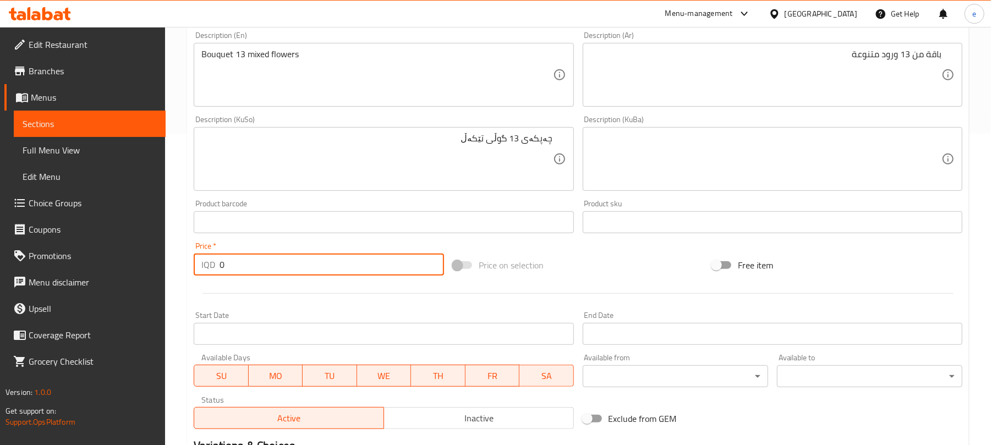
paste input "3500"
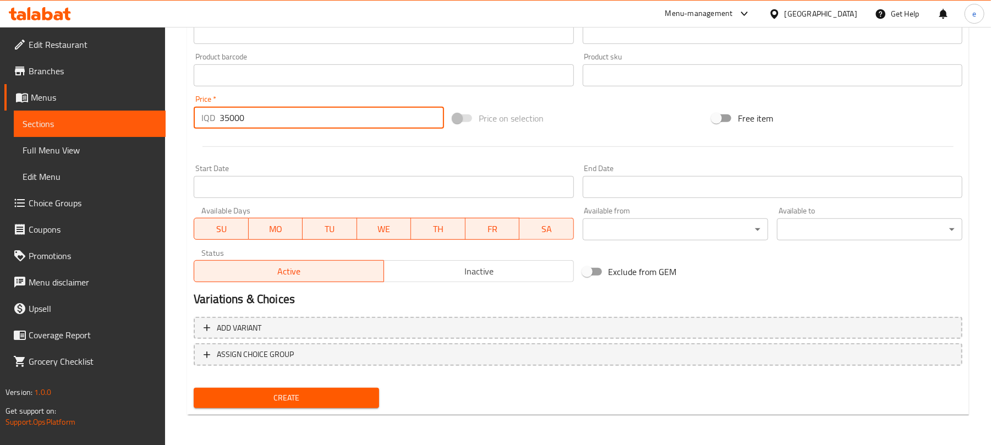
type input "35000"
click at [364, 403] on span "Create" at bounding box center [287, 398] width 168 height 14
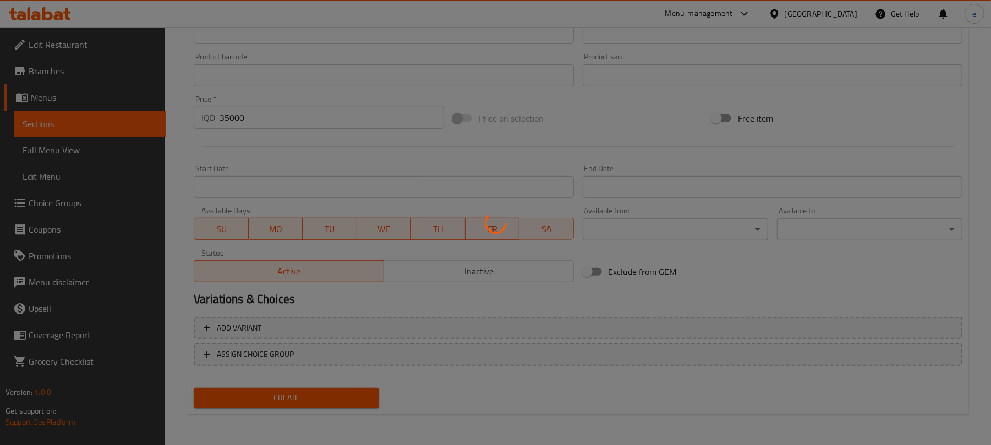
type input "0"
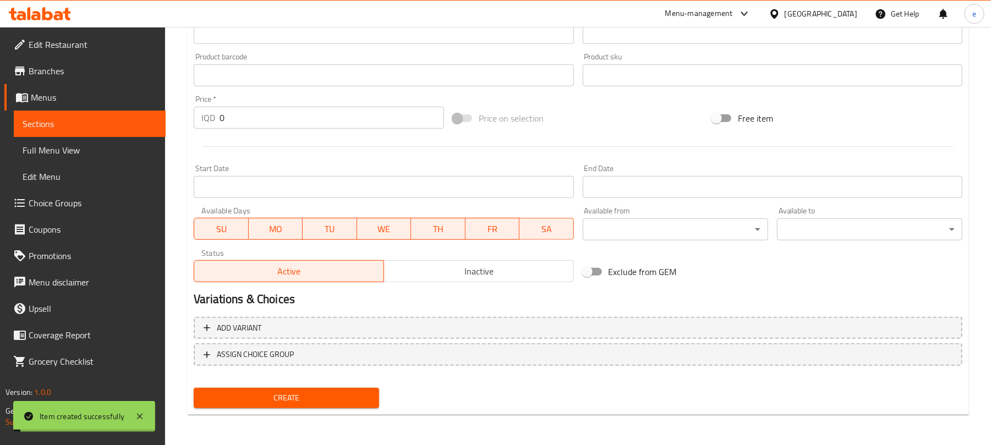
click at [105, 129] on span "Sections" at bounding box center [90, 123] width 134 height 13
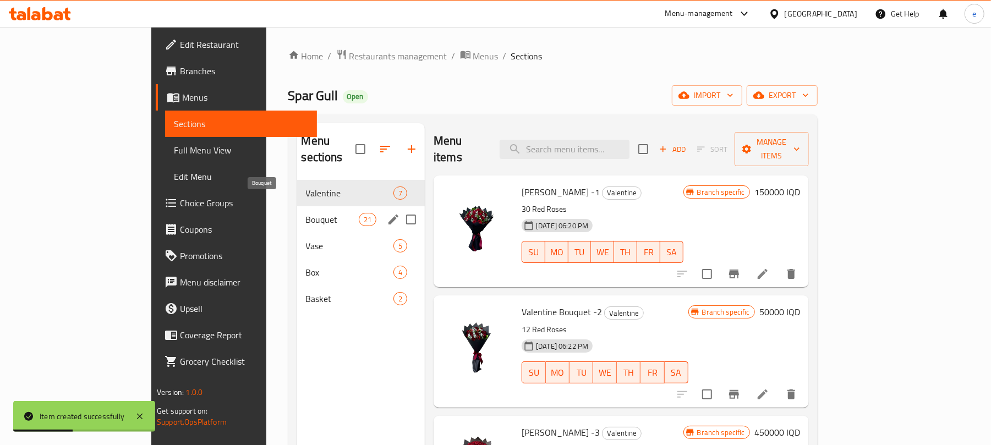
click at [306, 213] on span "Bouquet" at bounding box center [332, 219] width 53 height 13
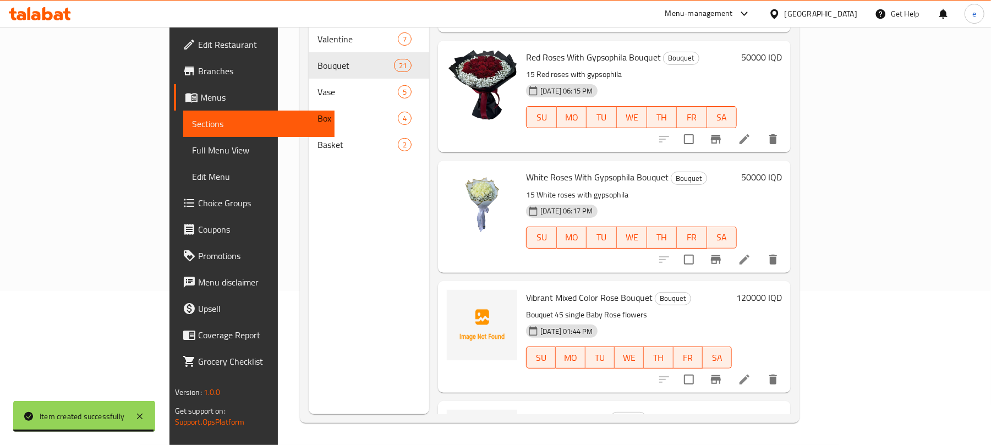
scroll to position [2107, 0]
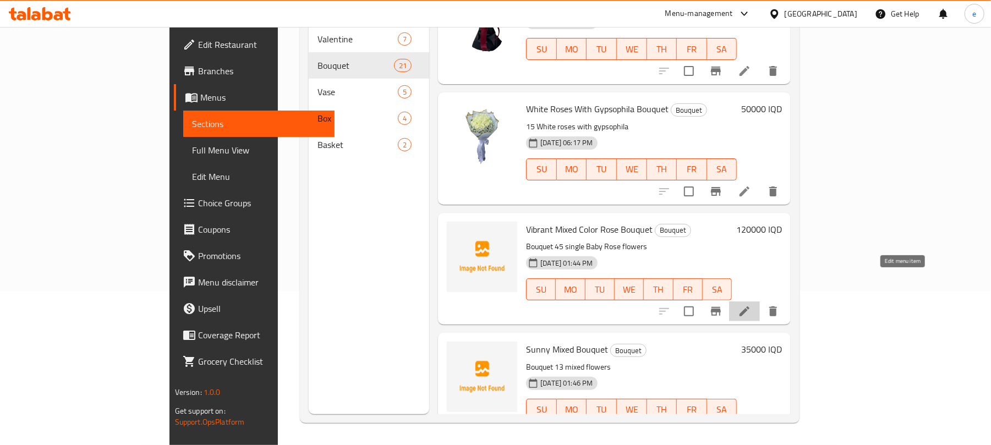
click at [750, 307] on icon at bounding box center [745, 312] width 10 height 10
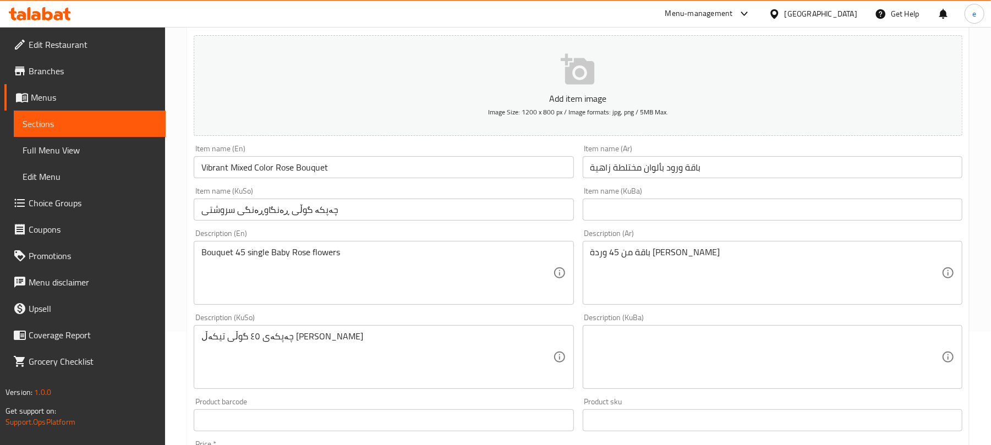
scroll to position [146, 0]
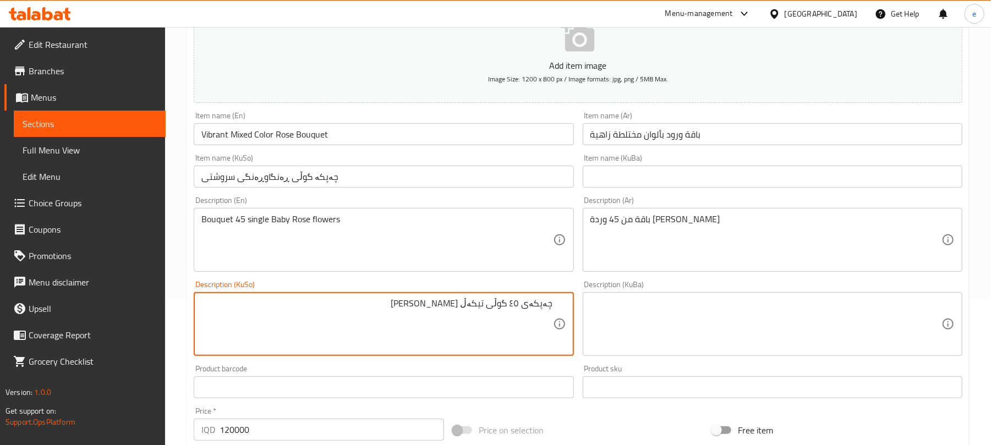
click at [518, 307] on textarea "چەپكەی ٤٥ گوڵى تيكەڵ [PERSON_NAME]" at bounding box center [376, 324] width 351 height 52
click at [433, 302] on textarea "چەپكەی 45 گوڵى تيكەڵ [PERSON_NAME]" at bounding box center [376, 324] width 351 height 52
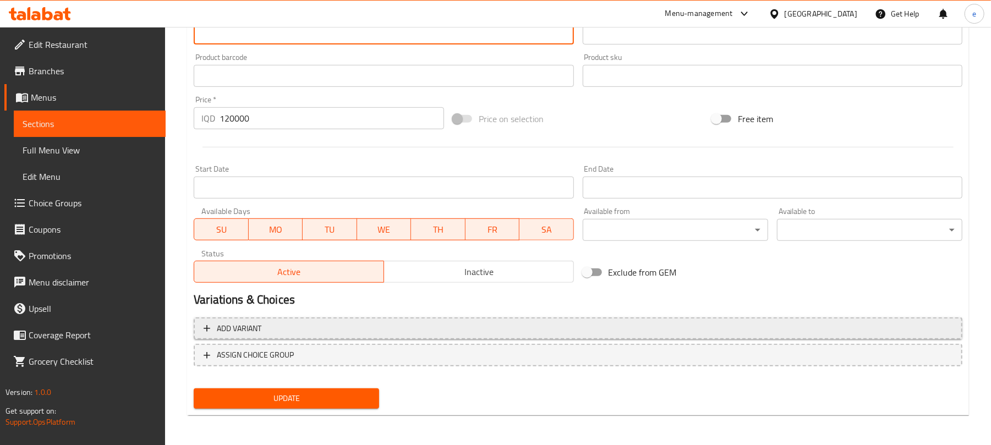
scroll to position [458, 0]
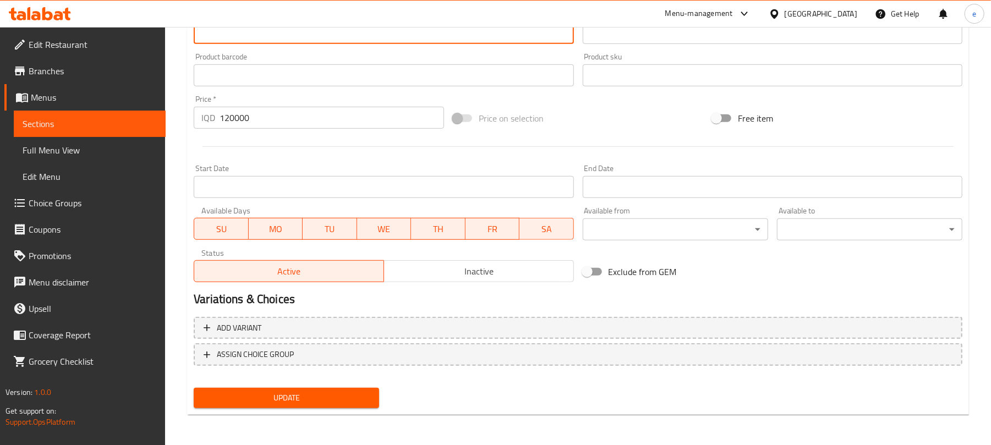
type textarea "چەپكەی 45 گوڵى تيكەڵ [PERSON_NAME]"
click at [274, 403] on span "Update" at bounding box center [287, 398] width 168 height 14
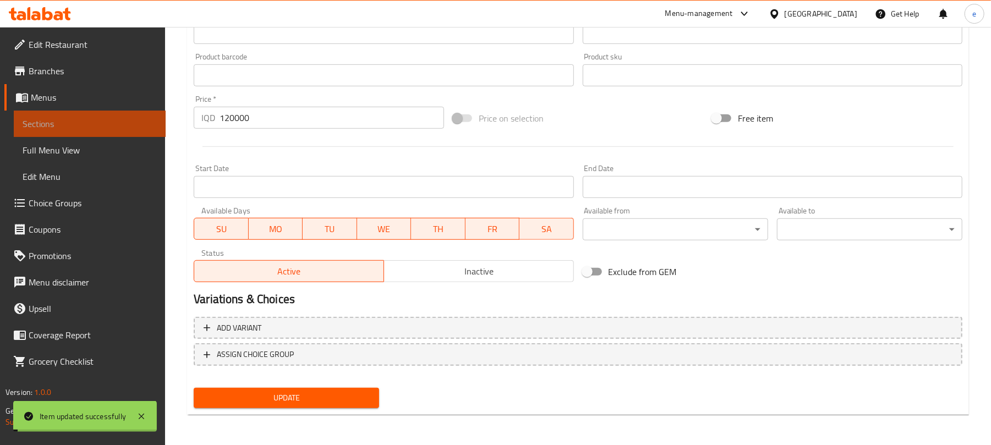
click at [112, 129] on span "Sections" at bounding box center [90, 123] width 134 height 13
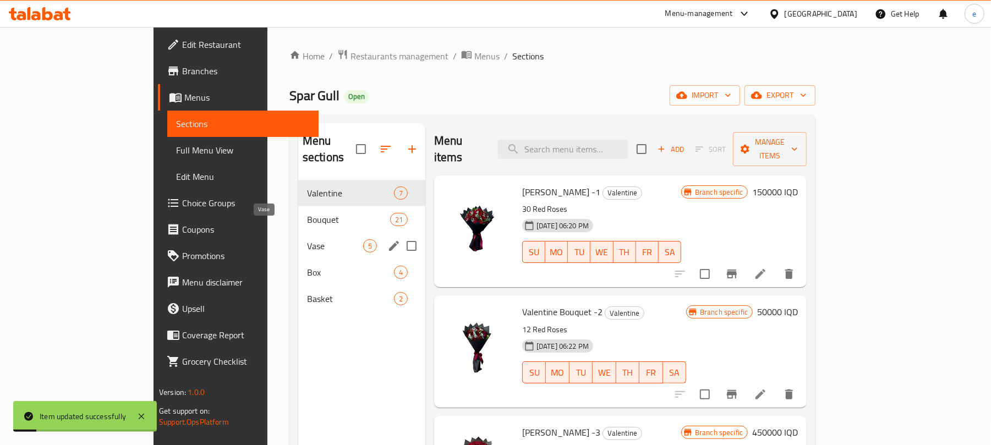
click at [307, 213] on span "Bouquet" at bounding box center [348, 219] width 83 height 13
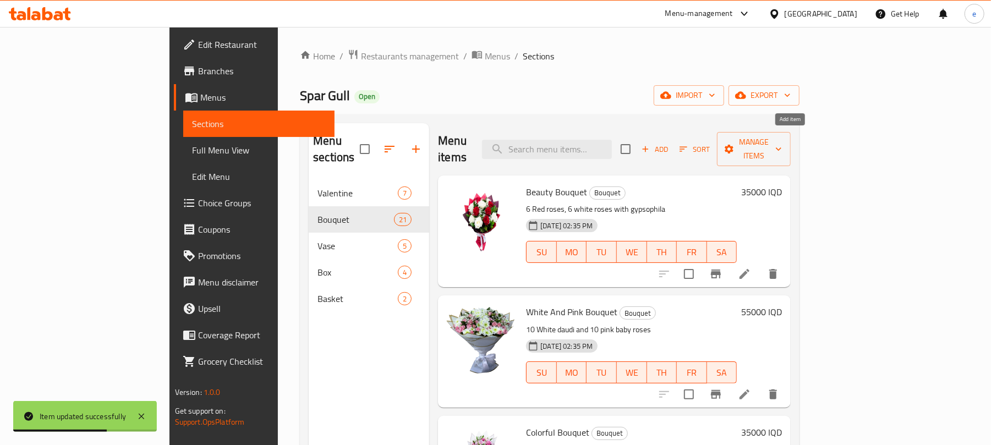
click at [670, 143] on span "Add" at bounding box center [655, 149] width 30 height 13
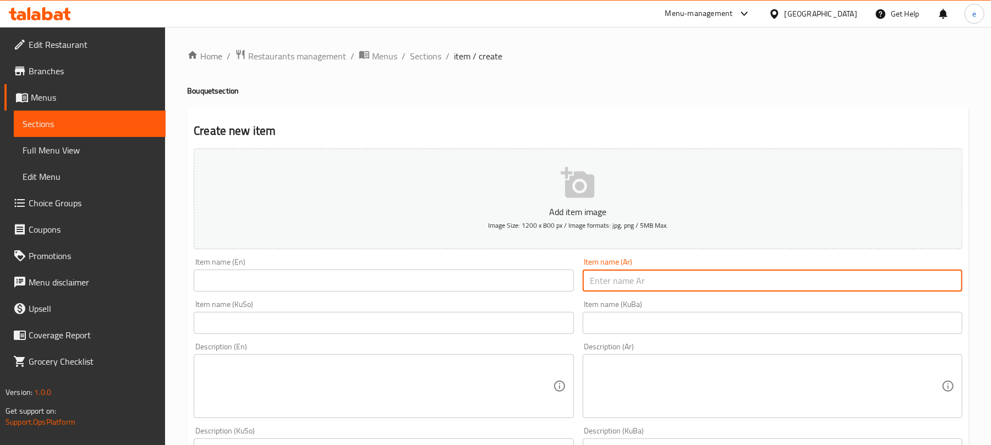
click at [678, 280] on input "text" at bounding box center [773, 281] width 380 height 22
paste input "باقة ورود الخوخ والتوت"
type input "باقة ورود الخوخ والتوت"
click at [315, 286] on input "text" at bounding box center [384, 281] width 380 height 22
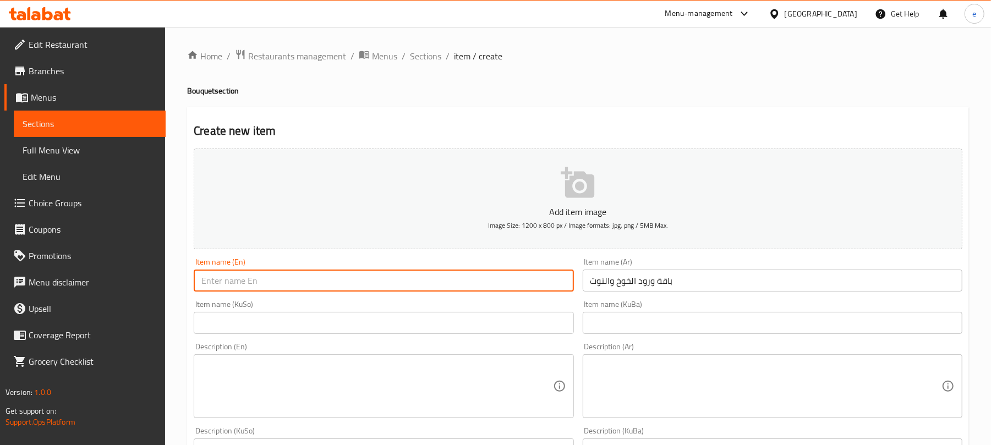
paste input "Deep Plum and [PERSON_NAME] Bouquet"
type input "Deep Plum and [PERSON_NAME] Bouquet"
click at [411, 324] on input "text" at bounding box center [384, 323] width 380 height 22
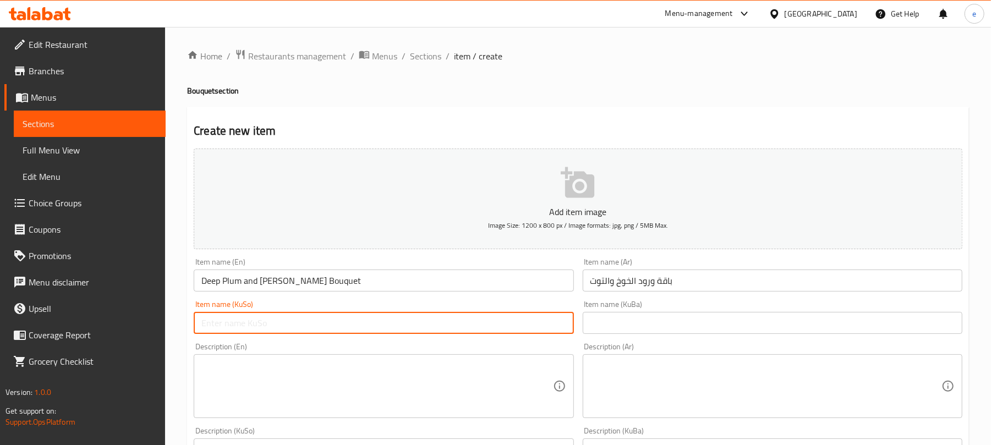
paste input "چەپكە گوڵی قۆخ و توو"
type input "چەپكە گوڵی قۆخ و توو"
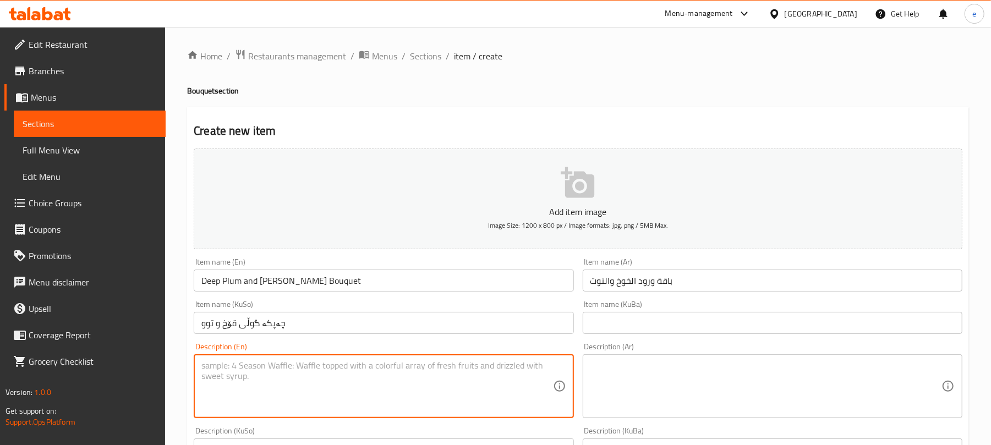
click at [287, 403] on textarea at bounding box center [376, 386] width 351 height 52
paste textarea "Bouquet 15 single Dawodi flowers"
type textarea "Bouquet 15 single Dawodi flowers"
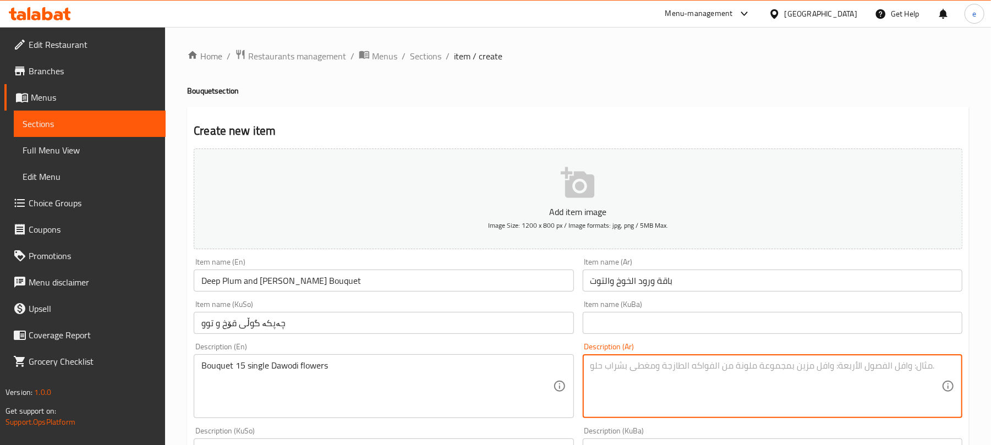
click at [664, 381] on textarea at bounding box center [766, 386] width 351 height 52
paste textarea "باقة من 15 [PERSON_NAME]"
type textarea "باقة من 15 [PERSON_NAME]"
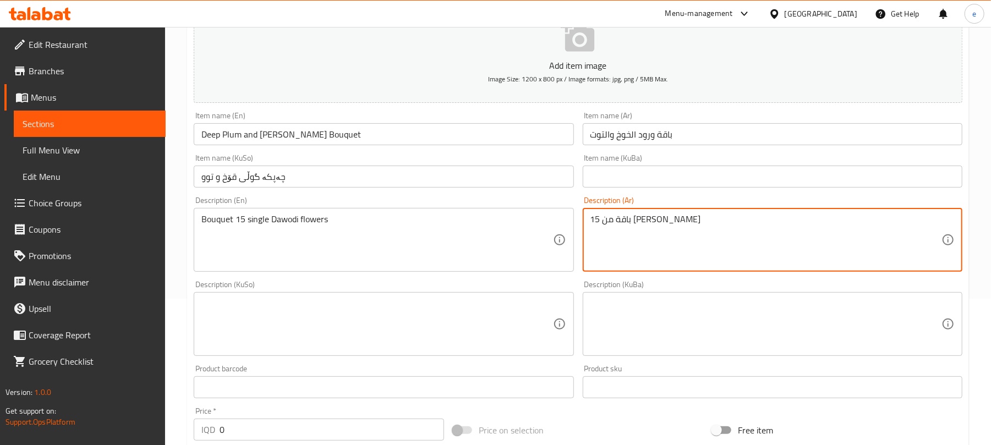
click at [410, 331] on textarea at bounding box center [376, 324] width 351 height 52
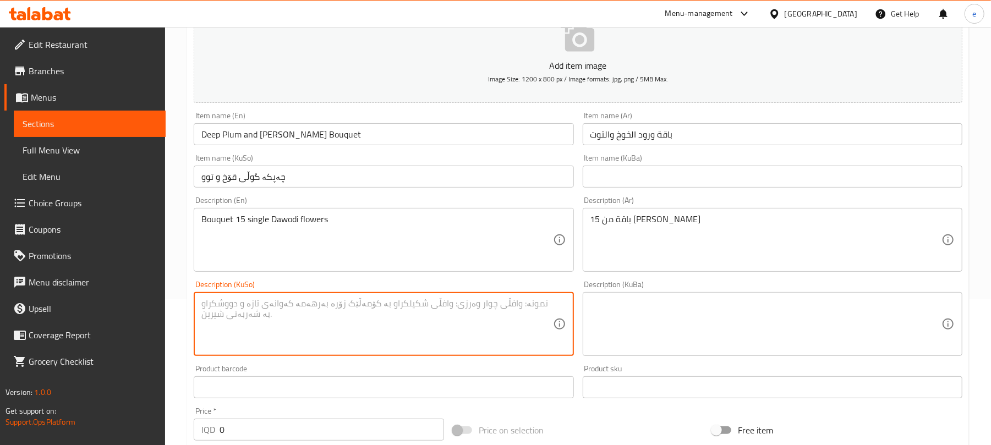
paste textarea "چەپكەی ۱٥ گوڵى داودى تيكەڵ"
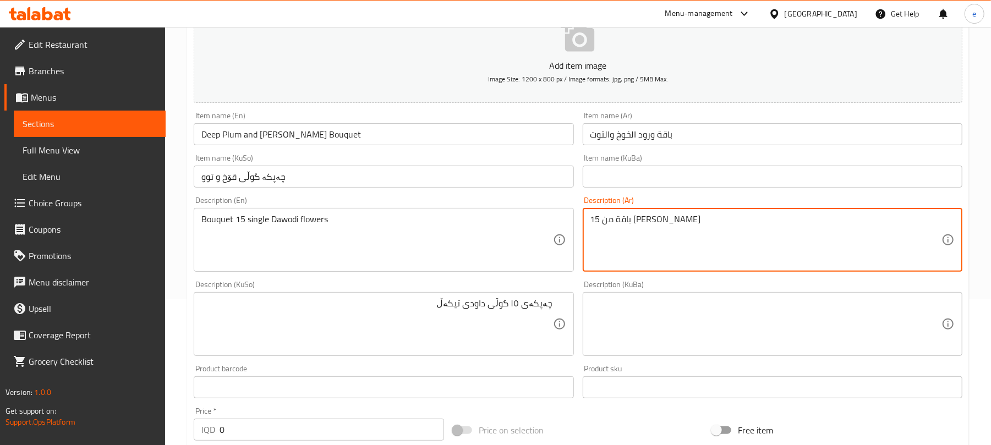
click at [646, 221] on textarea "باقة من 15 [PERSON_NAME]" at bounding box center [766, 240] width 351 height 52
click at [642, 220] on textarea "باقة من 15 [PERSON_NAME]" at bounding box center [766, 240] width 351 height 52
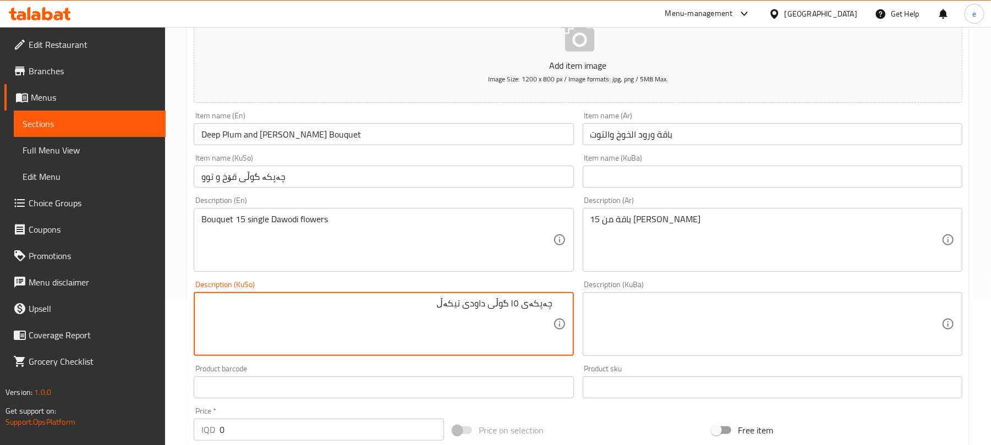
click at [518, 307] on textarea "چەپكەی ۱٥ گوڵى داودى تيكەڵ" at bounding box center [376, 324] width 351 height 52
paste textarea "15"
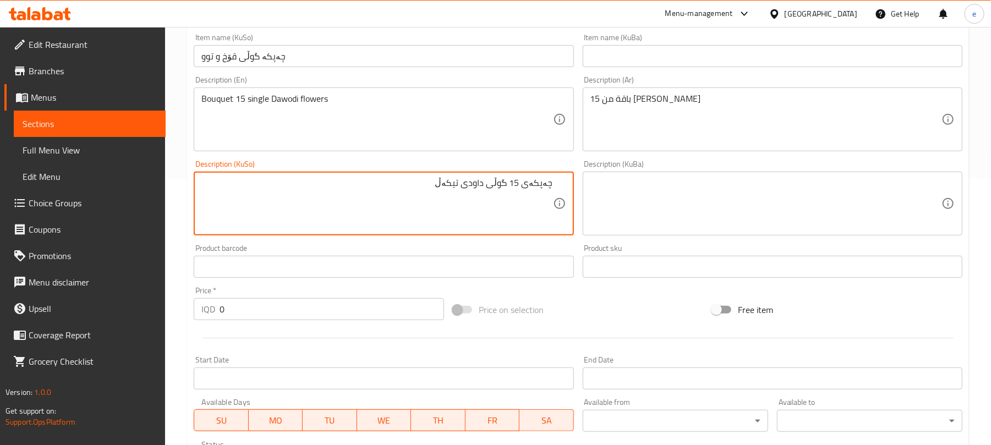
scroll to position [293, 0]
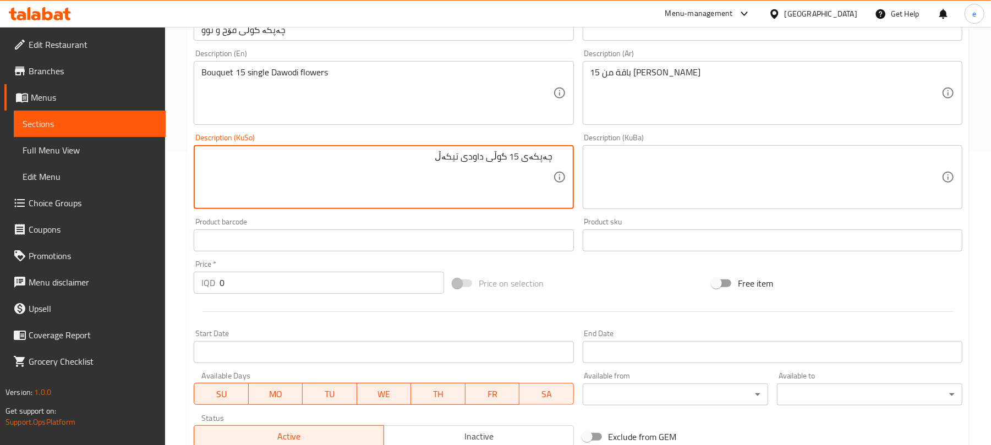
type textarea "چەپكەی 15 گوڵى داودى تيكەڵ"
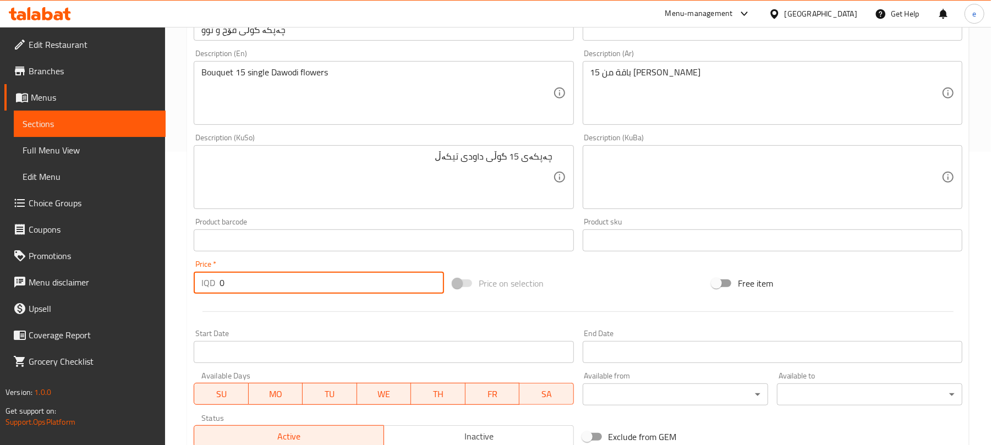
drag, startPoint x: 288, startPoint y: 275, endPoint x: 221, endPoint y: 280, distance: 67.3
click at [221, 280] on input "0" at bounding box center [332, 283] width 225 height 22
paste input "4000"
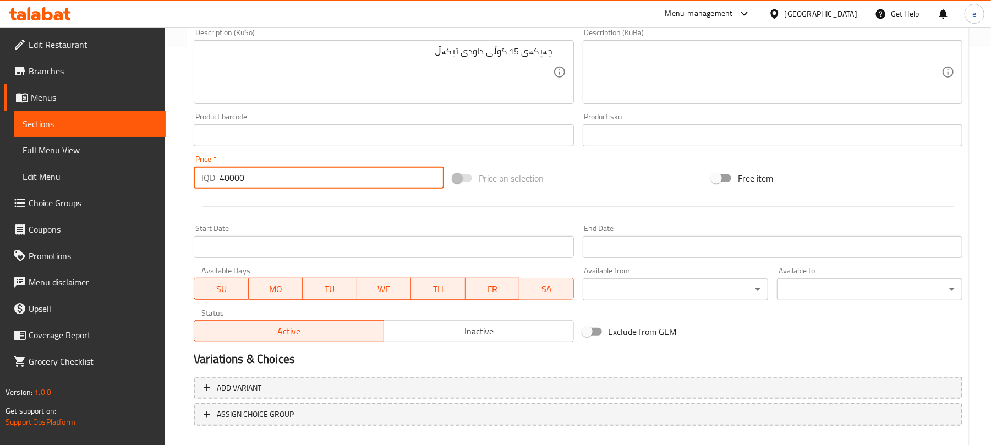
scroll to position [458, 0]
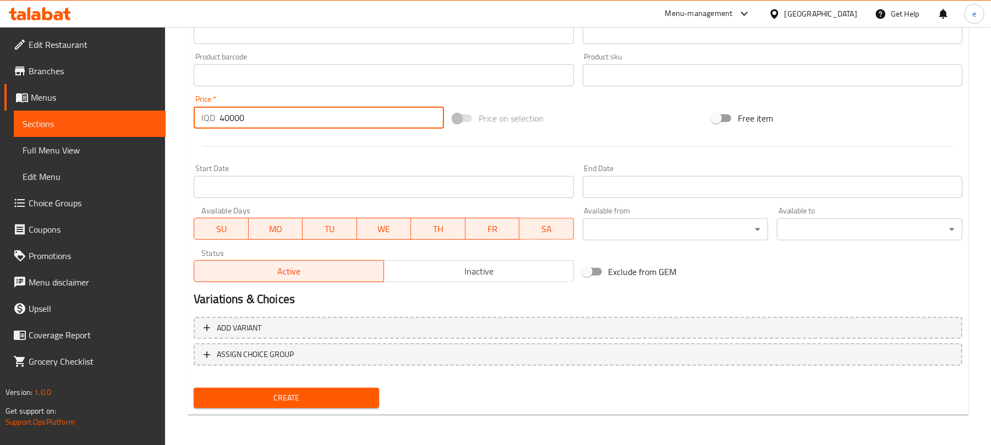
type input "40000"
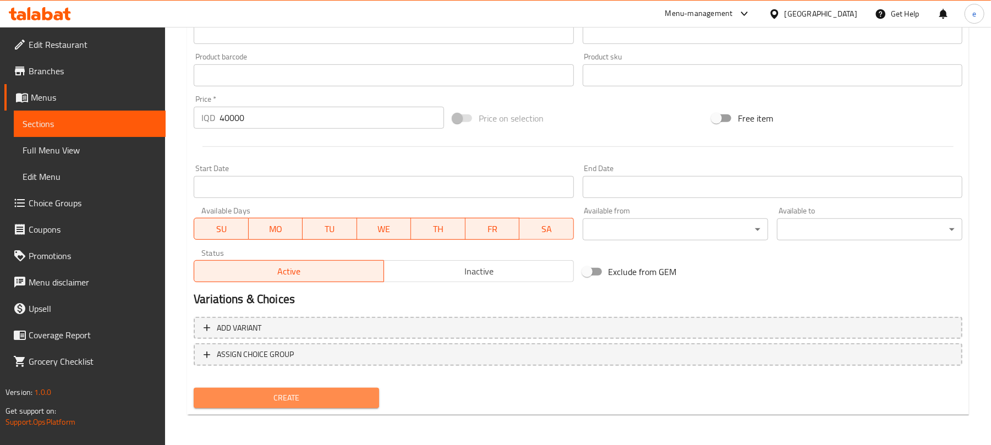
click at [321, 395] on span "Create" at bounding box center [287, 398] width 168 height 14
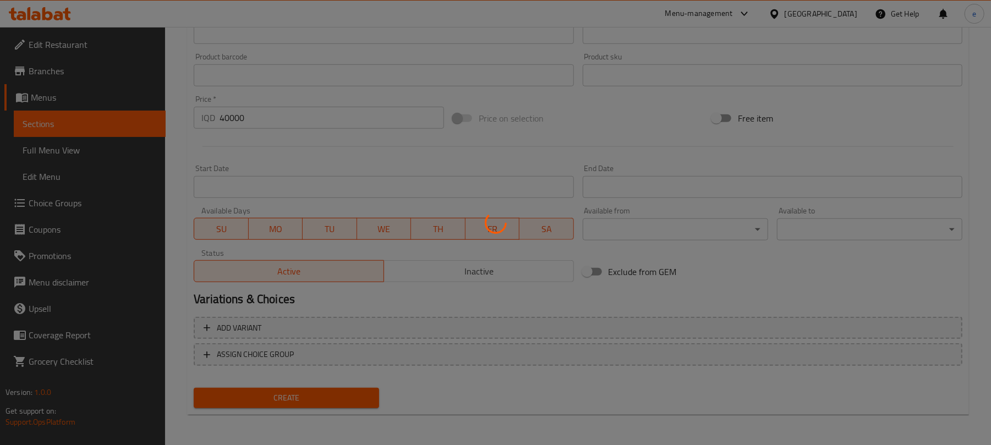
type input "0"
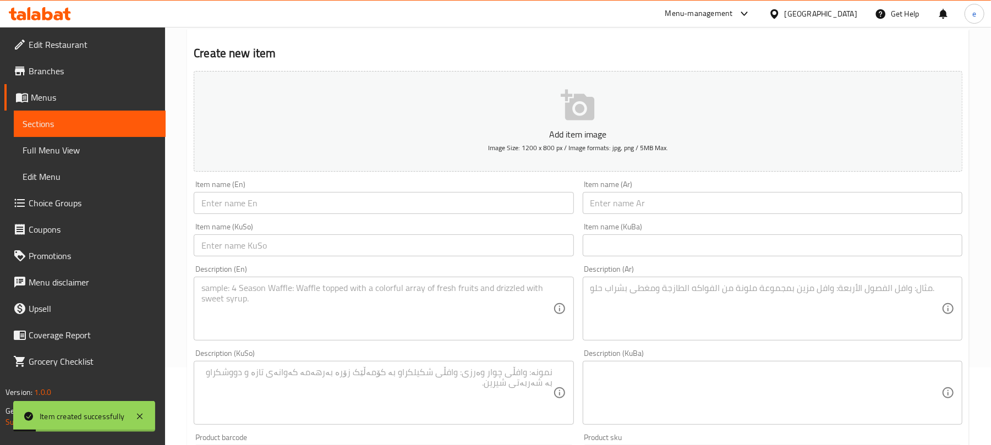
scroll to position [18, 0]
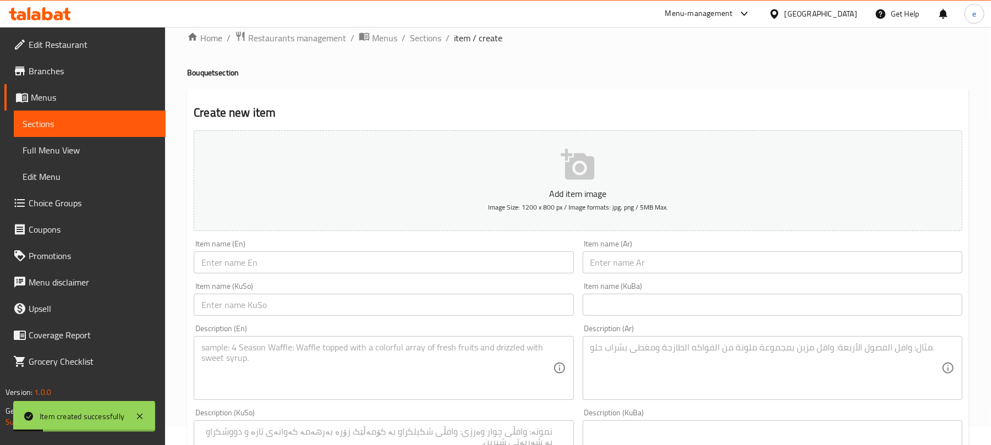
click at [365, 267] on input "text" at bounding box center [384, 263] width 380 height 22
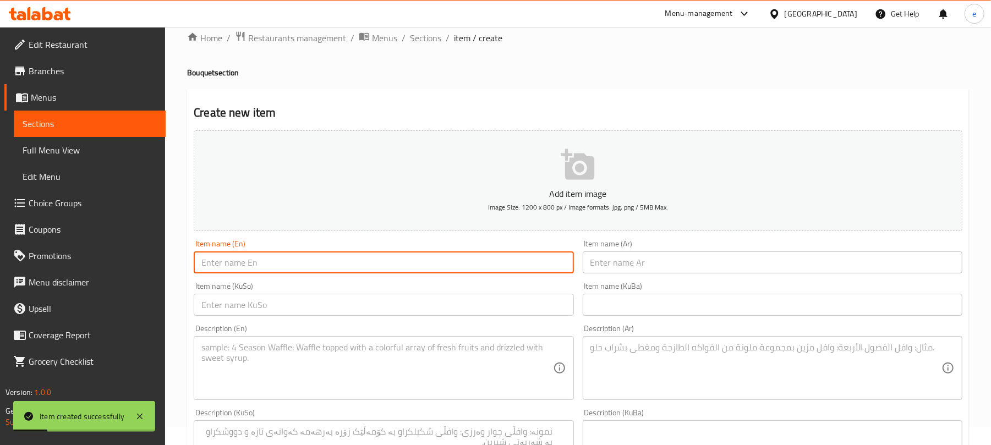
paste input "Classic Dozen Red Roses Bouquet"
type input "Classic Dozen Red Roses Bouquet"
click at [652, 267] on input "text" at bounding box center [773, 263] width 380 height 22
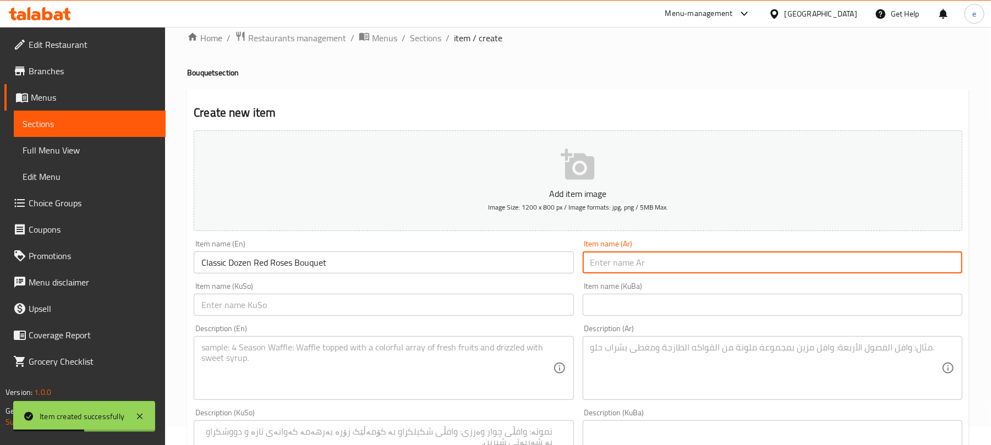
paste input "باقة كلاسيكية من الورود الحمراء"
type input "باقة كلاسيكية من الورود الحمراء"
click at [359, 308] on input "text" at bounding box center [384, 305] width 380 height 22
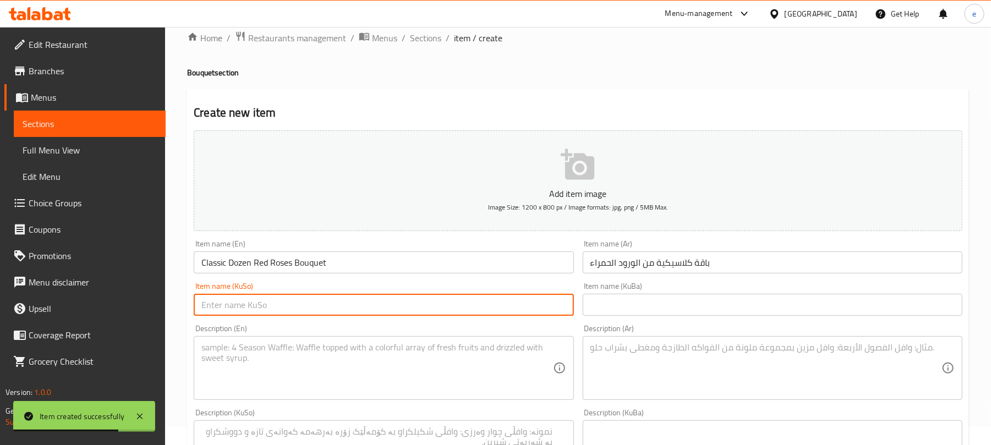
paste input "چەپکە گوڵی کلاسیکی سوور بە دەرزەن"
type input "چەپکە گوڵی کلاسیکی سوور بە دەرزەن"
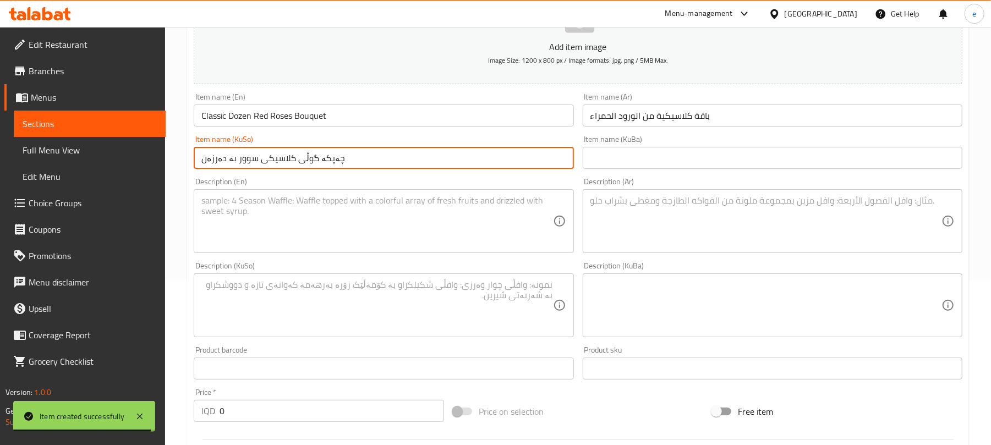
click at [452, 331] on textarea at bounding box center [376, 306] width 351 height 52
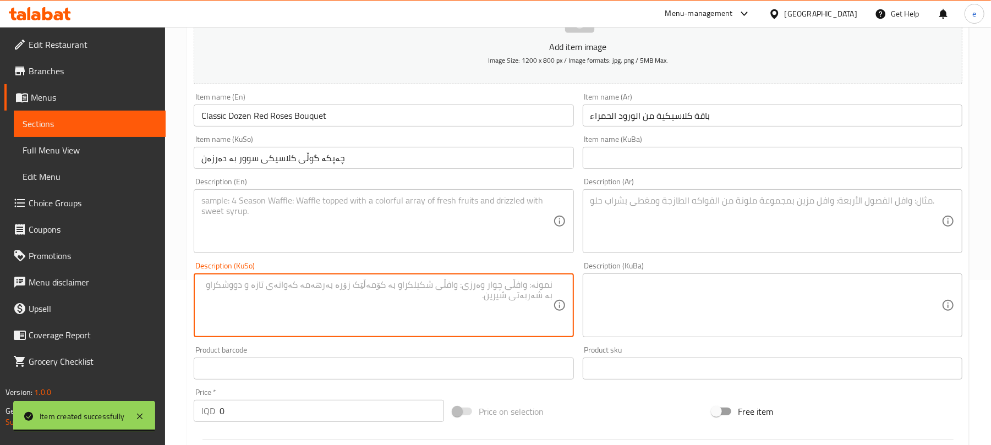
paste textarea "چەپكەی ۱۱ گوڵى سوور"
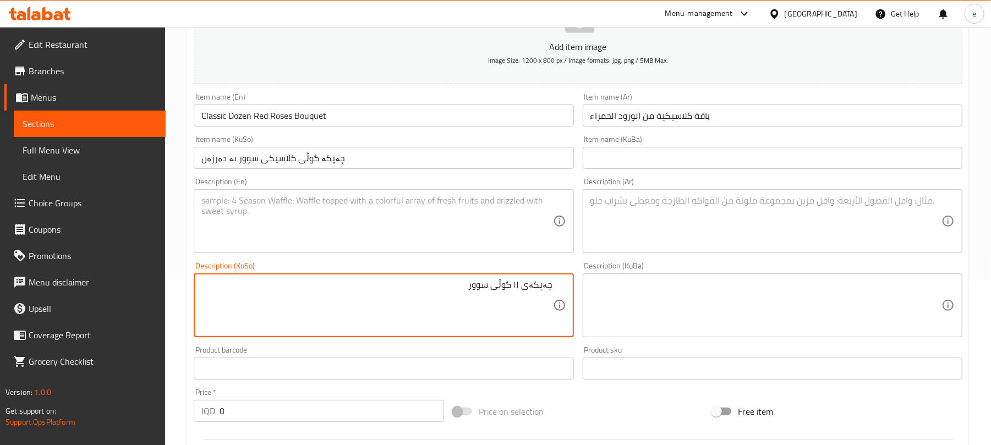
type textarea "چەپكەی ۱۱ گوڵى سوور"
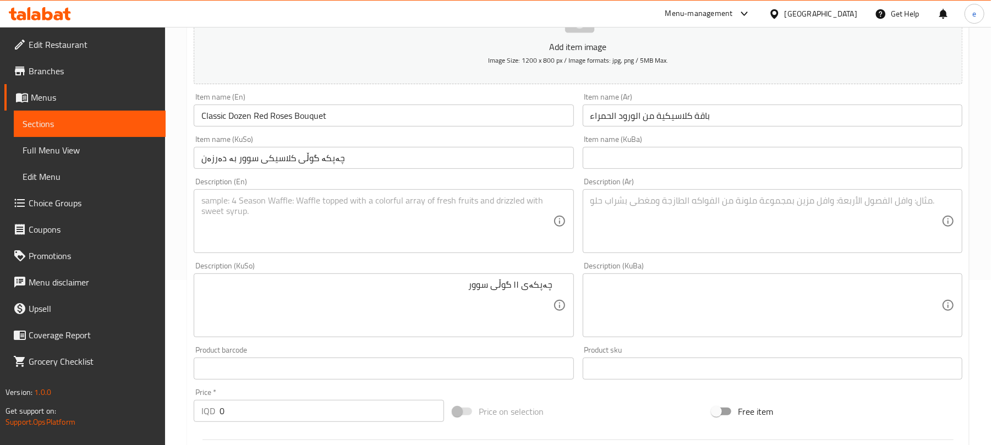
click at [474, 250] on div "Description (En)" at bounding box center [384, 221] width 380 height 64
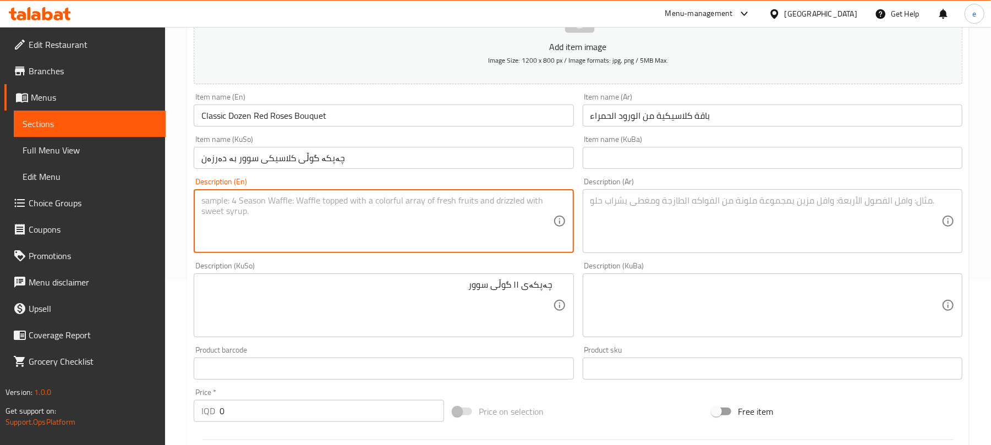
paste textarea "Bouquet 11 red flowers"
type textarea "Bouquet 11 red flowers"
click at [632, 227] on textarea at bounding box center [766, 221] width 351 height 52
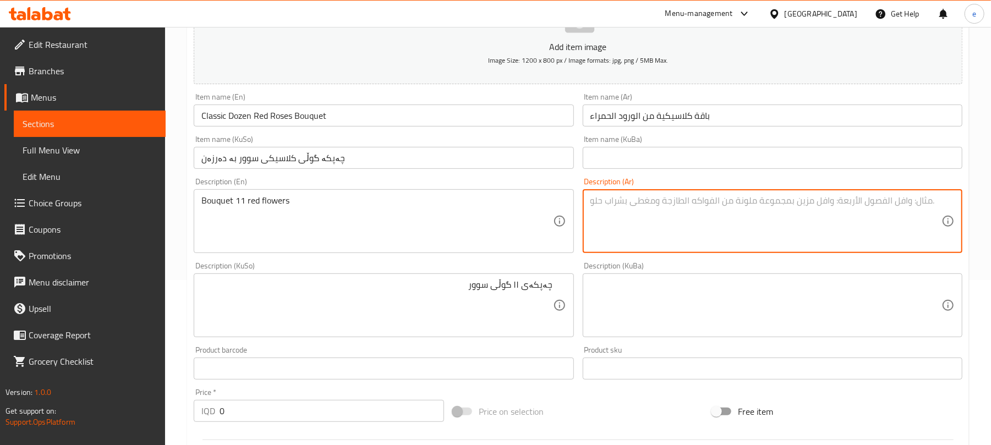
paste textarea "باقة من 11 وردة حمراء"
type textarea "باقة من 11 وردة حمراء"
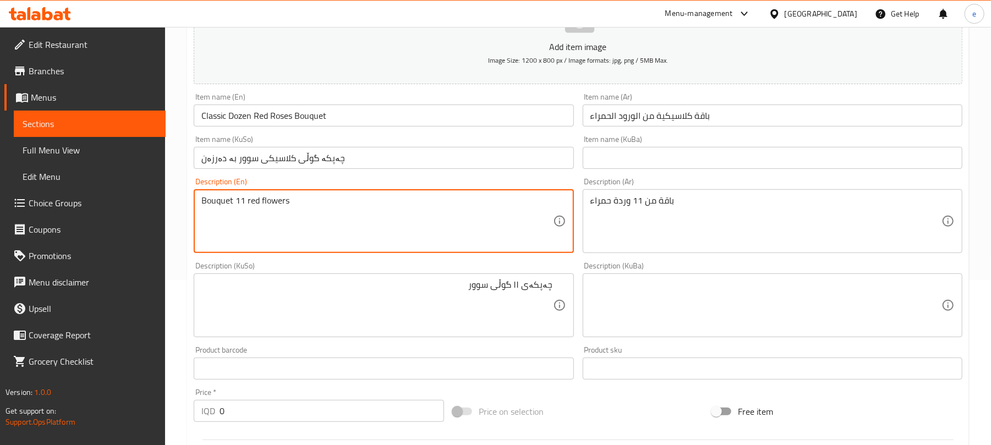
click at [240, 201] on textarea "Bouquet 11 red flowers" at bounding box center [376, 221] width 351 height 52
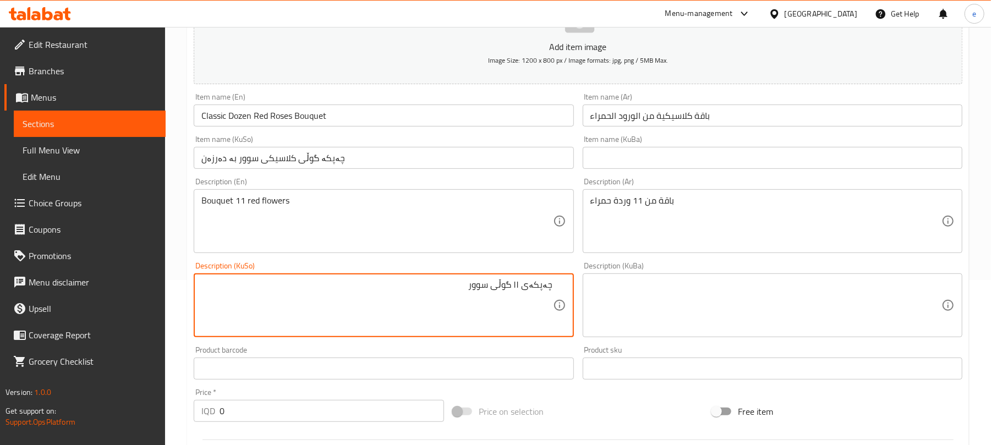
click at [520, 288] on textarea "چەپكەی ۱۱ گوڵى سوور" at bounding box center [376, 306] width 351 height 52
paste textarea "11"
type textarea "چەپكەی 11گوڵى سوور"
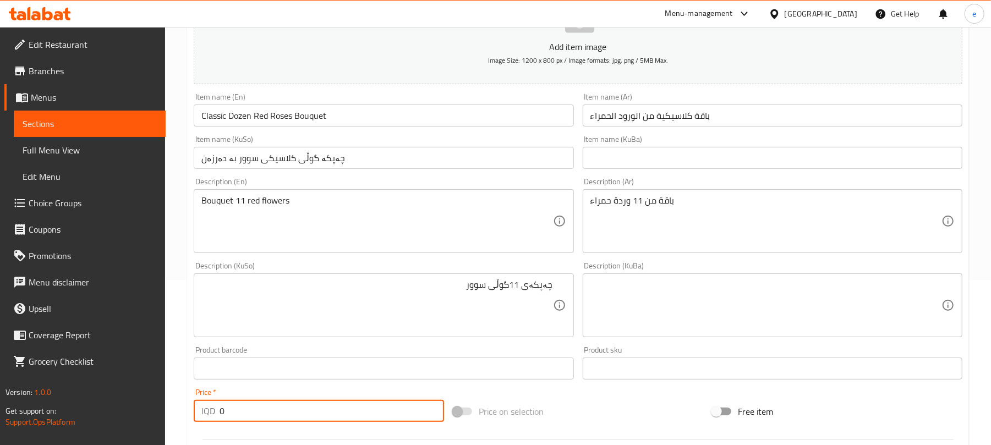
drag, startPoint x: 236, startPoint y: 406, endPoint x: 211, endPoint y: 408, distance: 24.4
click at [211, 408] on div "IQD 0 Price *" at bounding box center [319, 411] width 250 height 22
paste input "3000"
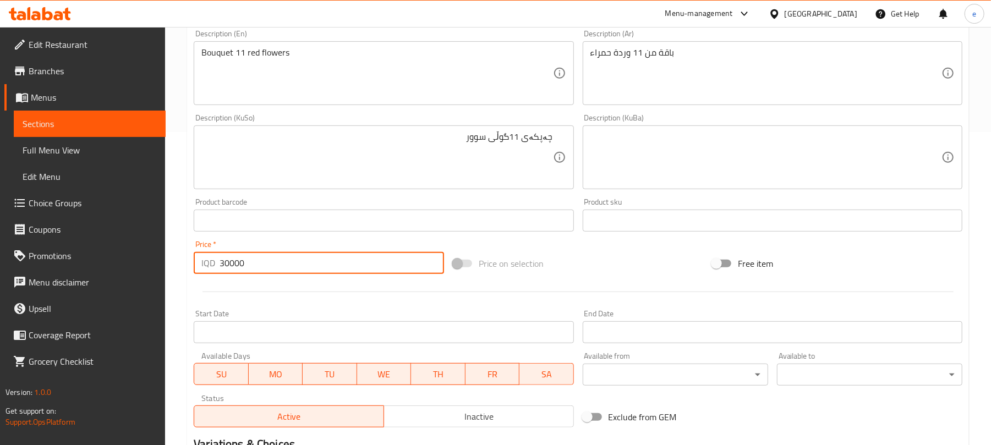
scroll to position [458, 0]
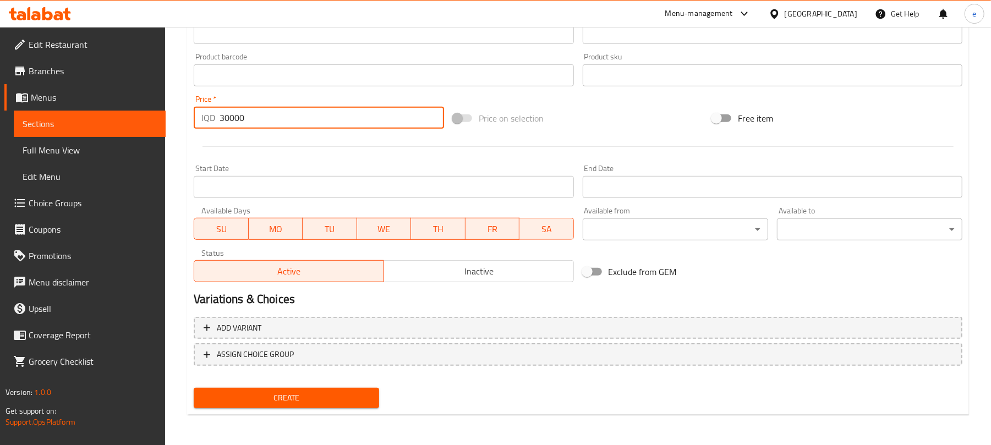
type input "30000"
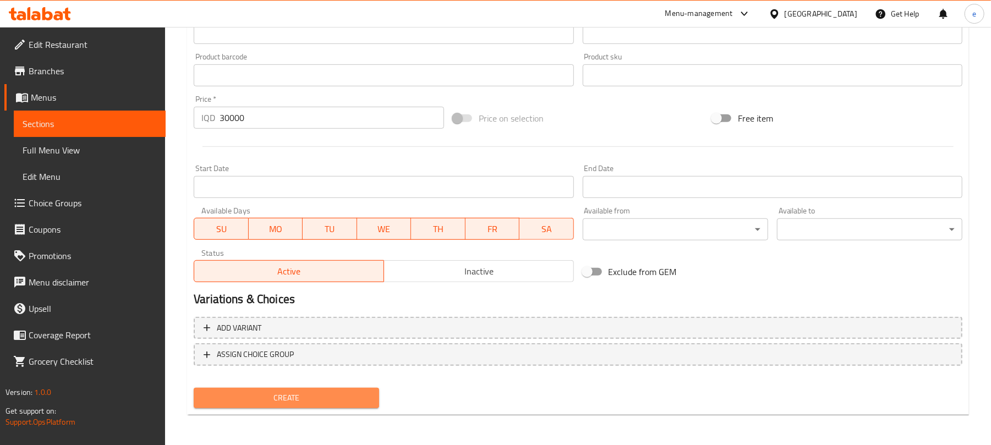
click at [342, 404] on span "Create" at bounding box center [287, 398] width 168 height 14
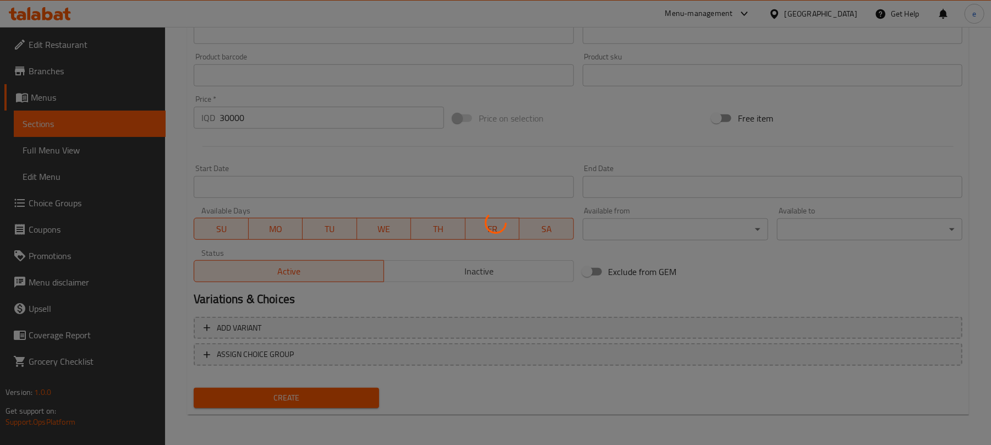
type input "0"
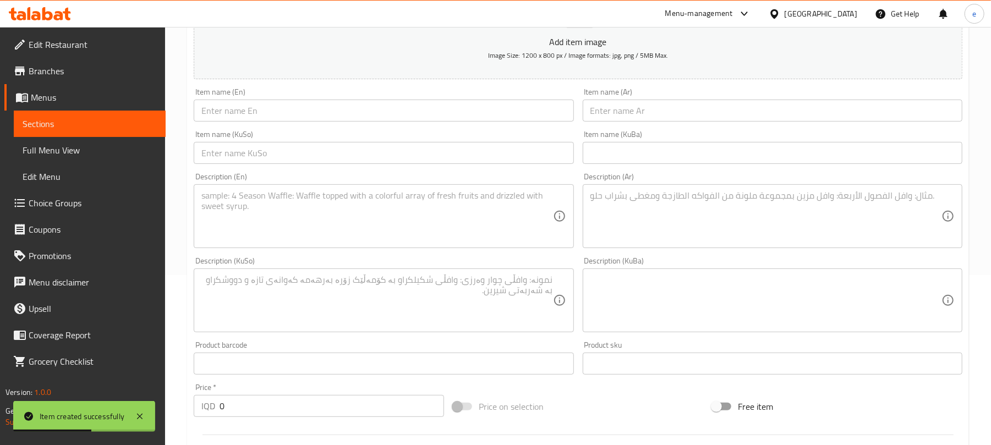
scroll to position [165, 0]
click at [376, 161] on input "text" at bounding box center [384, 158] width 380 height 22
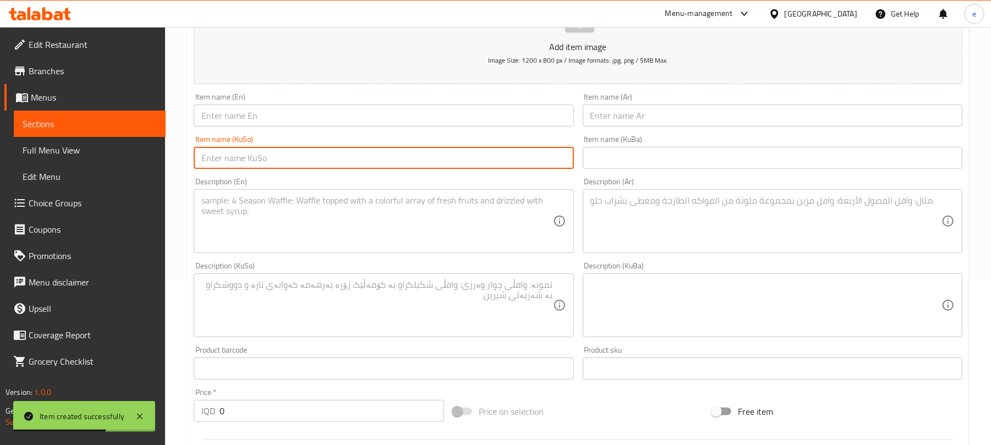
paste input "چەپکە گوڵی پەمەیی"
type input "چەپکە گوڵی پەمەیی"
click at [348, 119] on input "text" at bounding box center [384, 116] width 380 height 22
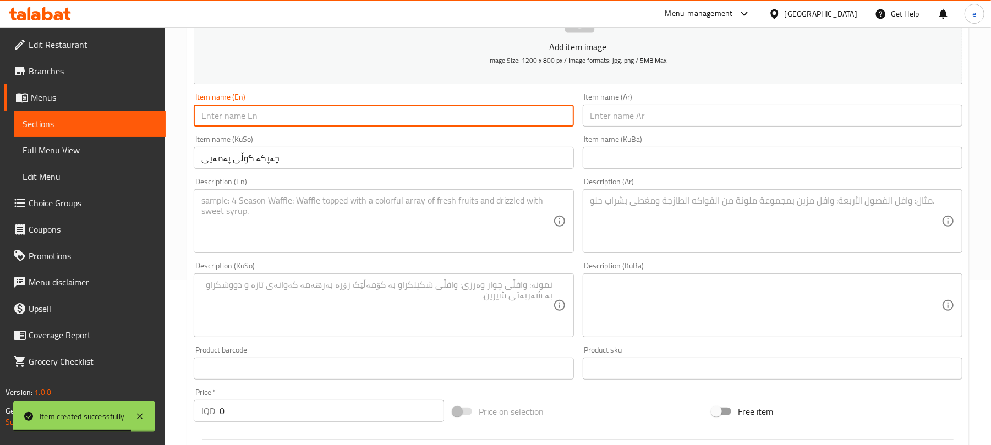
paste input "Pink Rose Abundance Bouquet"
type input "Pink Rose Abundance Bouquet"
click at [707, 115] on input "text" at bounding box center [773, 116] width 380 height 22
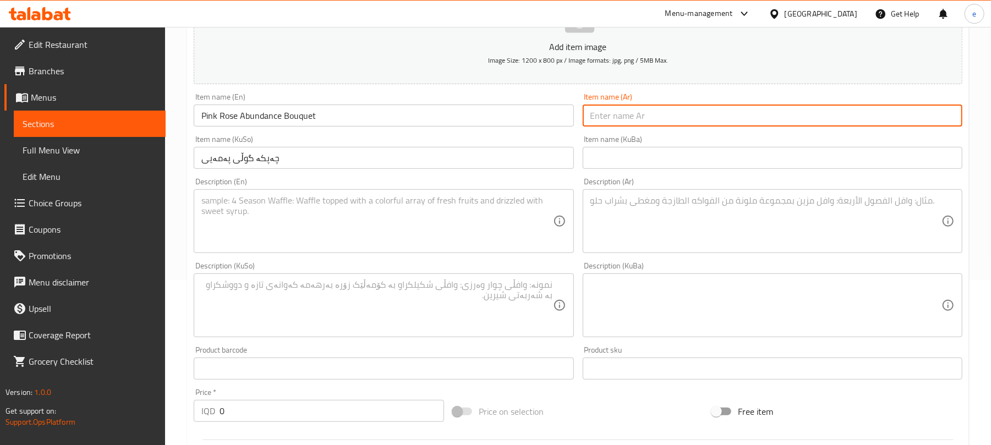
paste input "باقة من الورود الوردية"
type input "باقة من الورود الوردية"
click at [395, 315] on textarea at bounding box center [376, 306] width 351 height 52
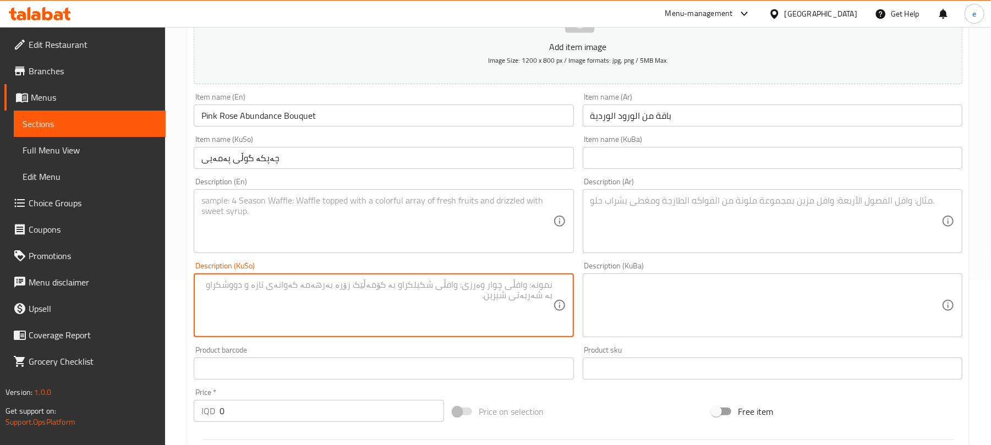
paste textarea "چەپكەی ۱۳ گوڵى ميكس (پينك روز لەگەڵ بەيبى روز)"
type textarea "چەپكەی ۱۳ گوڵى ميكس (پينك روز لەگەڵ بەيبى روز)"
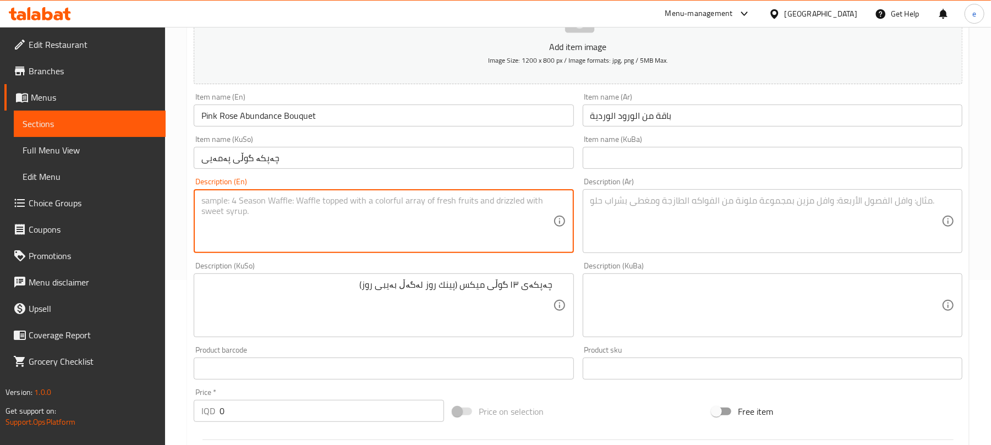
click at [382, 226] on textarea at bounding box center [376, 221] width 351 height 52
paste textarea "Bouquet 13 mixed Pink Rose and Baby Rose flowers"
type textarea "Bouquet 13 mixed Pink Rose and Baby Rose flowers"
click at [758, 214] on textarea at bounding box center [766, 221] width 351 height 52
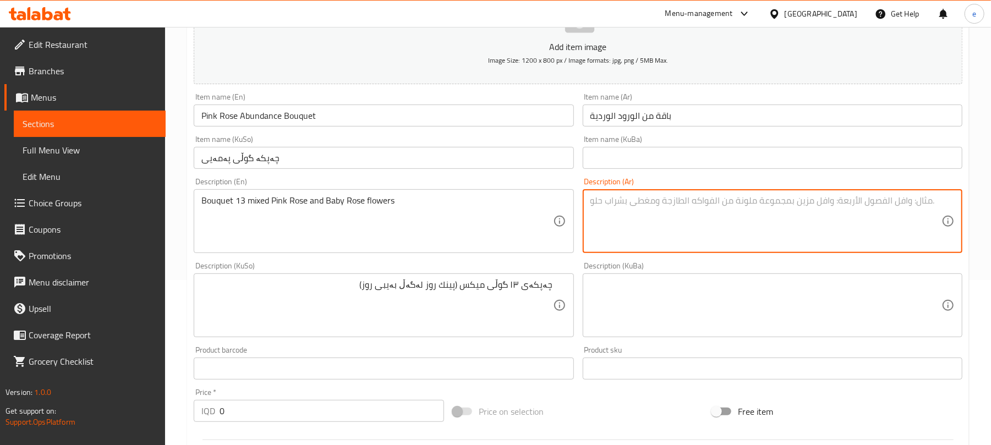
paste textarea "باقة من 13 وردة متنوعة (بنك روز وبيبي روز)"
type textarea "باقة من 13 وردة متنوعة (بنك روز وبيبي روز)"
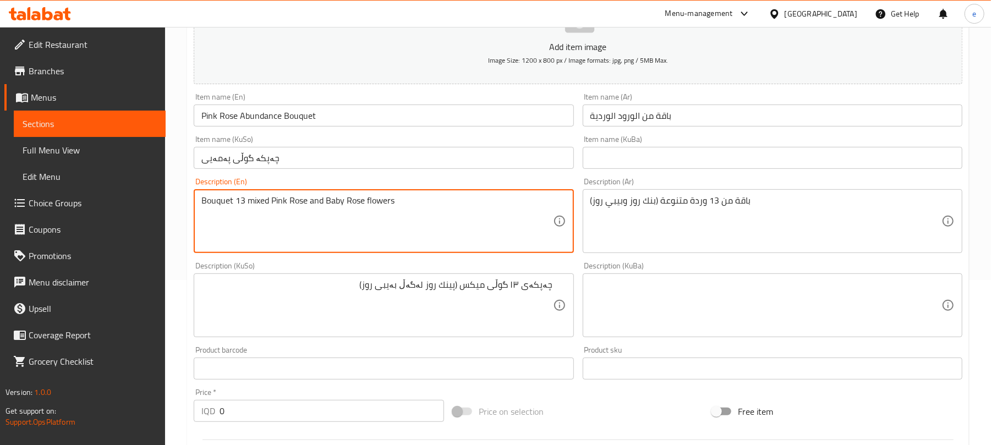
click at [240, 199] on textarea "Bouquet 13 mixed Pink Rose and Baby Rose flowers" at bounding box center [376, 221] width 351 height 52
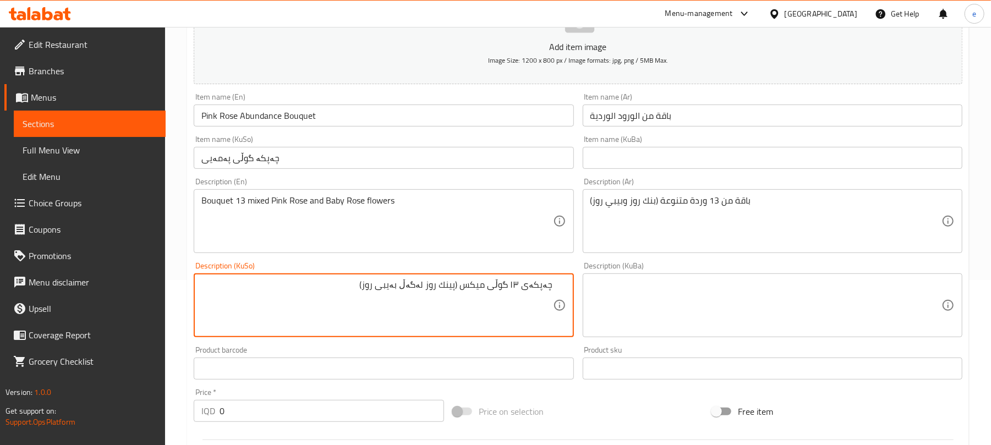
click at [516, 287] on textarea "چەپكەی ۱۳ گوڵى ميكس (پينك روز لەگەڵ بەيبى روز)" at bounding box center [376, 306] width 351 height 52
click at [520, 287] on textarea "چەپكەی ۱۳ گوڵى ميكس (پينك روز لەگەڵ بەيبى روز)" at bounding box center [376, 306] width 351 height 52
paste textarea "13"
click at [460, 288] on textarea "چەپكەی 13 گوڵى ميكس (پينك روز لەگەڵ بەيبى روز)" at bounding box center [376, 306] width 351 height 52
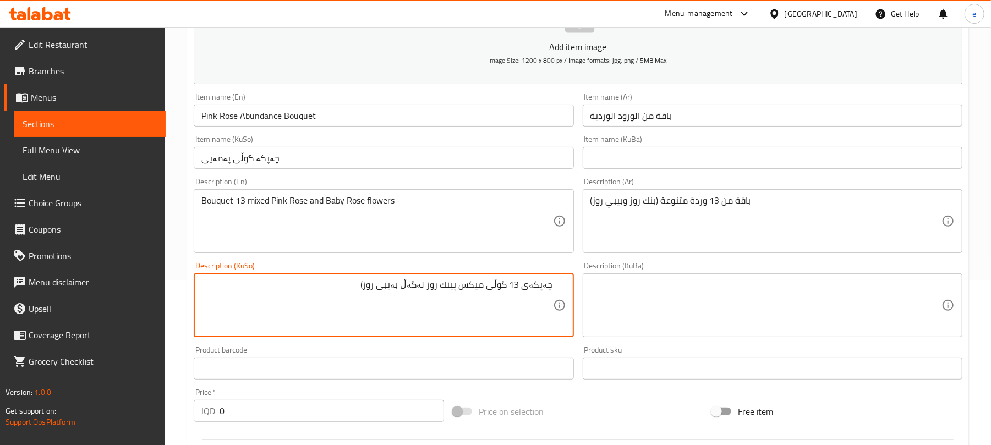
click at [370, 281] on textarea "چەپكەی 13 گوڵى ميكس پينك روز لەگەڵ بەيبى روز)" at bounding box center [376, 306] width 351 height 52
type textarea "چەپكەی 13 گوڵى ميكس پينك روز لەگەڵ بەيبى روز"
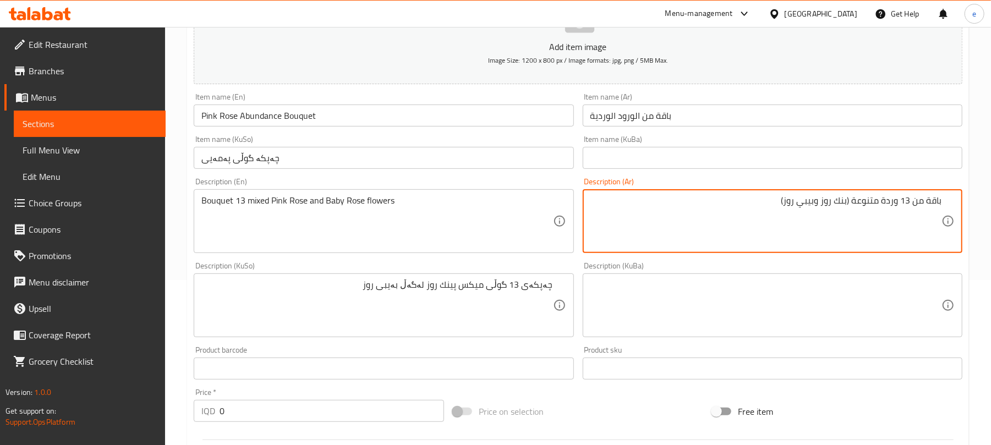
click at [764, 204] on textarea "باقة من 13 وردة متنوعة (بنك روز وبيبي روز)" at bounding box center [766, 221] width 351 height 52
click at [850, 205] on textarea "باقة من 13 وردة متنوعة (بنك روز وبيبي روز" at bounding box center [766, 221] width 351 height 52
type textarea "باقة من 13 وردة متنوعة بنك روز وبيبي روز"
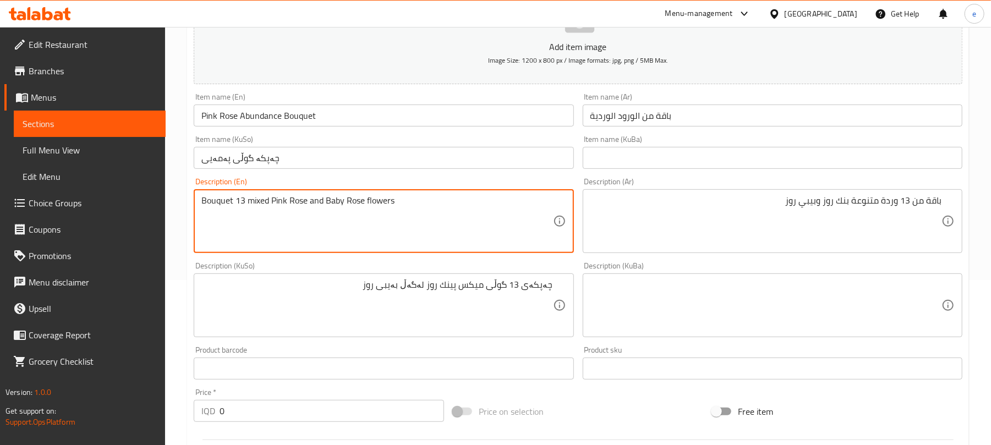
click at [443, 168] on input "چەپکە گوڵی پەمەیی" at bounding box center [384, 158] width 380 height 22
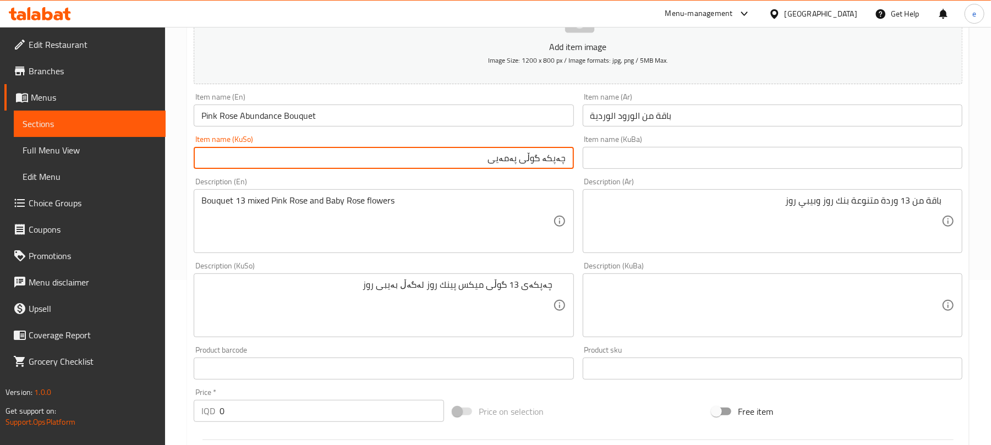
click at [697, 123] on input "باقة من الورود الوردية" at bounding box center [773, 116] width 380 height 22
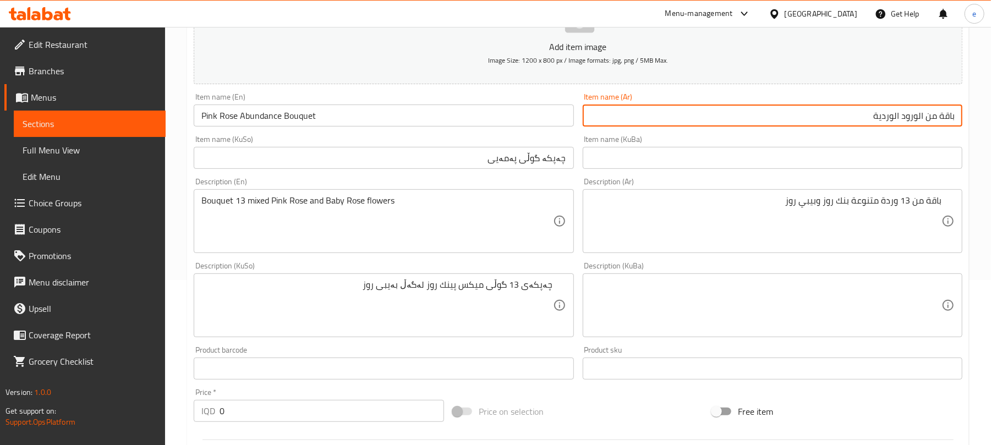
click at [919, 117] on input "باقة من الورود الوردية" at bounding box center [773, 116] width 380 height 22
click at [903, 120] on input "باقة من ورود الوردية" at bounding box center [773, 116] width 380 height 22
type input "باقة من ورود وردية"
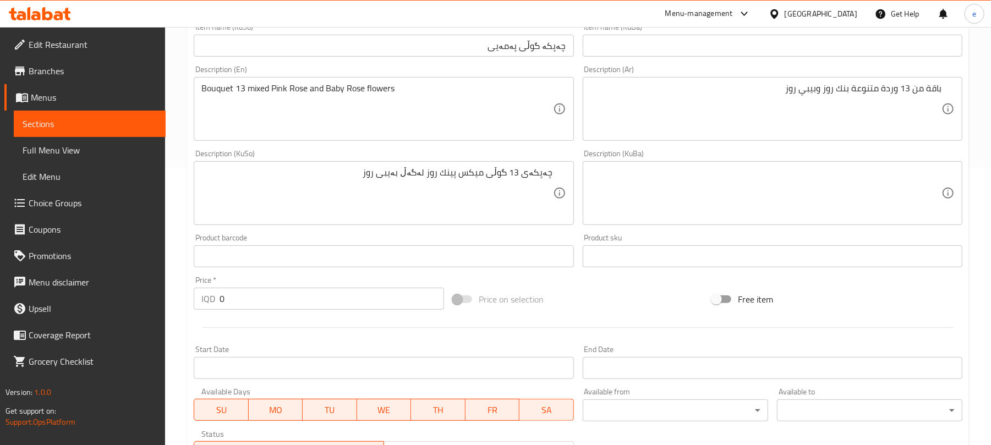
scroll to position [312, 0]
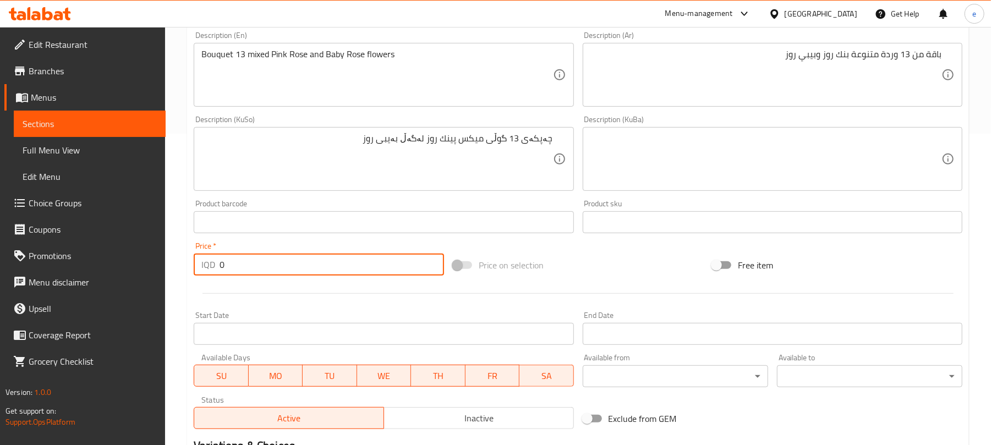
drag, startPoint x: 258, startPoint y: 263, endPoint x: 199, endPoint y: 261, distance: 58.9
click at [197, 260] on div "IQD 0 Price *" at bounding box center [319, 265] width 250 height 22
paste input "3500"
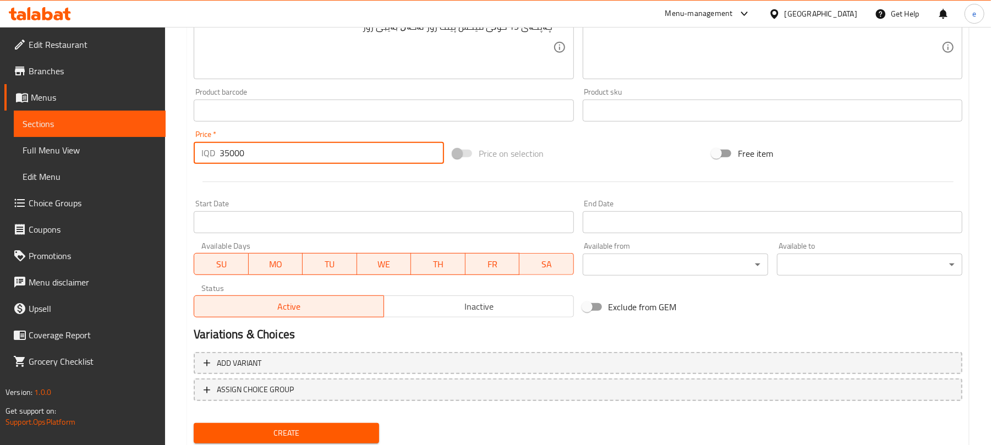
scroll to position [458, 0]
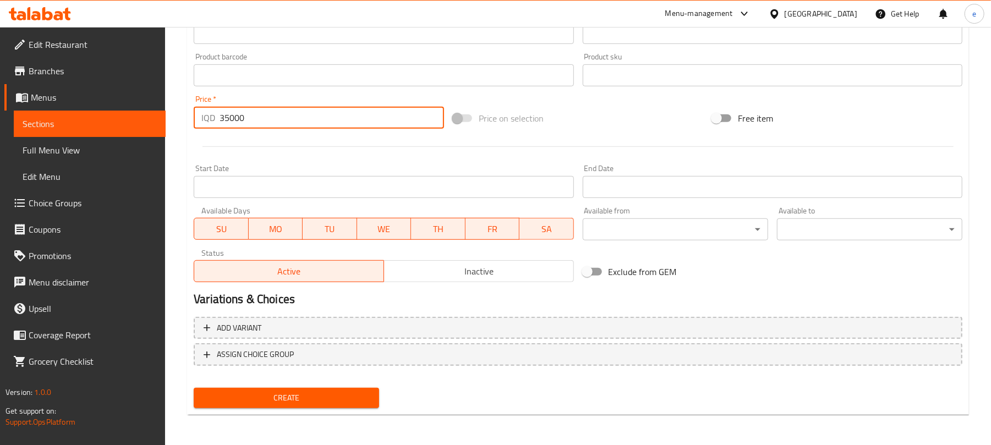
type input "35000"
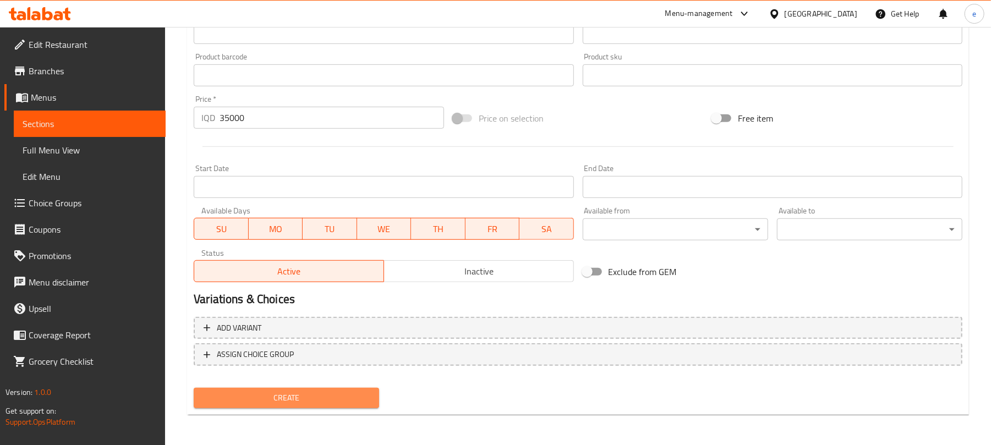
click at [346, 391] on span "Create" at bounding box center [287, 398] width 168 height 14
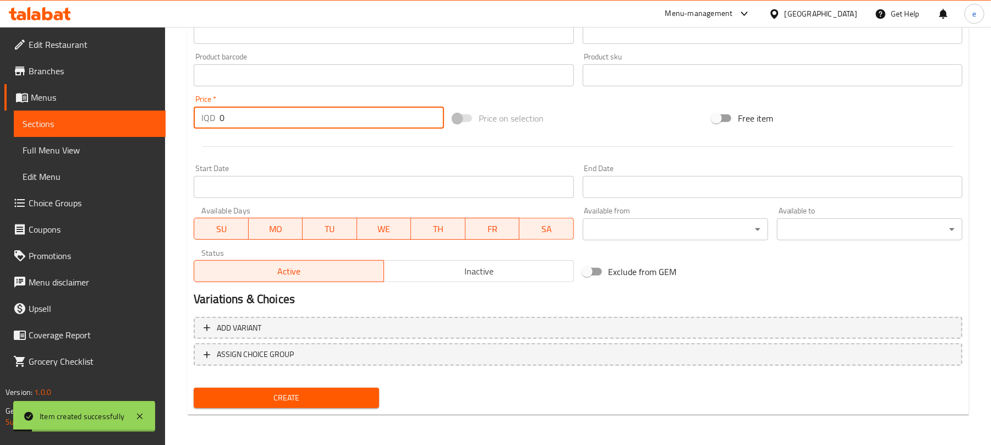
drag, startPoint x: 267, startPoint y: 116, endPoint x: 164, endPoint y: 102, distance: 103.8
click at [164, 102] on div "Edit Restaurant Branches Menus Sections Full Menu View Edit Menu Choice Groups …" at bounding box center [495, 7] width 991 height 877
paste input "3000"
type input "30000"
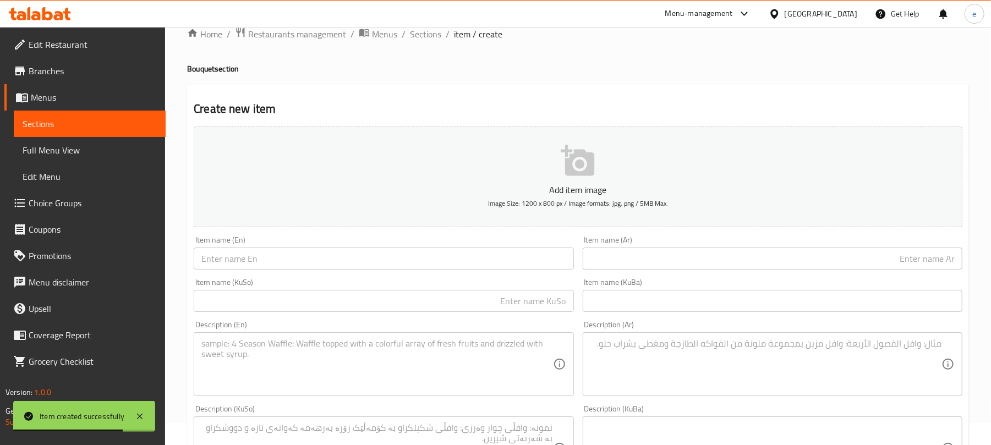
scroll to position [18, 0]
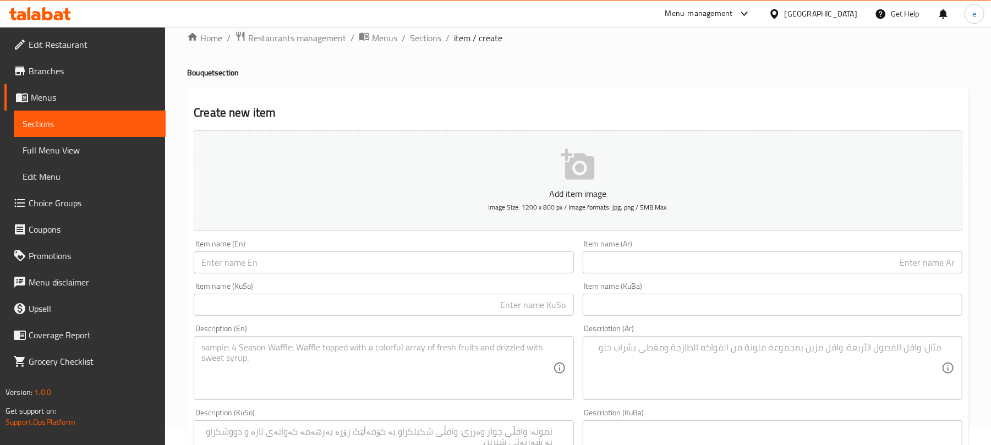
click at [489, 301] on input "text" at bounding box center [384, 305] width 380 height 22
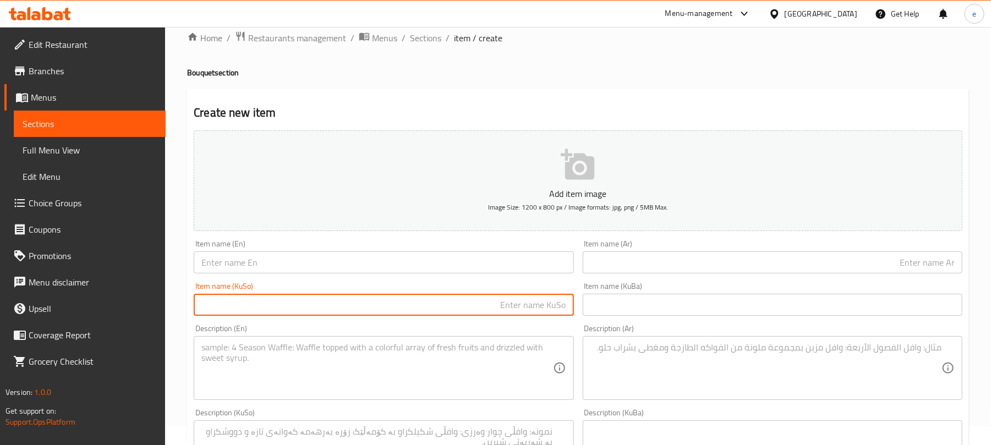
paste input "چەپكەیکی شیک و جوانی گوڵی سوسنی سپی و دەیزی"
type input "چەپكەیکی شیک و جوانی گوڵی سوسنی سپی و دەیزی"
click at [309, 262] on input "text" at bounding box center [384, 263] width 380 height 22
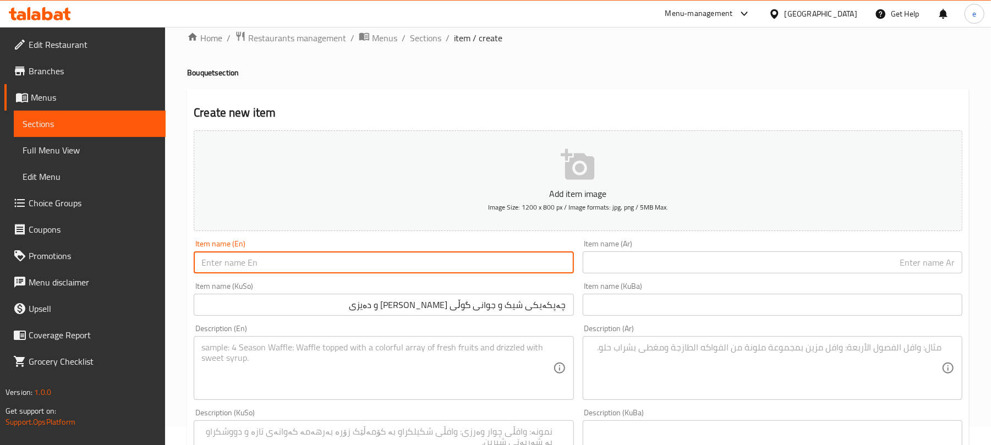
paste input "Elegant White Lily and Mum Bouquet"
type input "Elegant White Lily and Mum Bouquet"
click at [702, 272] on input "text" at bounding box center [773, 263] width 380 height 22
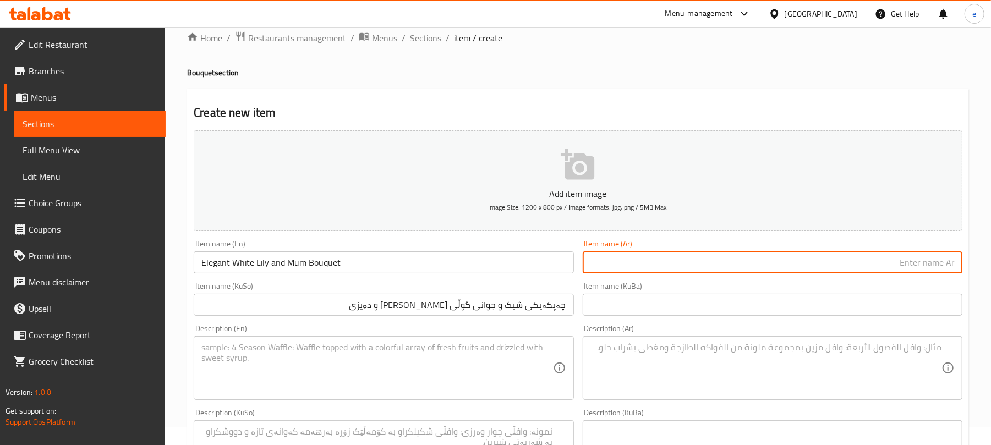
paste input "باقة الزنبق الأبيض والأقحوان الأنيقة"
type input "باقة الزنبق الأبيض والأقحوان الأنيقة"
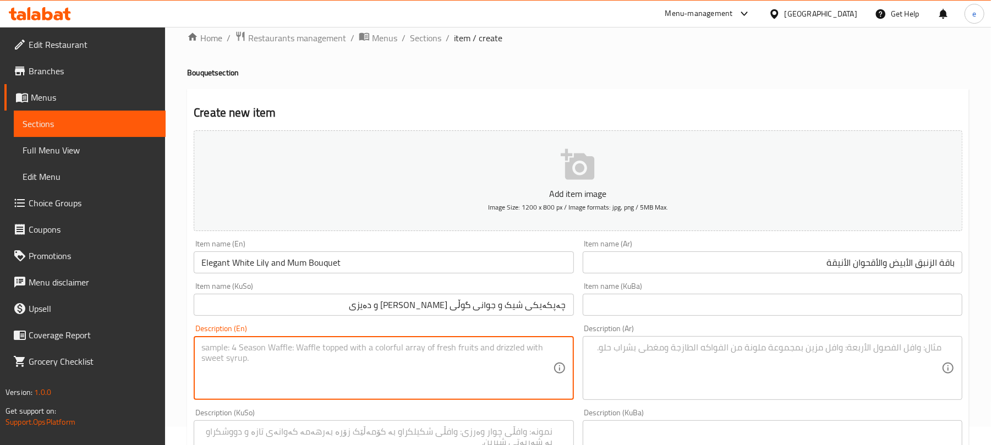
click at [377, 389] on textarea at bounding box center [376, 368] width 351 height 52
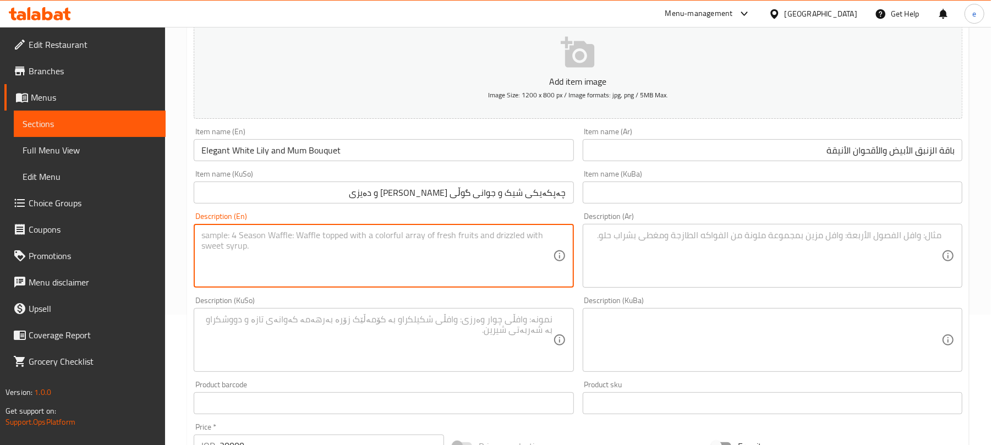
scroll to position [165, 0]
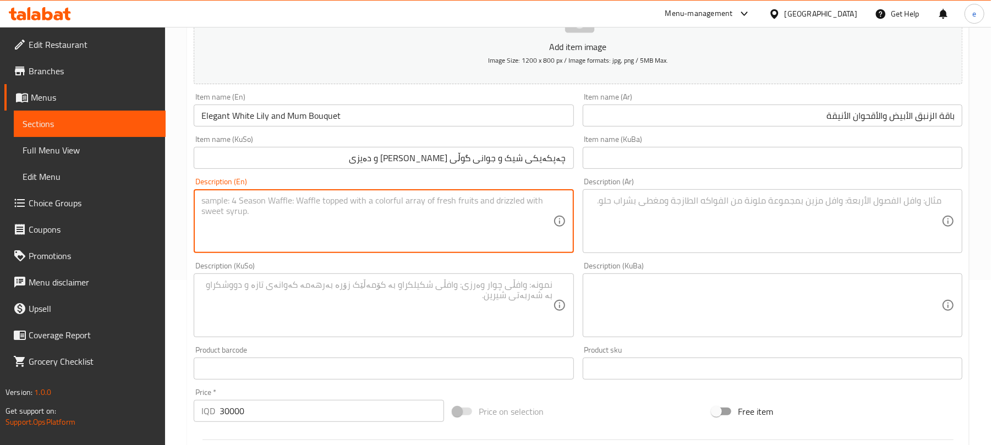
click at [443, 330] on textarea at bounding box center [376, 306] width 351 height 52
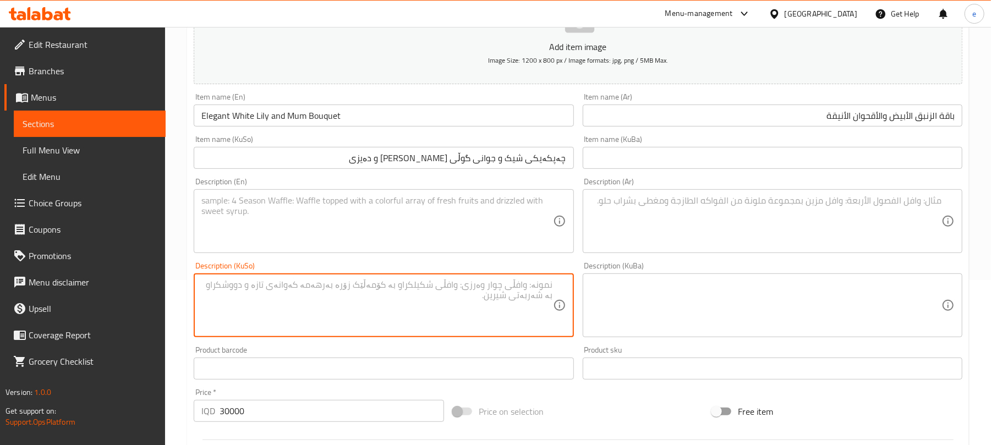
paste textarea "چەپكەی ۱۱ گوڵى سپى تيكەڵ (ئۆريەنتەل لەگەڵ داودي)"
type textarea "چەپكەی ۱۱ گوڵى سپى تيكەڵ (ئۆريەنتەل لەگەڵ داودي)"
click at [426, 258] on div "Description (KuSo) چەپكەی ۱۱ گوڵى سپى تيكەڵ (ئۆريەنتەل لەگەڵ داودي) Description…" at bounding box center [383, 300] width 389 height 84
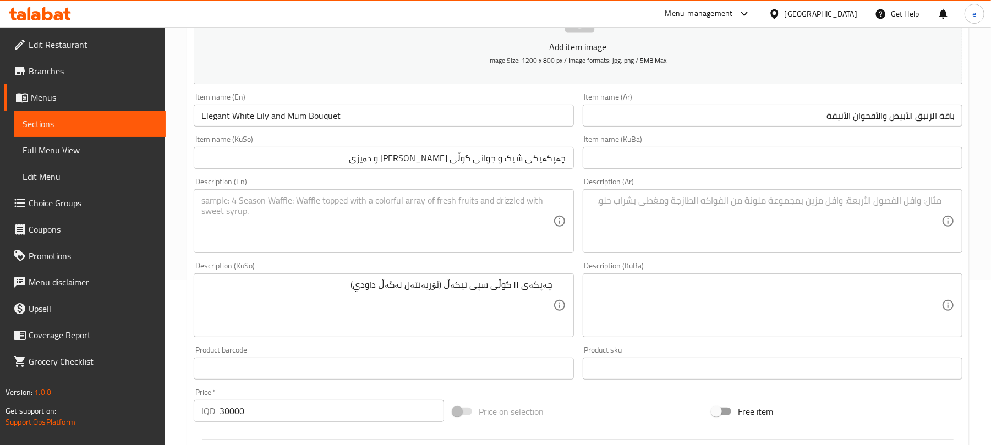
drag, startPoint x: 425, startPoint y: 232, endPoint x: 425, endPoint y: 225, distance: 6.6
click at [425, 231] on textarea at bounding box center [376, 221] width 351 height 52
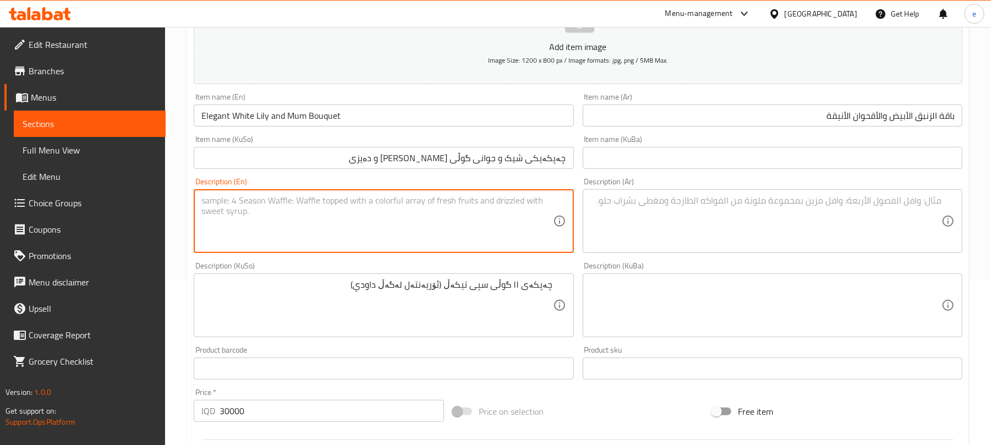
paste textarea "Bouquet 11 white single Oriental Dawodi Rose flowers"
type textarea "Bouquet 11 white single Oriental Dawodi Rose flowers"
click at [714, 233] on textarea at bounding box center [766, 221] width 351 height 52
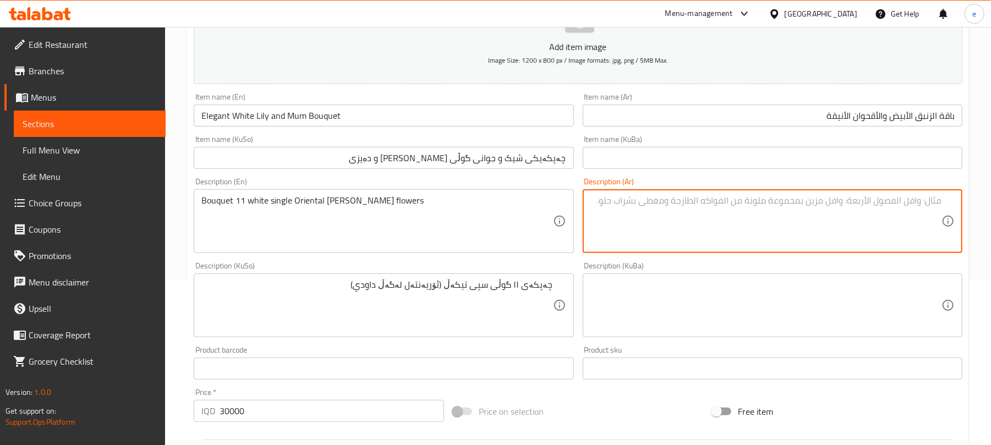
paste textarea "باقة من 11 وردة متنوعة (داوودي بيضاء وأورينتال)"
type textarea "باقة من 11 وردة متنوعة (داوودي بيضاء وأورينتال)"
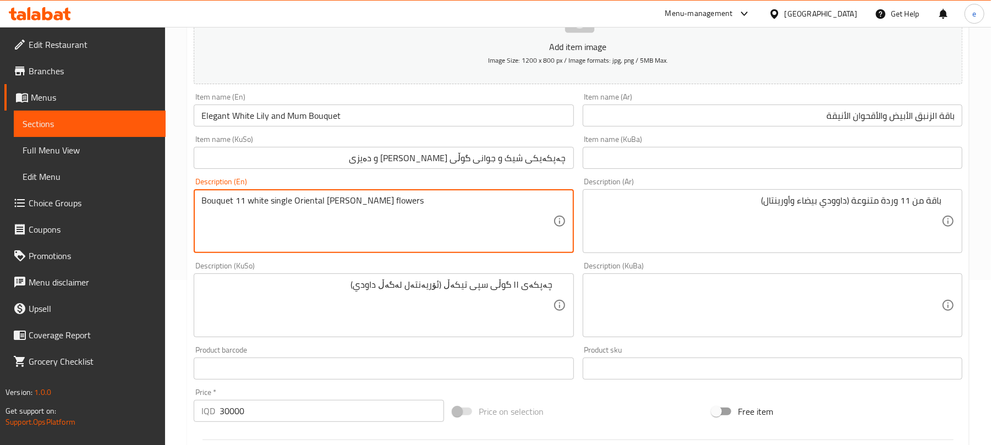
click at [238, 201] on textarea "Bouquet 11 white single Oriental Dawodi Rose flowers" at bounding box center [376, 221] width 351 height 52
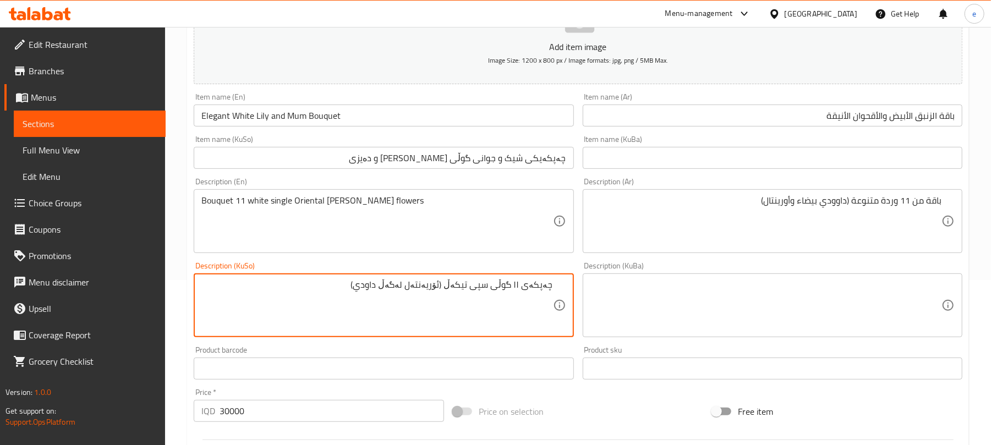
click at [520, 286] on textarea "چەپكەی ۱۱ گوڵى سپى تيكەڵ (ئۆريەنتەل لەگەڵ داودي)" at bounding box center [376, 306] width 351 height 52
paste textarea "11"
click at [445, 286] on textarea "چەپكەی 11 گوڵى سپى تيكەڵ (ئۆريەنتەل لەگەڵ داودي)" at bounding box center [376, 306] width 351 height 52
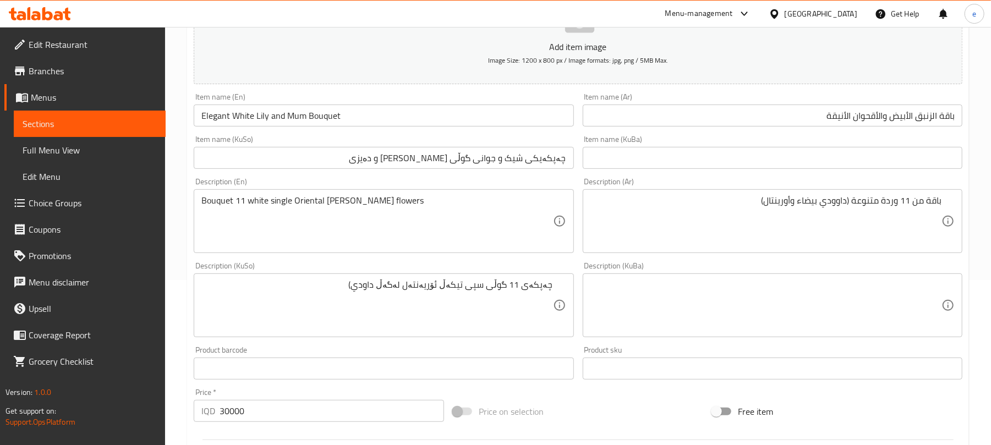
click at [368, 280] on div "چەپكەی 11 گوڵى سپى تيكەڵ ئۆريەنتەل لەگەڵ داودي) Description (KuSo)" at bounding box center [384, 306] width 380 height 64
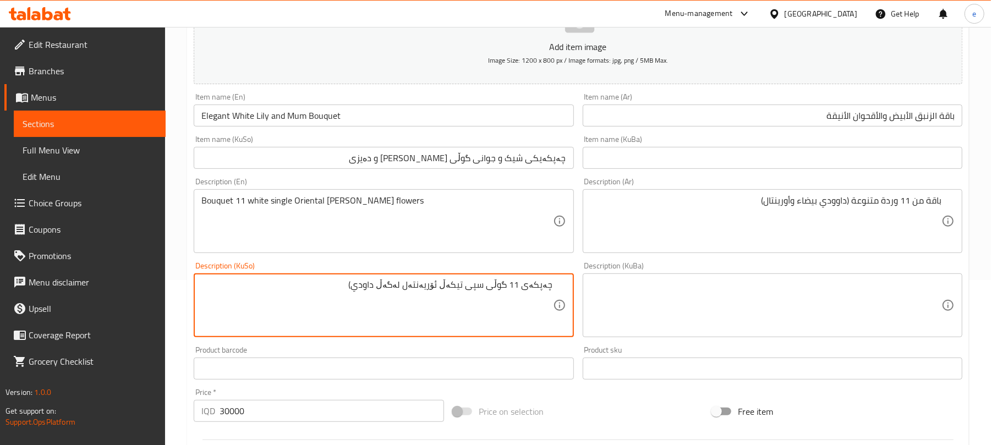
click at [370, 276] on div "چەپكەی 11 گوڵى سپى تيكەڵ ئۆريەنتەل لەگەڵ داودي) Description (KuSo)" at bounding box center [384, 306] width 380 height 64
click at [362, 291] on textarea "چەپكەی 11 گوڵى سپى تيكەڵ ئۆريەنتەل لەگەڵ داودي)" at bounding box center [376, 306] width 351 height 52
type textarea "چەپكەی 11 گوڵى سپى تيكەڵ ئۆريەنتەل لەگەڵ داودي"
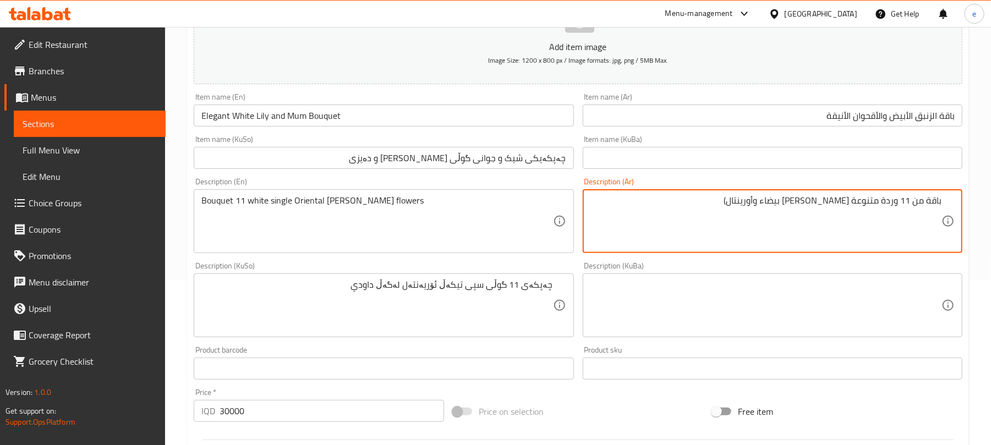
click at [760, 197] on textarea "باقة من 11 وردة متنوعة داوودي بيضاء وأورينتال)" at bounding box center [766, 221] width 351 height 52
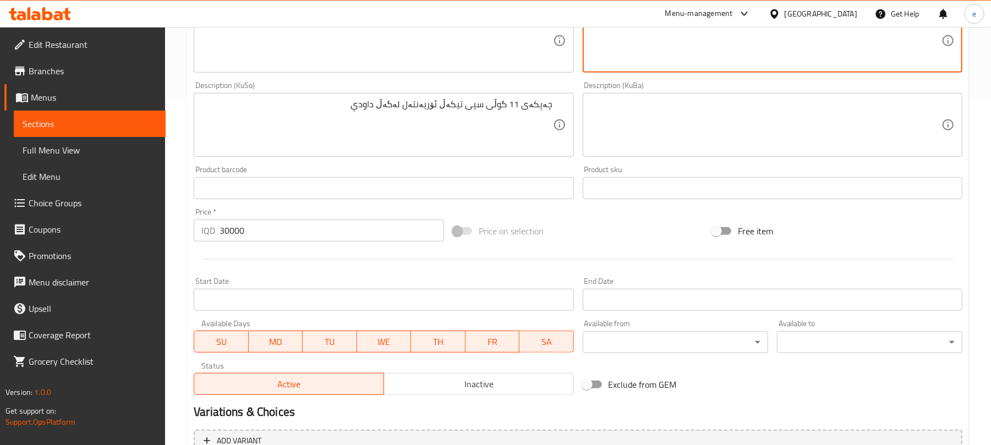
scroll to position [458, 0]
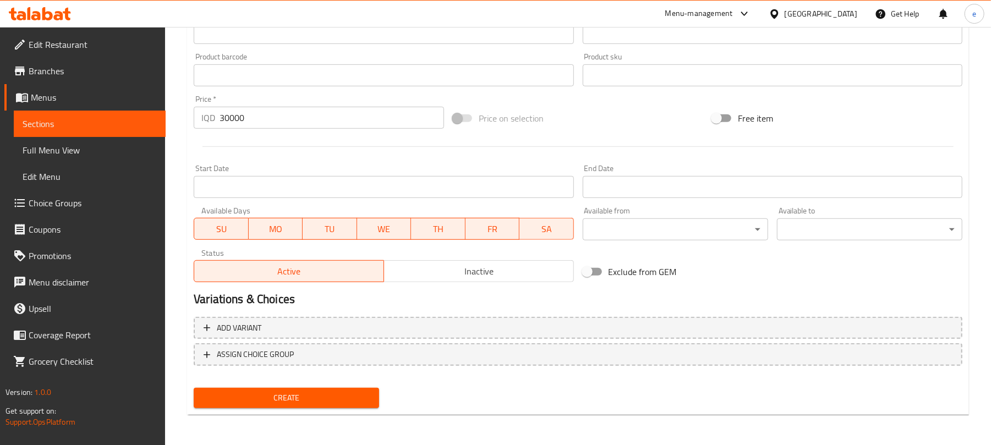
type textarea "باقة من 11 وردة متنوعة داوودي بيضاء وأورينتال"
click at [362, 400] on span "Create" at bounding box center [287, 398] width 168 height 14
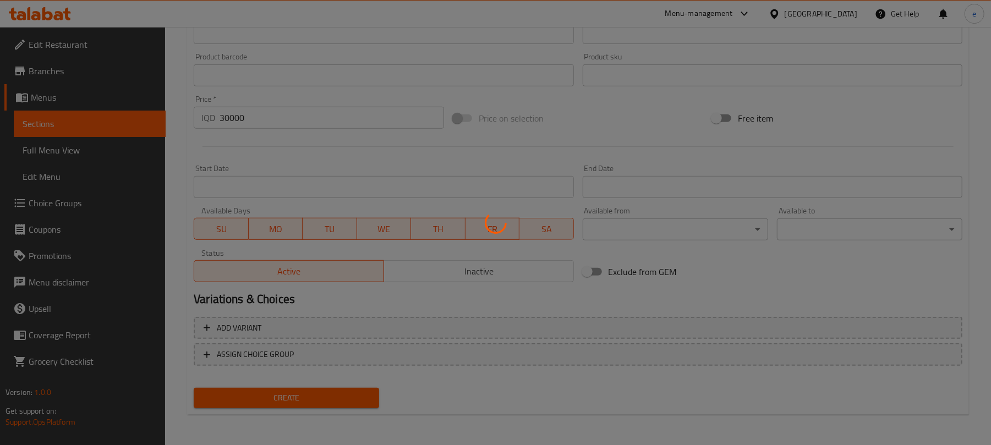
type input "0"
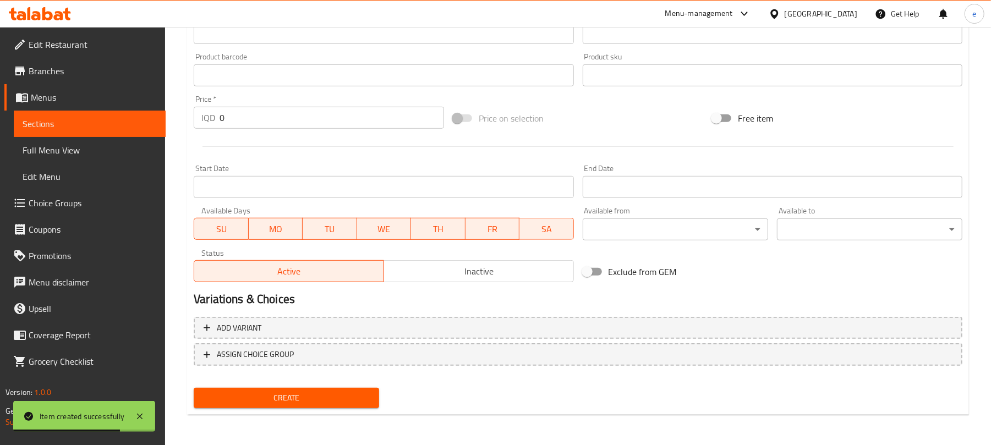
click at [47, 18] on icon at bounding box center [47, 13] width 10 height 13
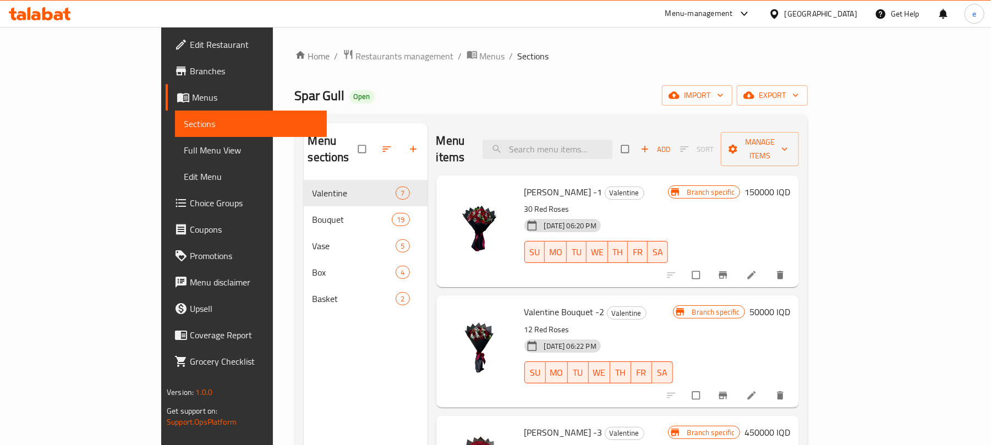
click at [184, 150] on span "Full Menu View" at bounding box center [251, 150] width 134 height 13
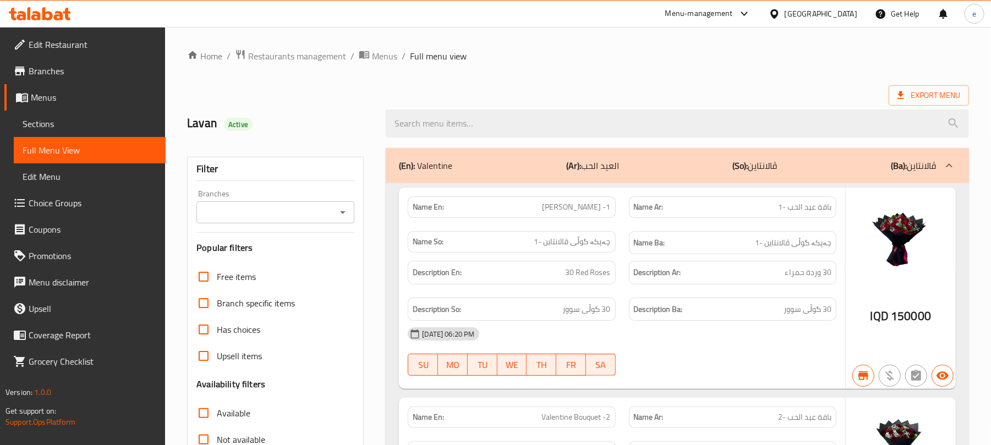
click at [522, 159] on div "(En): Valentine (Ar): العيد الحب (So): ڤالانتاین (Ba): ڤالانتاین" at bounding box center [677, 165] width 583 height 35
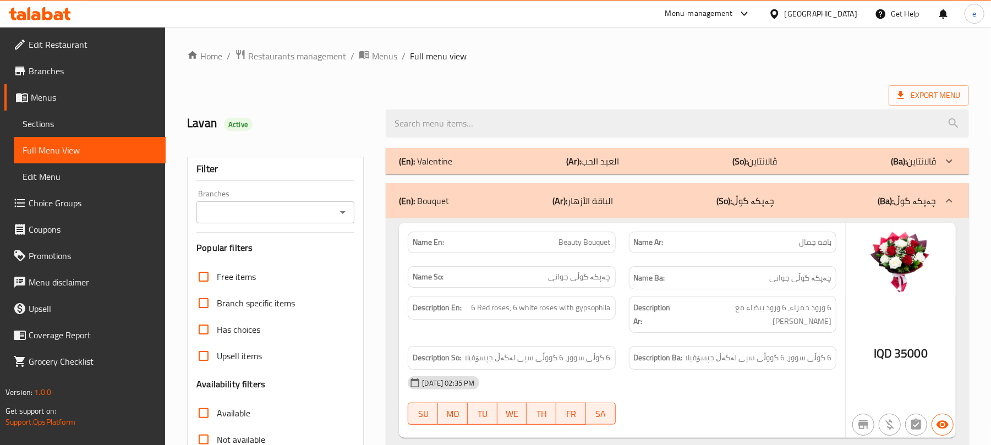
click at [346, 212] on icon "Open" at bounding box center [342, 212] width 13 height 13
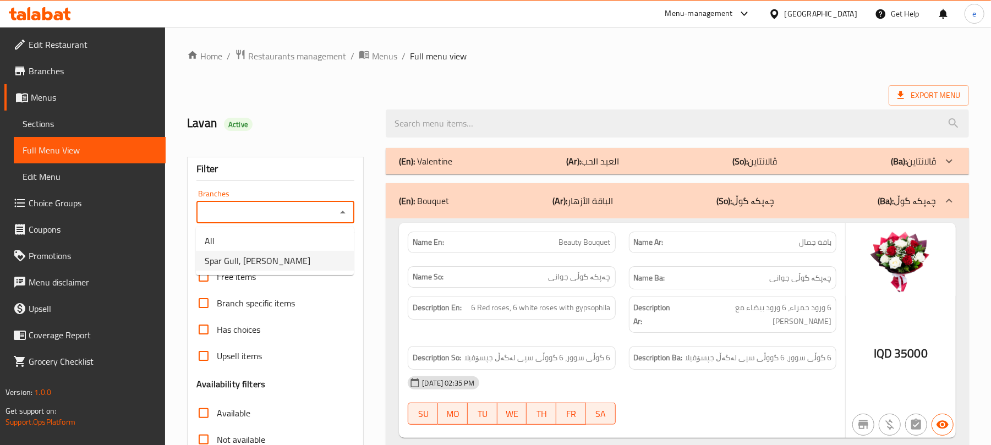
click at [280, 256] on li "Spar Gull, [PERSON_NAME]" at bounding box center [275, 261] width 158 height 20
type input "Spar Gull, [PERSON_NAME]"
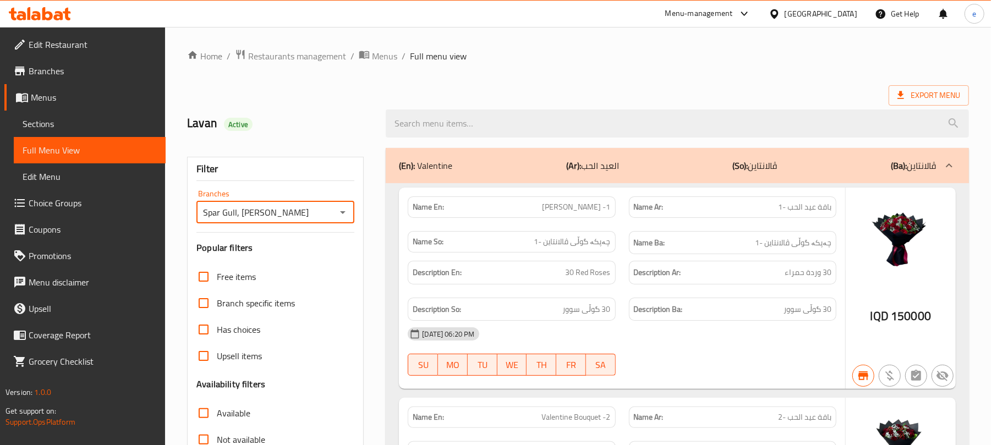
click at [469, 181] on div "(En): Valentine (Ar): العيد الحب (So): ڤالانتاین (Ba): ڤالانتاین" at bounding box center [677, 165] width 583 height 35
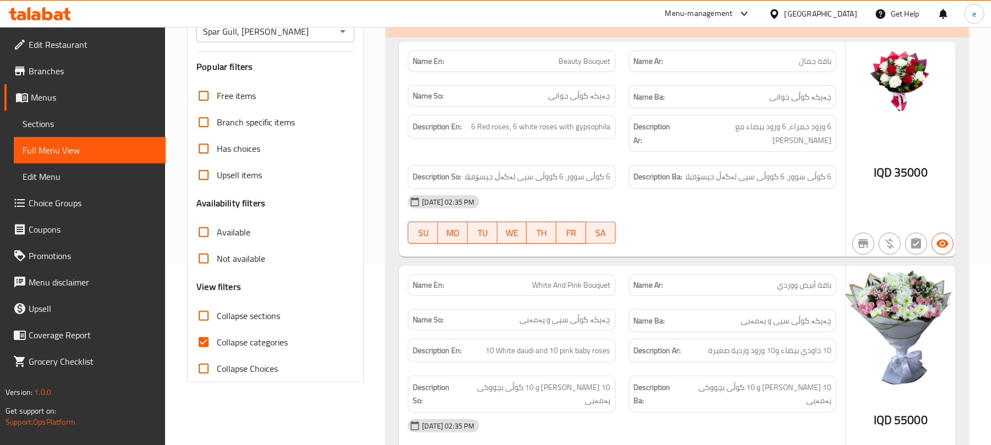
scroll to position [146, 0]
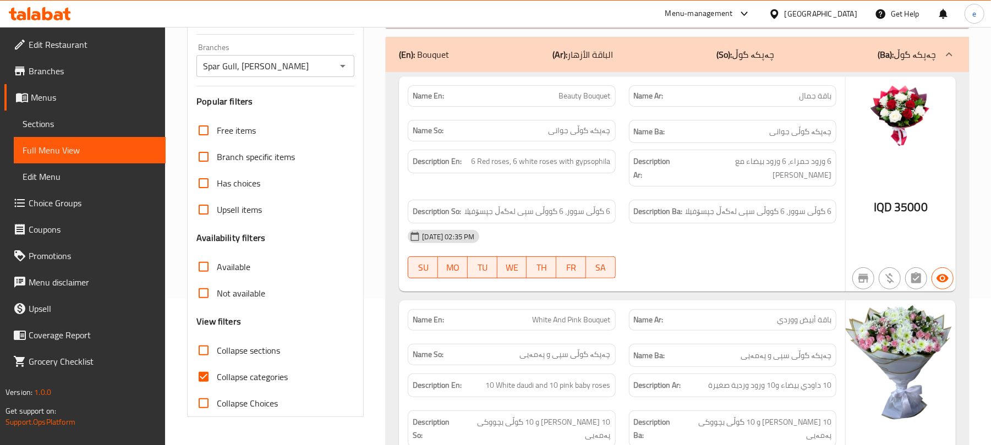
click at [207, 353] on input "Collapse sections" at bounding box center [203, 350] width 26 height 26
checkbox input "true"
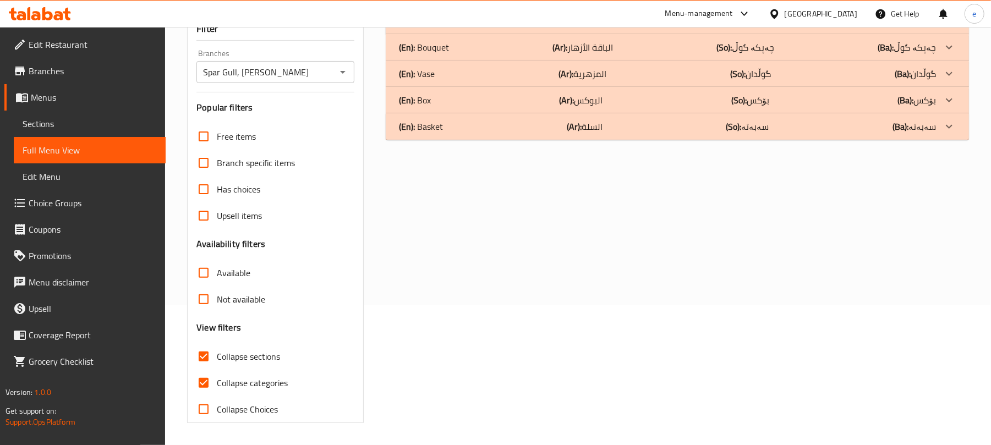
scroll to position [0, 0]
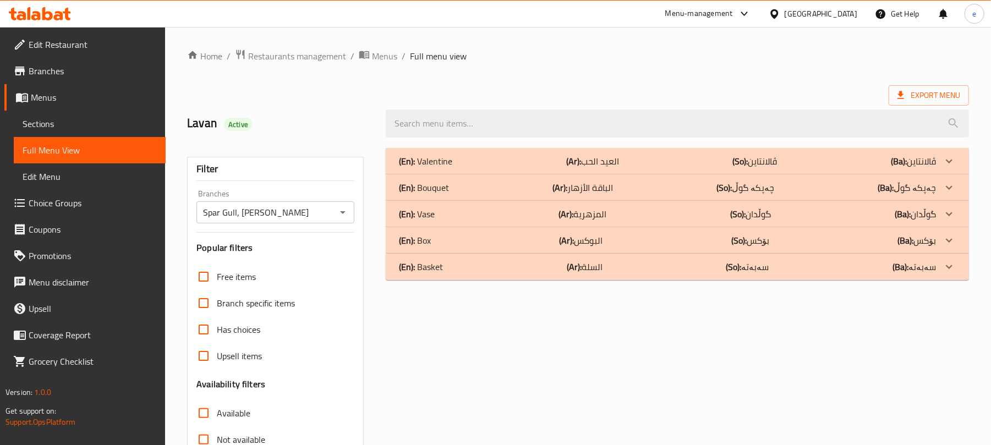
click at [539, 190] on div "(En): Bouquet (Ar): الباقة الأزهار (So): چەپکە گوڵ (Ba): چەپکە گوڵ" at bounding box center [667, 187] width 537 height 13
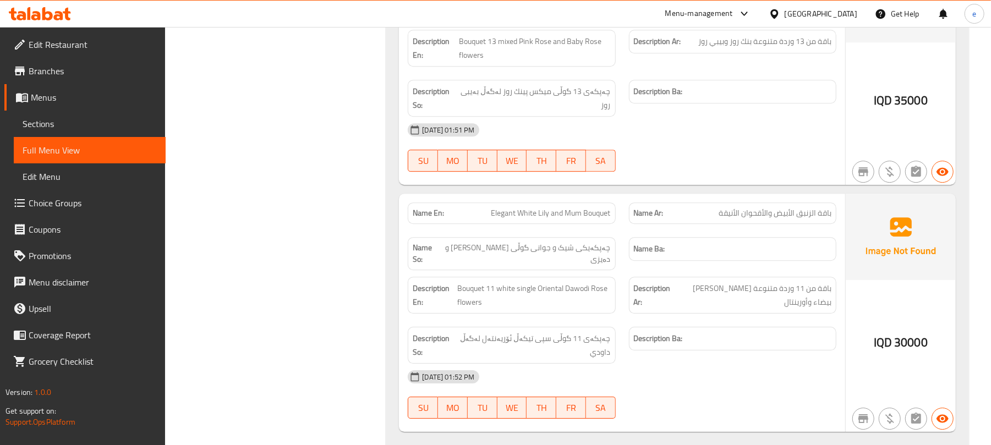
scroll to position [5399, 0]
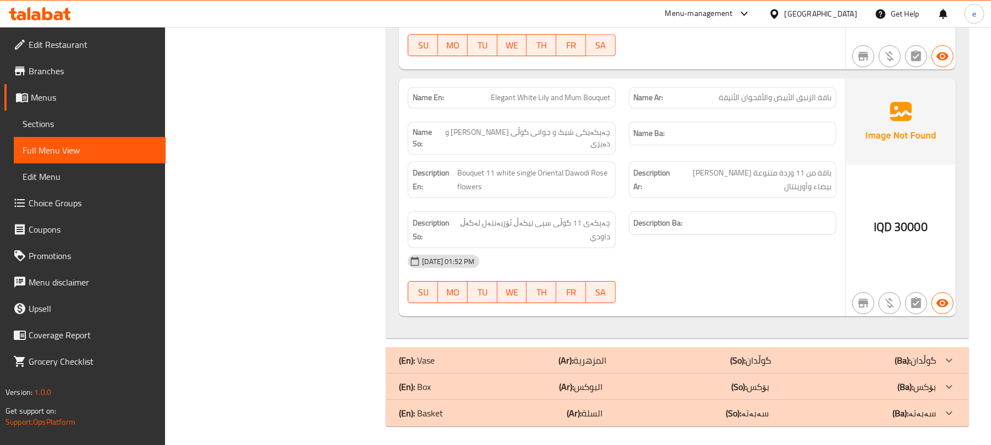
drag, startPoint x: 991, startPoint y: 404, endPoint x: 1000, endPoint y: 348, distance: 56.4
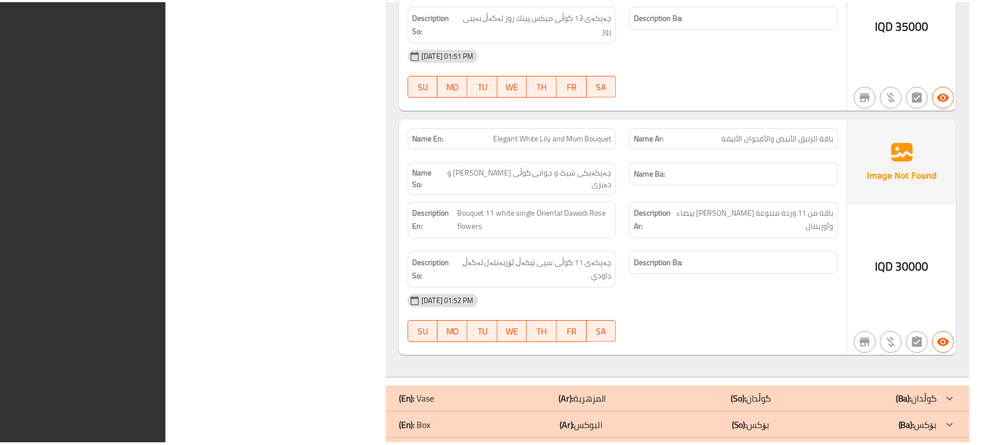
scroll to position [5363, 0]
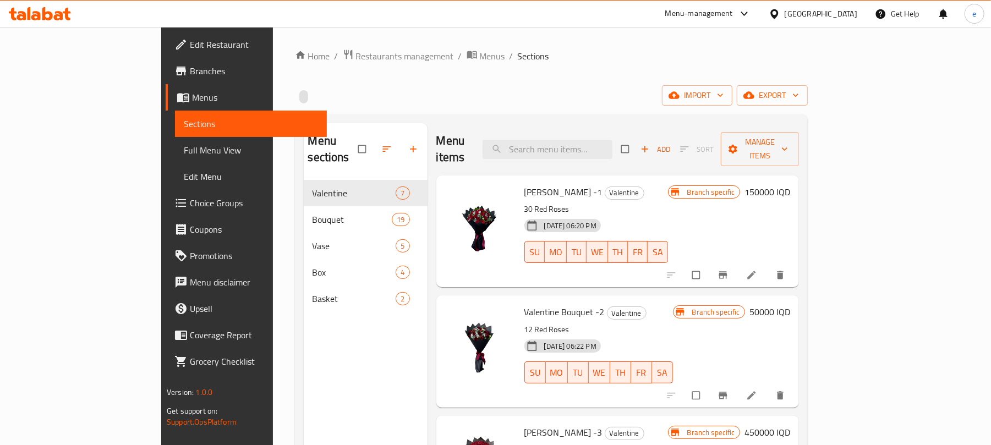
click at [58, 20] on icon at bounding box center [58, 15] width 9 height 9
